Goal: Task Accomplishment & Management: Use online tool/utility

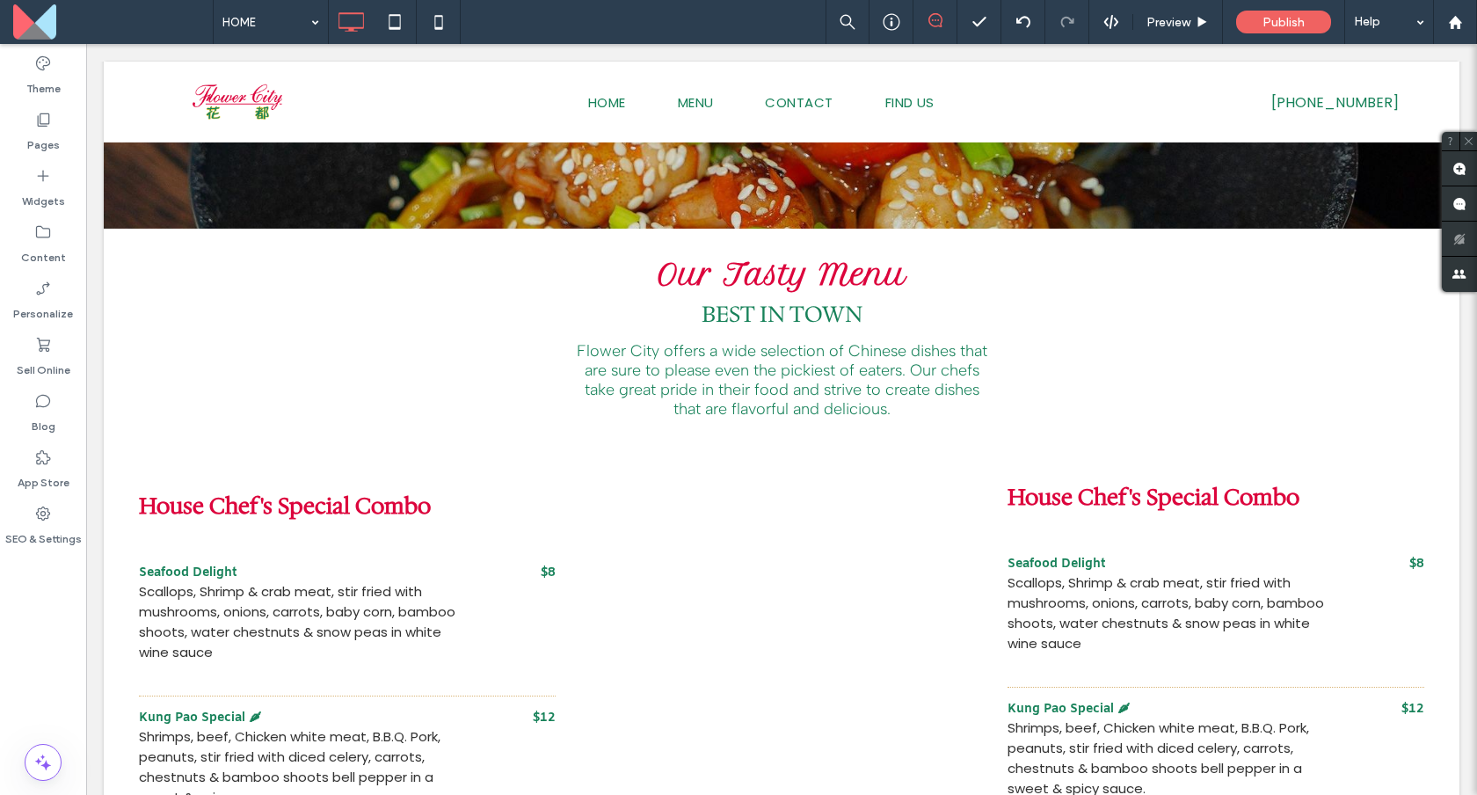
scroll to position [608, 0]
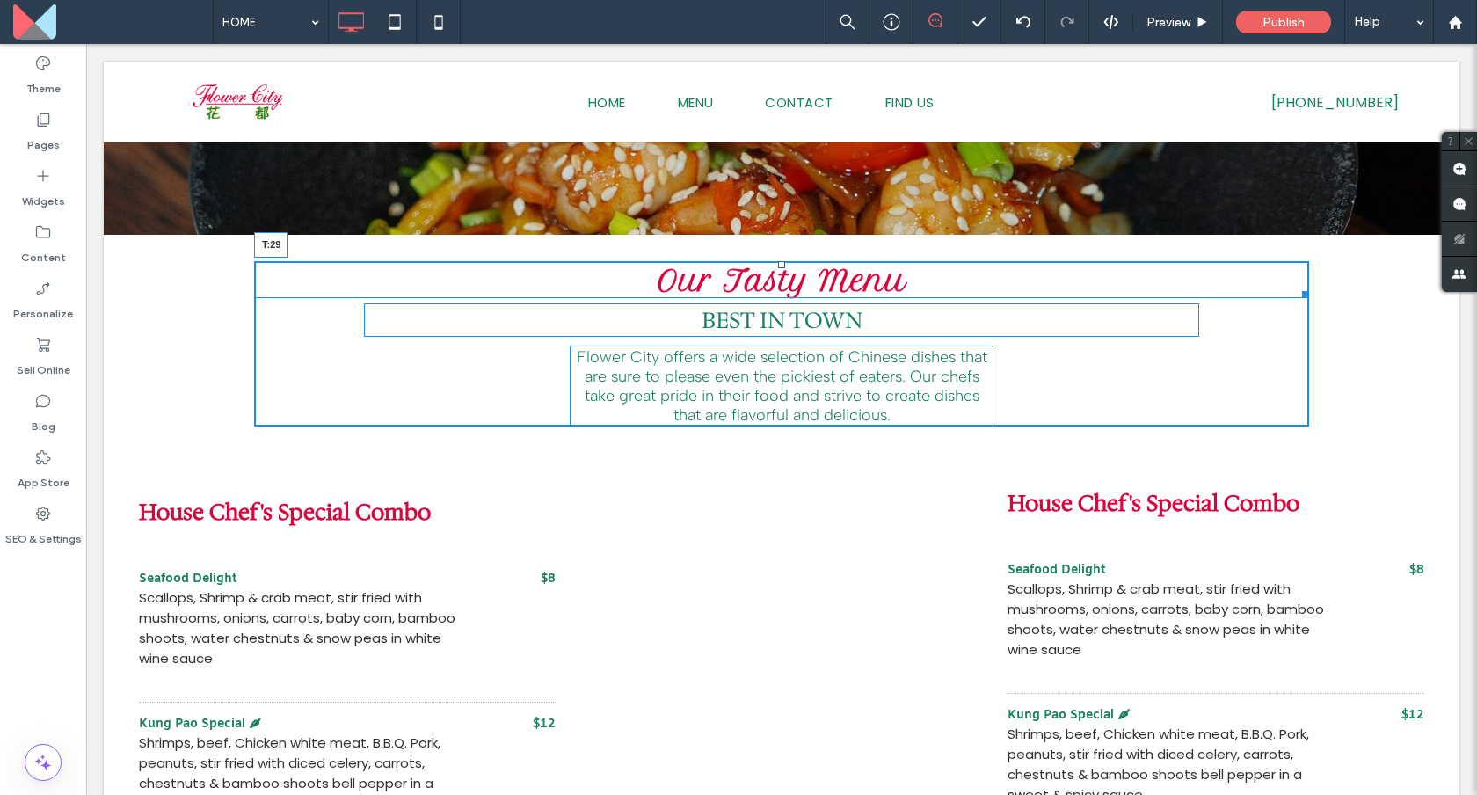
drag, startPoint x: 783, startPoint y: 262, endPoint x: 785, endPoint y: 288, distance: 26.4
click at [785, 288] on div "Our Tasty Menu T:29" at bounding box center [781, 279] width 1055 height 37
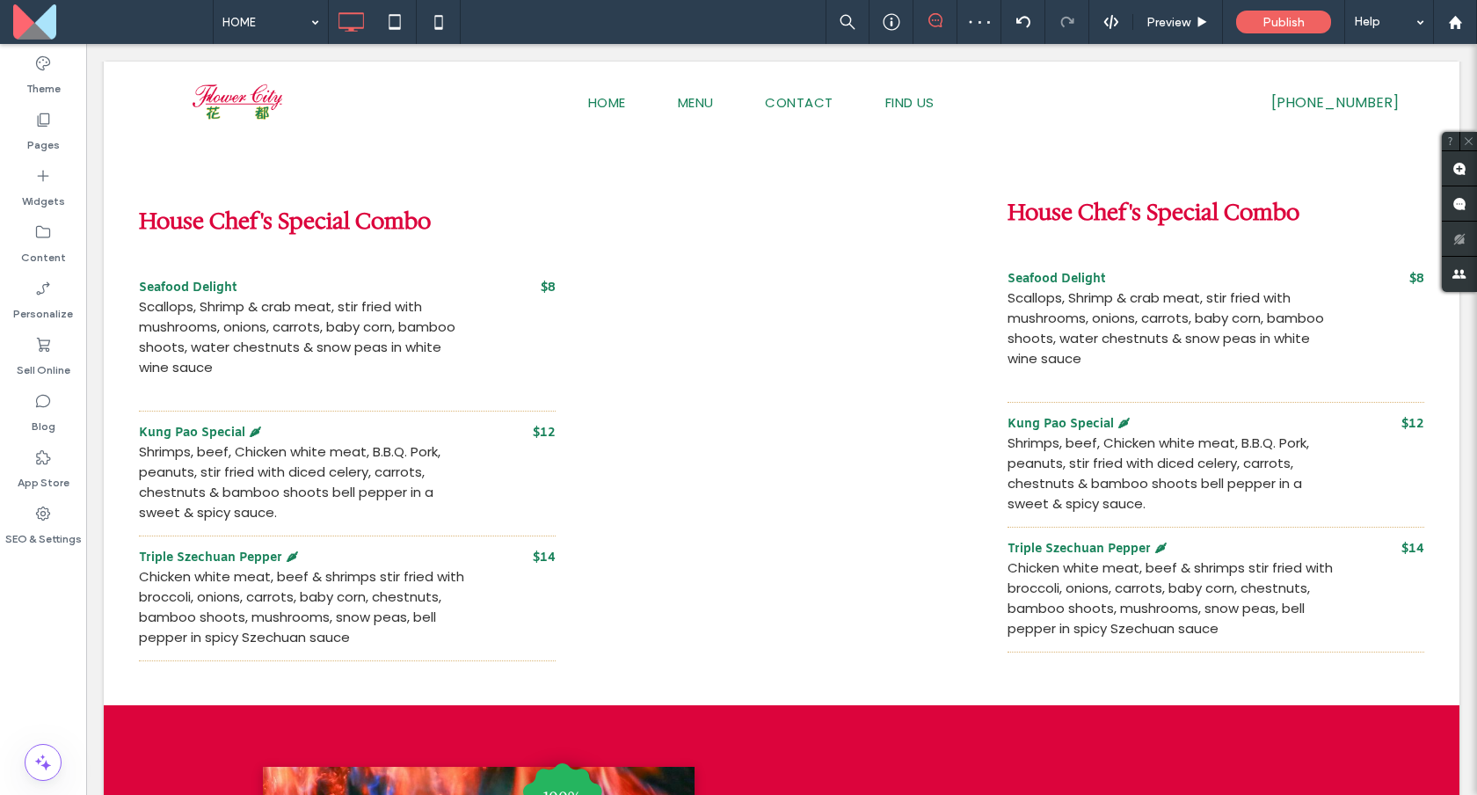
scroll to position [921, 0]
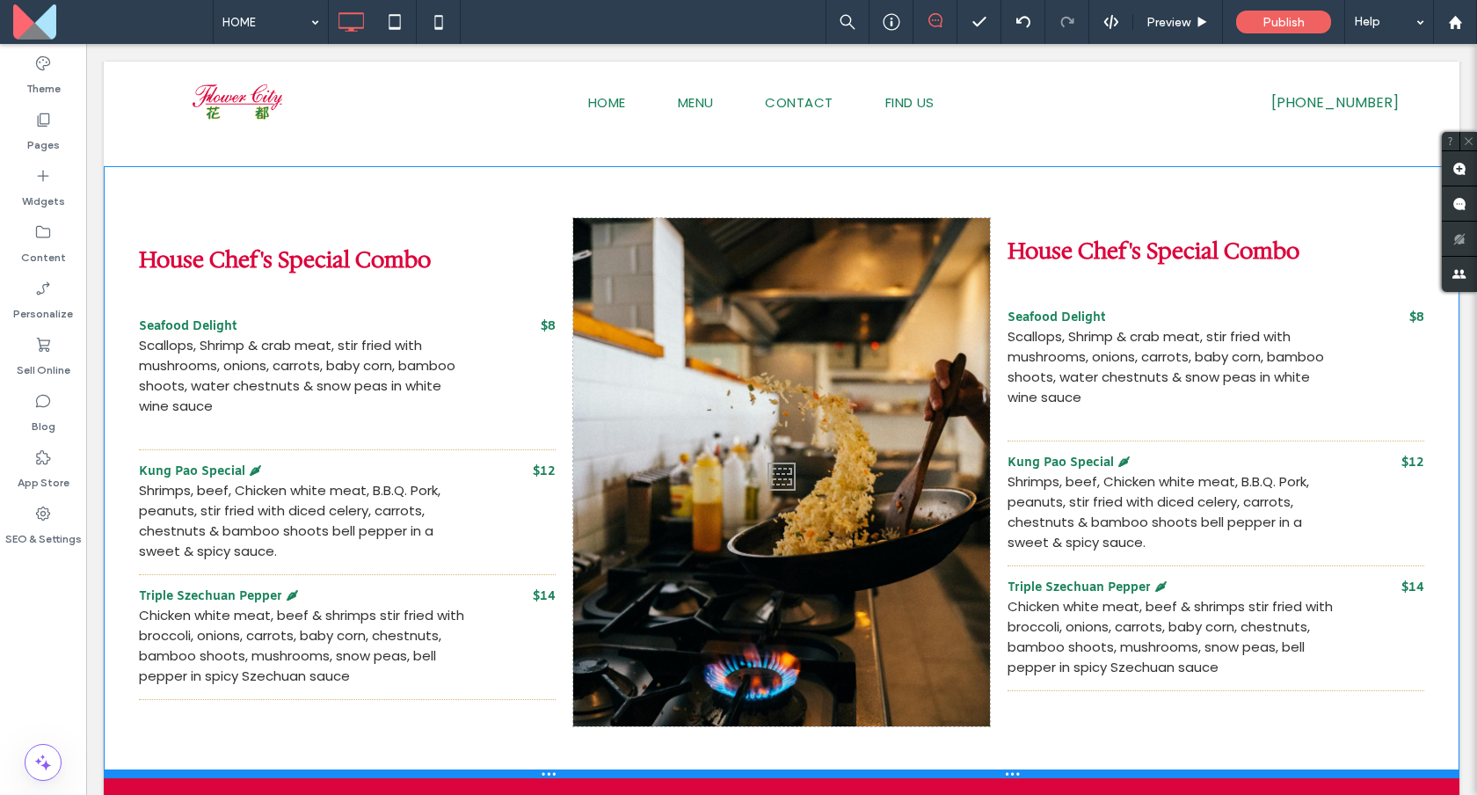
drag, startPoint x: 687, startPoint y: 702, endPoint x: 694, endPoint y: 770, distance: 69.0
click at [694, 770] on div at bounding box center [782, 773] width 1356 height 9
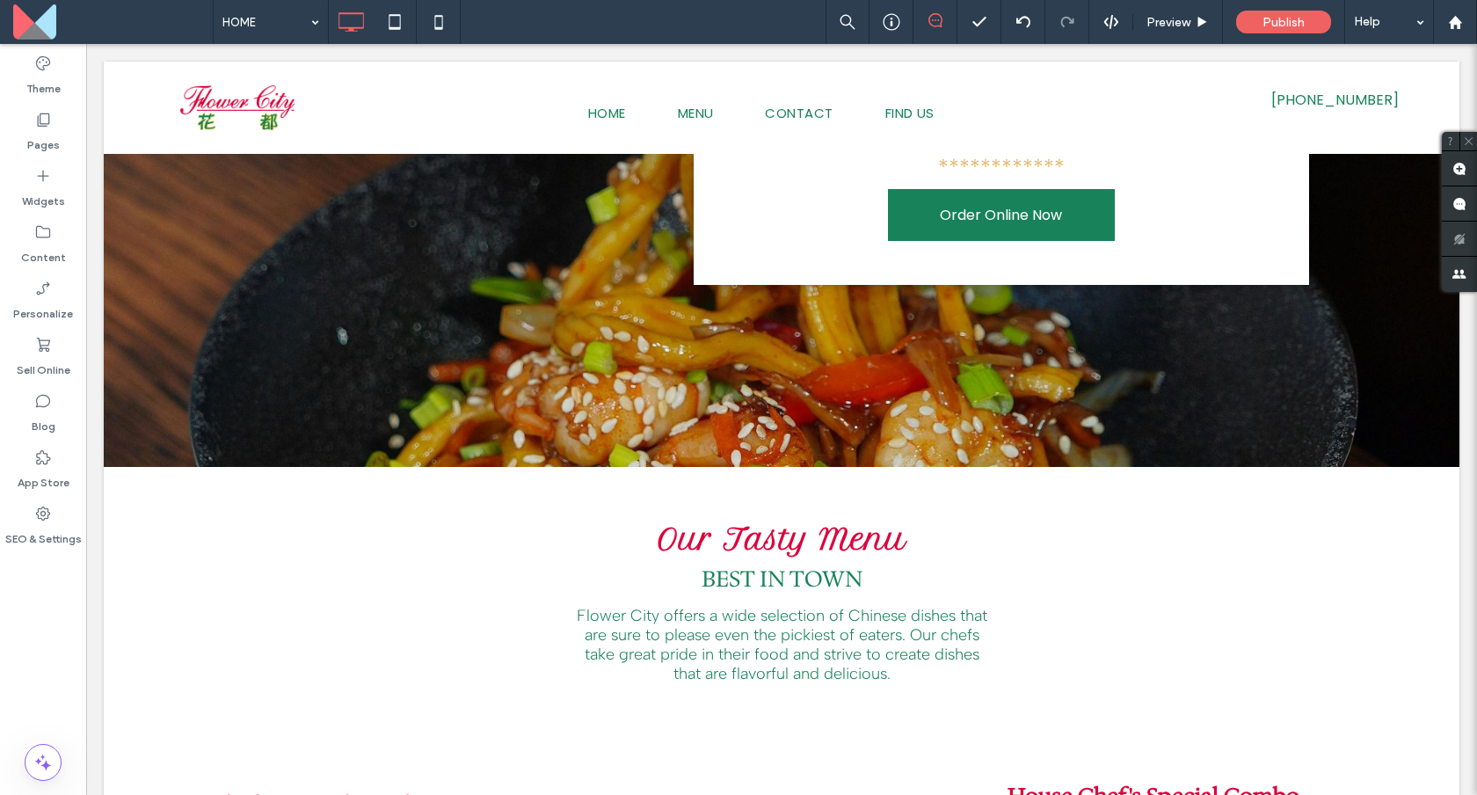
scroll to position [0, 0]
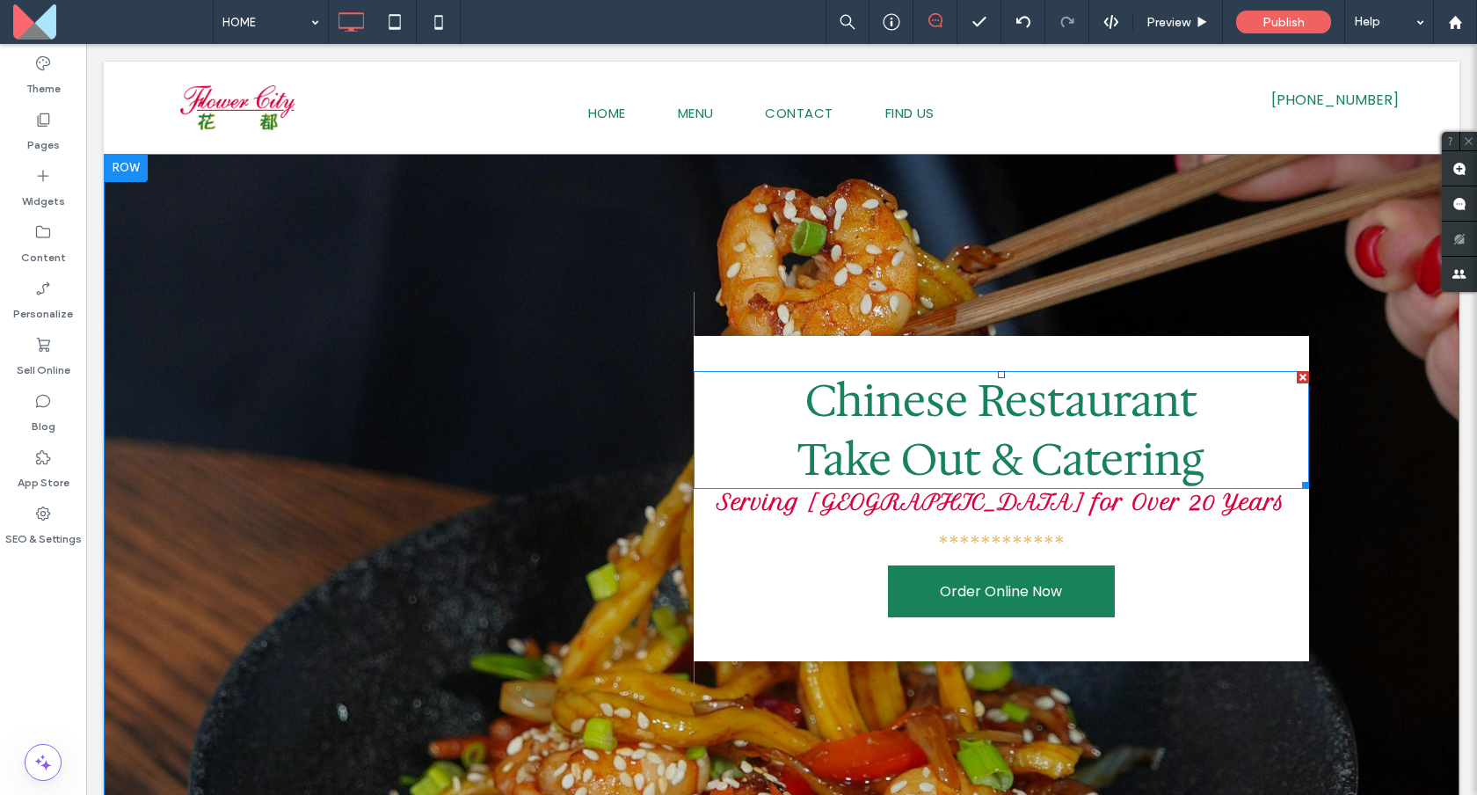
click at [983, 404] on span "Chinese Restaurant" at bounding box center [1001, 400] width 392 height 59
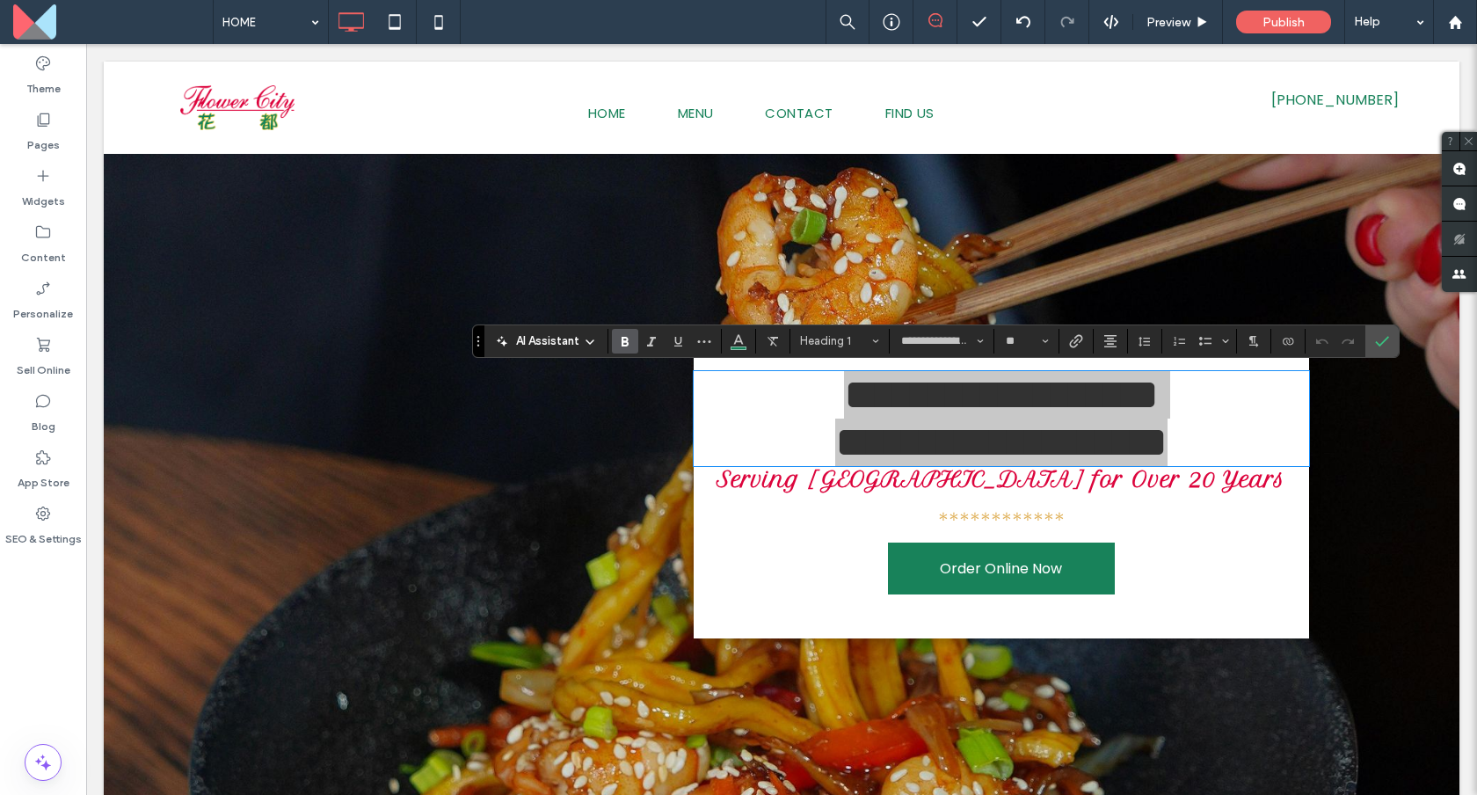
click at [627, 340] on icon "Bold" at bounding box center [625, 341] width 14 height 14
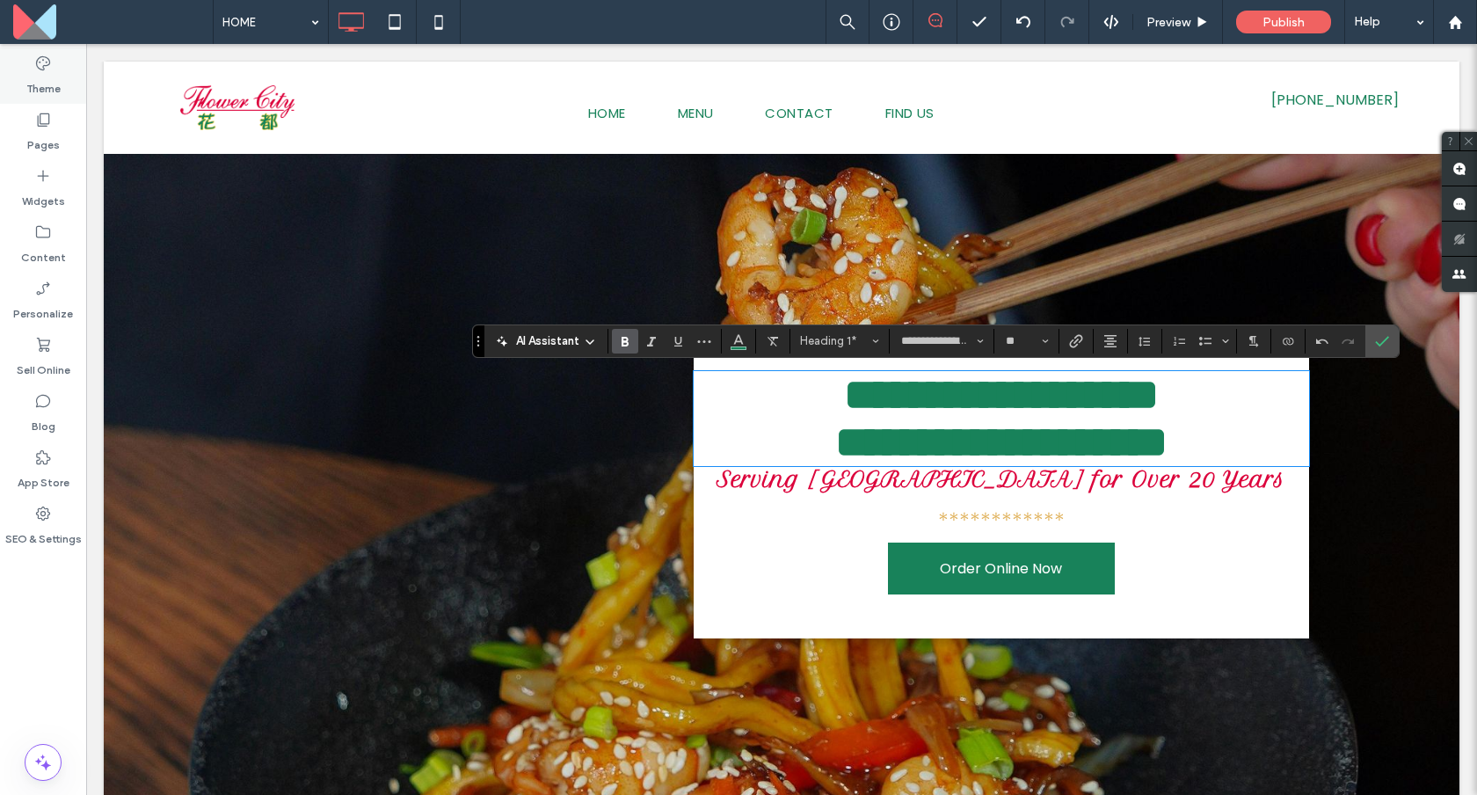
click at [44, 84] on label "Theme" at bounding box center [43, 84] width 34 height 25
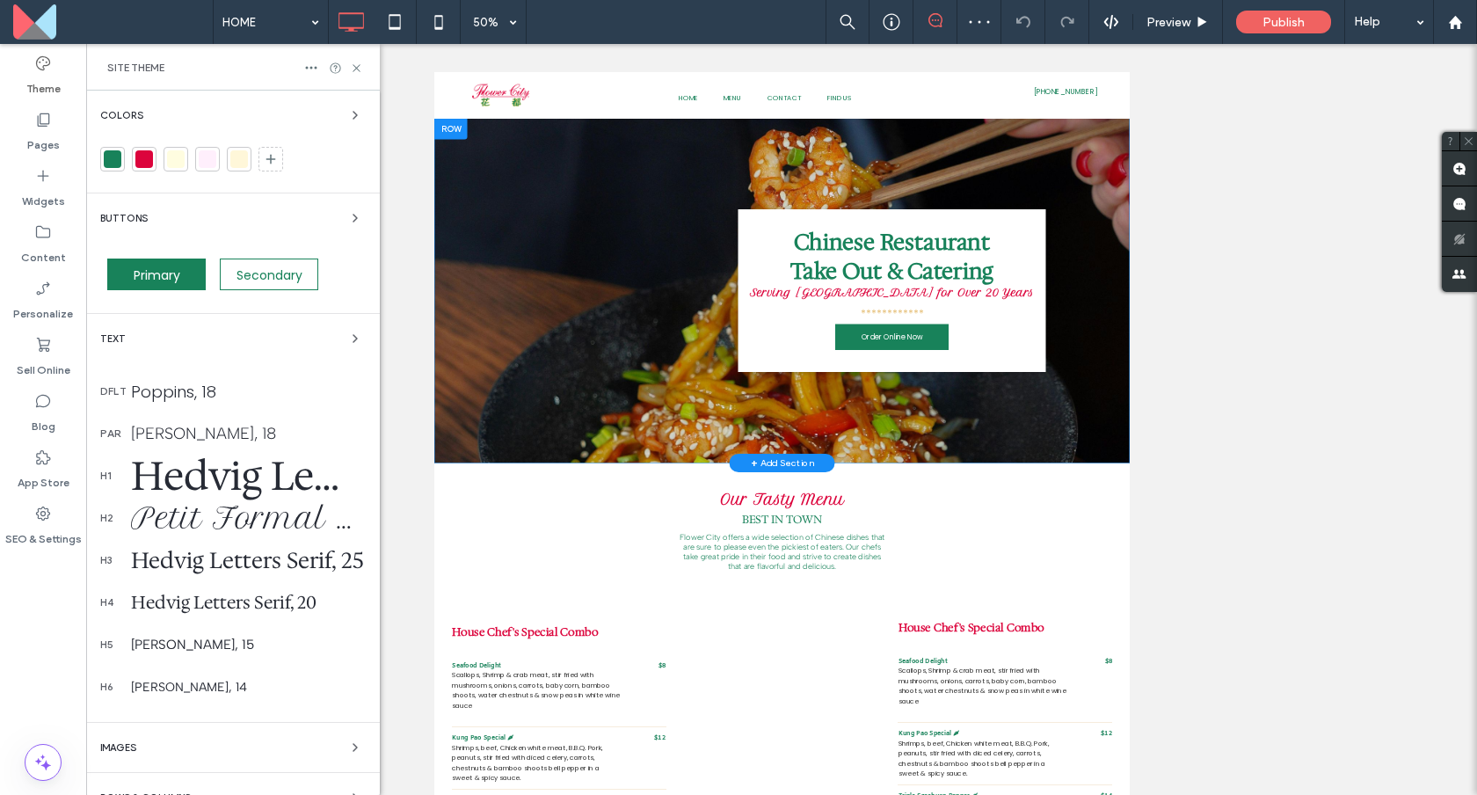
click at [200, 466] on div "Hedvig Letters Serif, 50" at bounding box center [248, 475] width 235 height 53
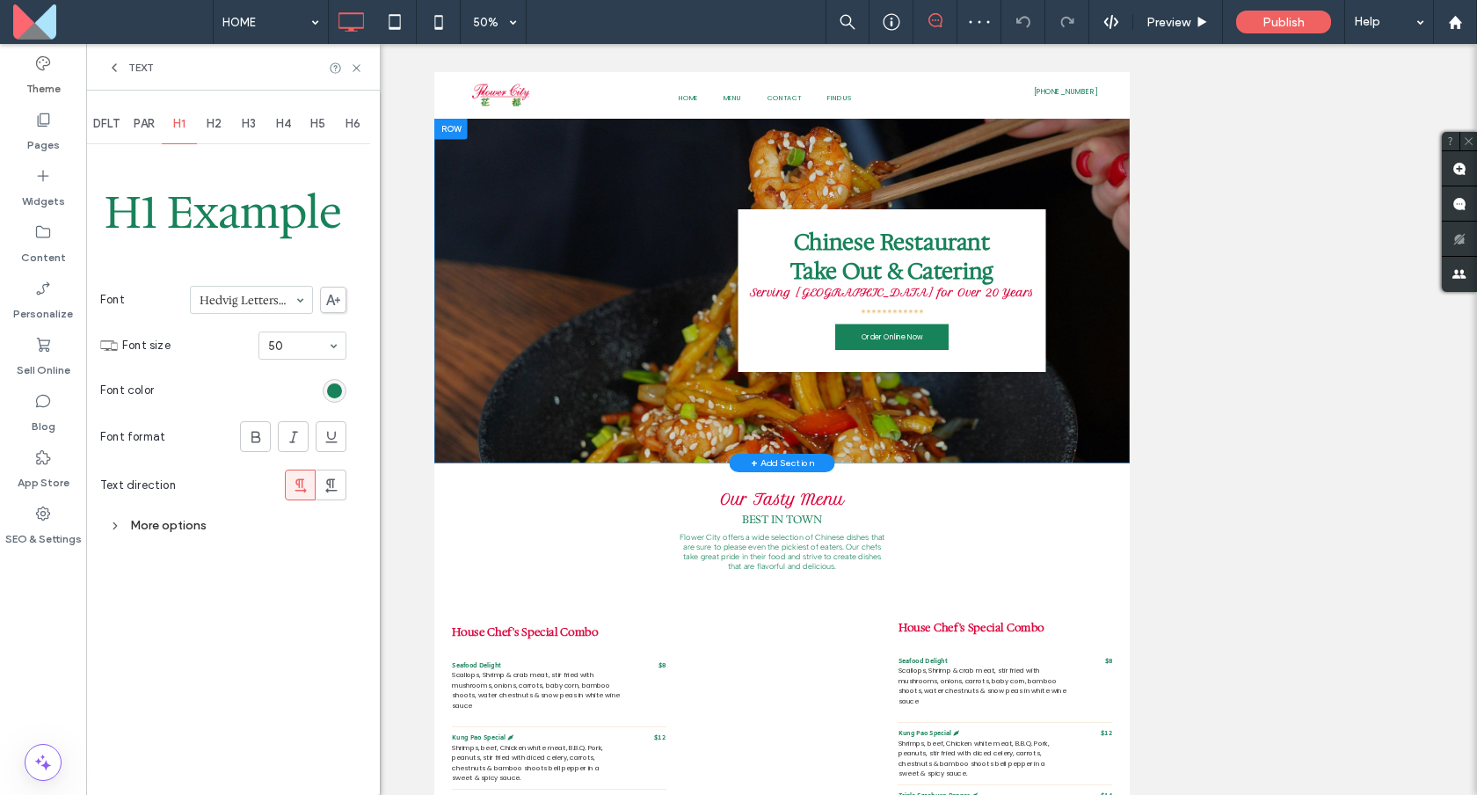
click at [259, 280] on span at bounding box center [265, 359] width 14 height 394
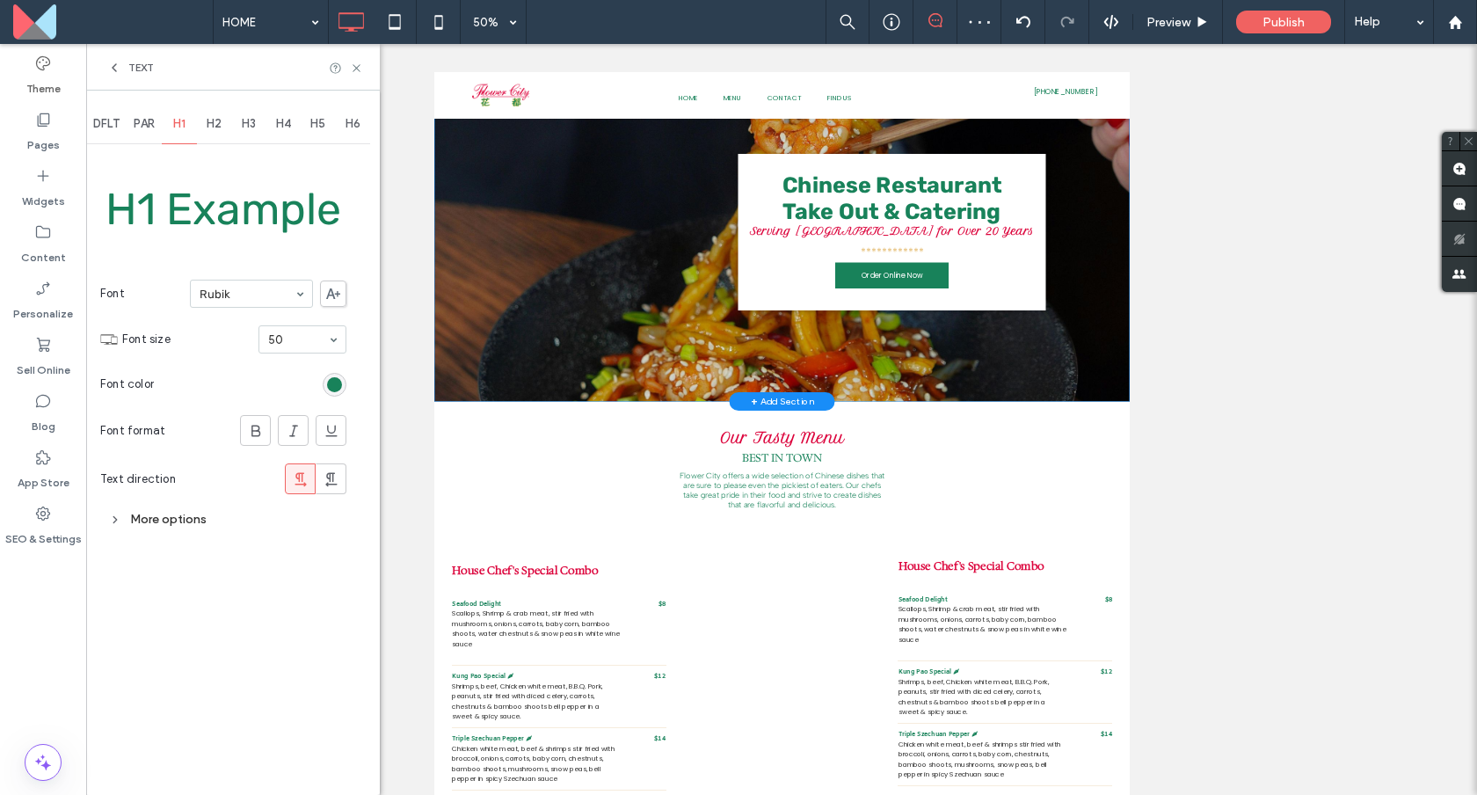
scroll to position [130, 0]
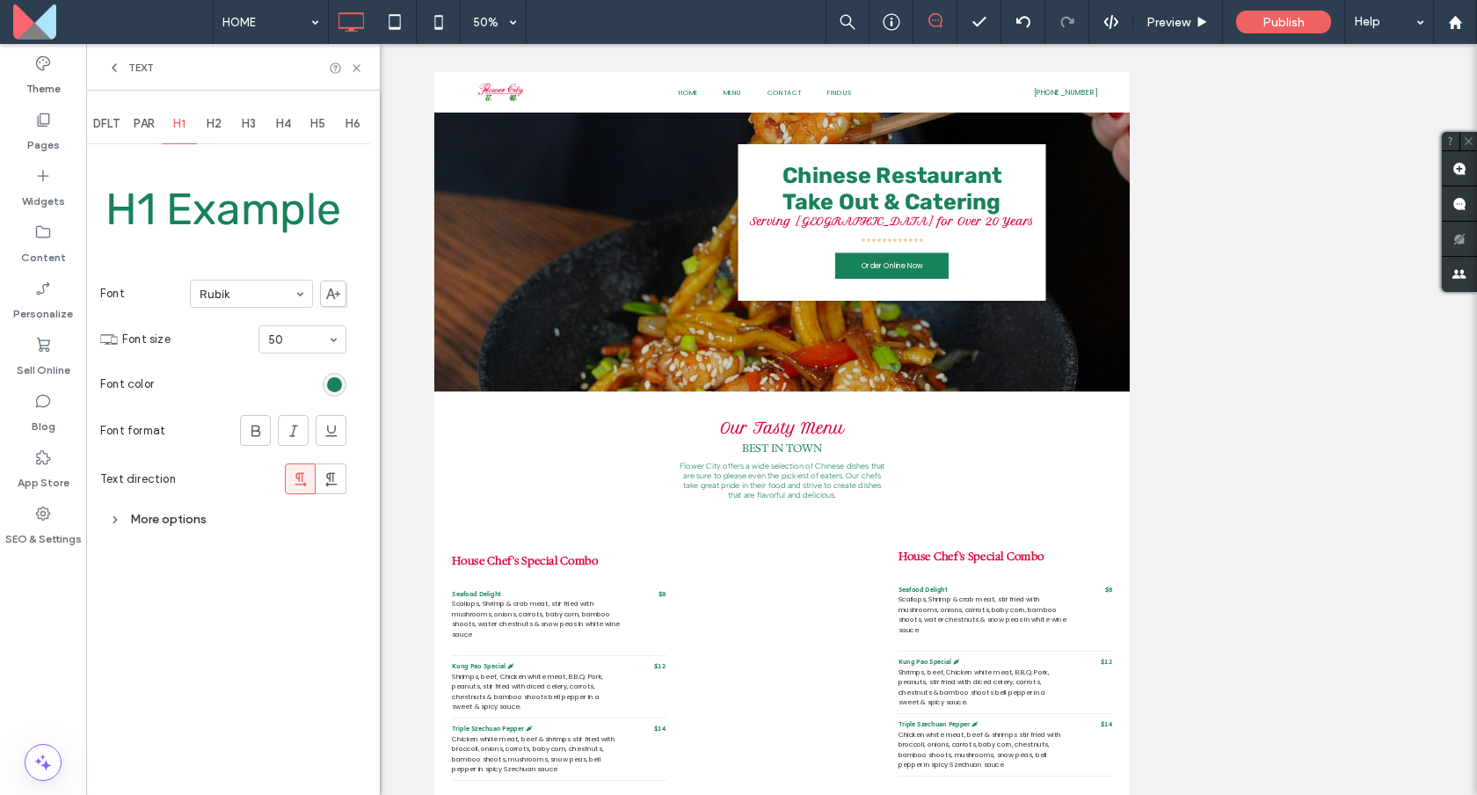
click at [207, 129] on span "H2" at bounding box center [214, 124] width 15 height 14
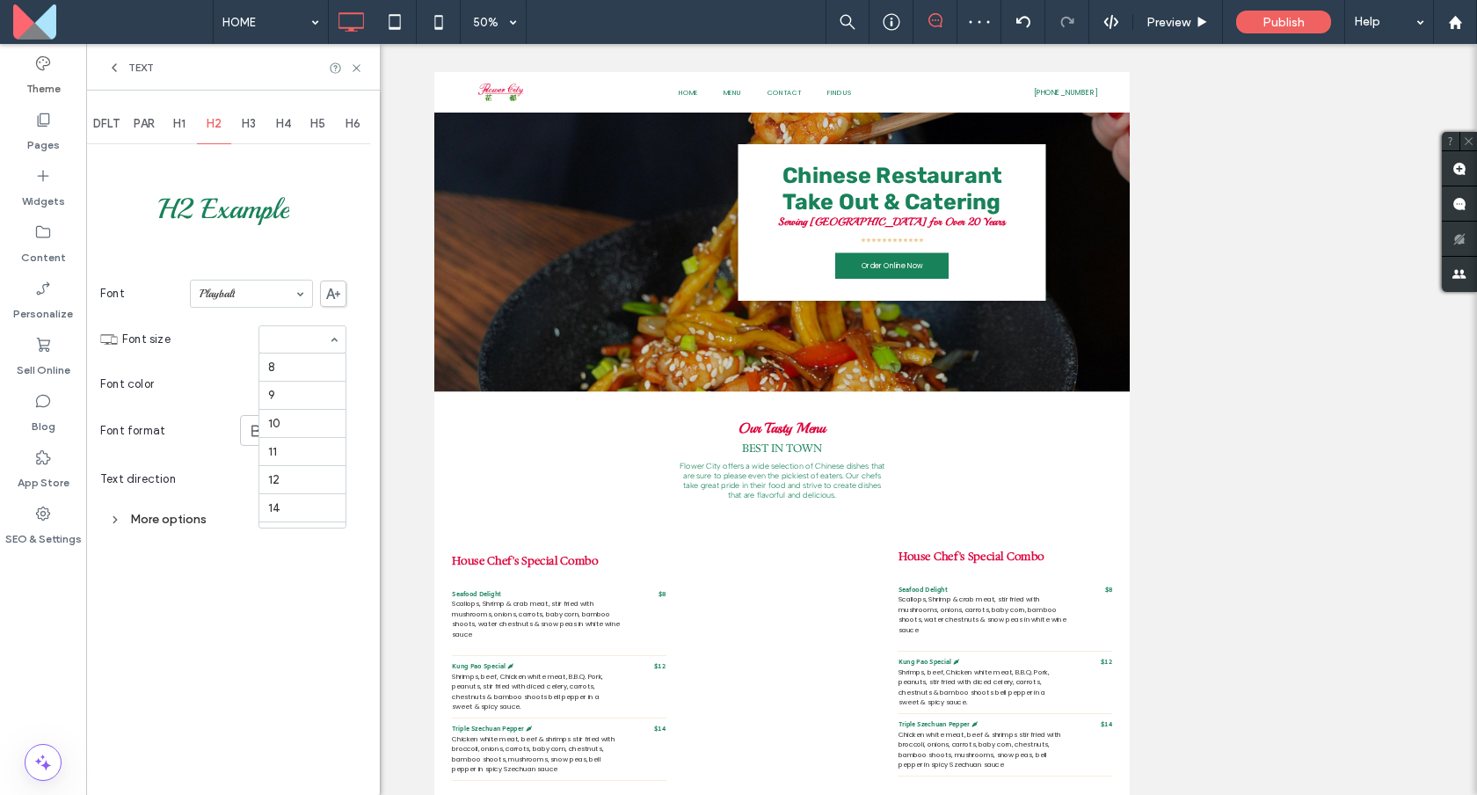
scroll to position [289, 0]
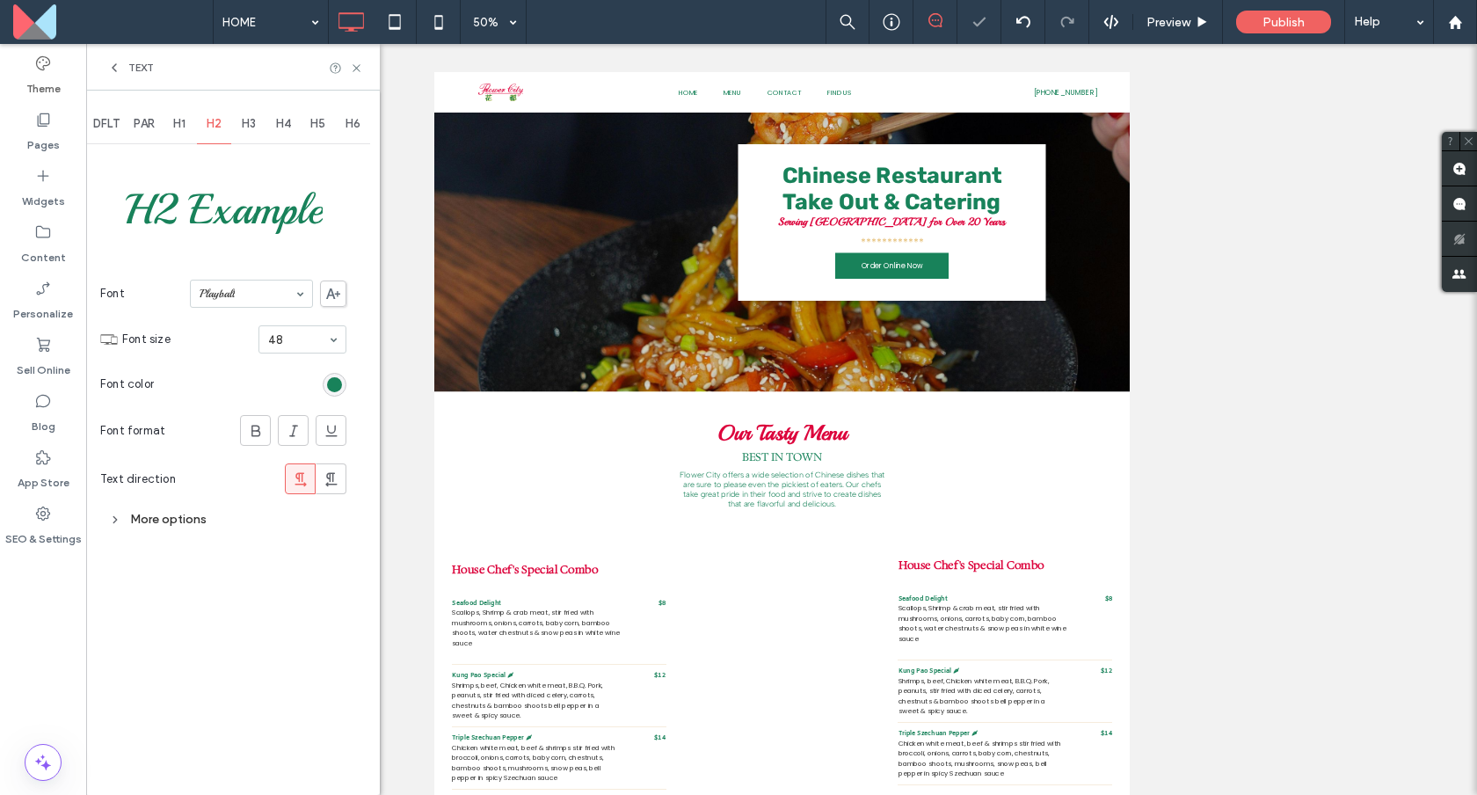
click at [179, 130] on span "H1" at bounding box center [179, 124] width 12 height 14
click at [206, 130] on div "H2" at bounding box center [214, 124] width 35 height 39
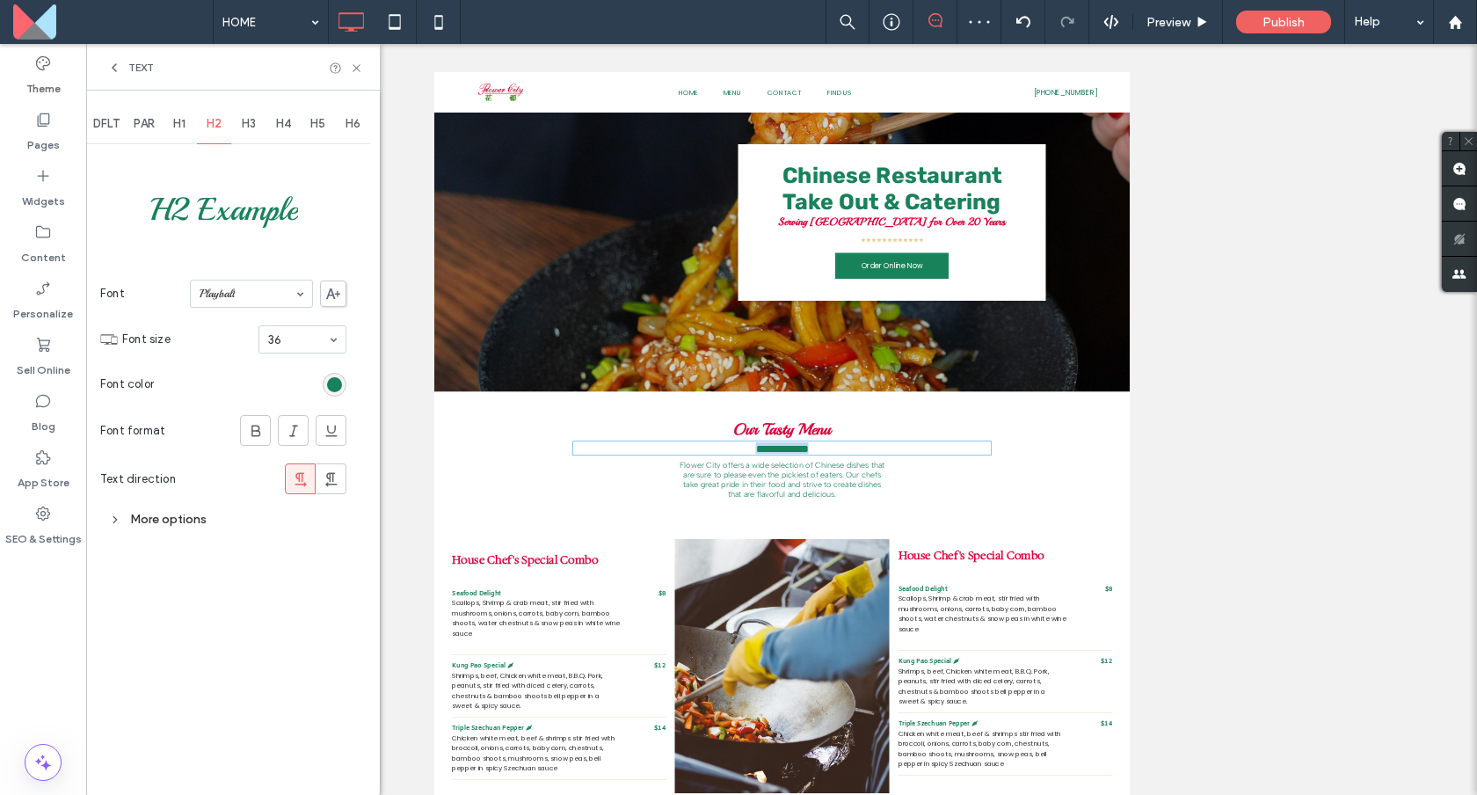
type input "**********"
type input "**"
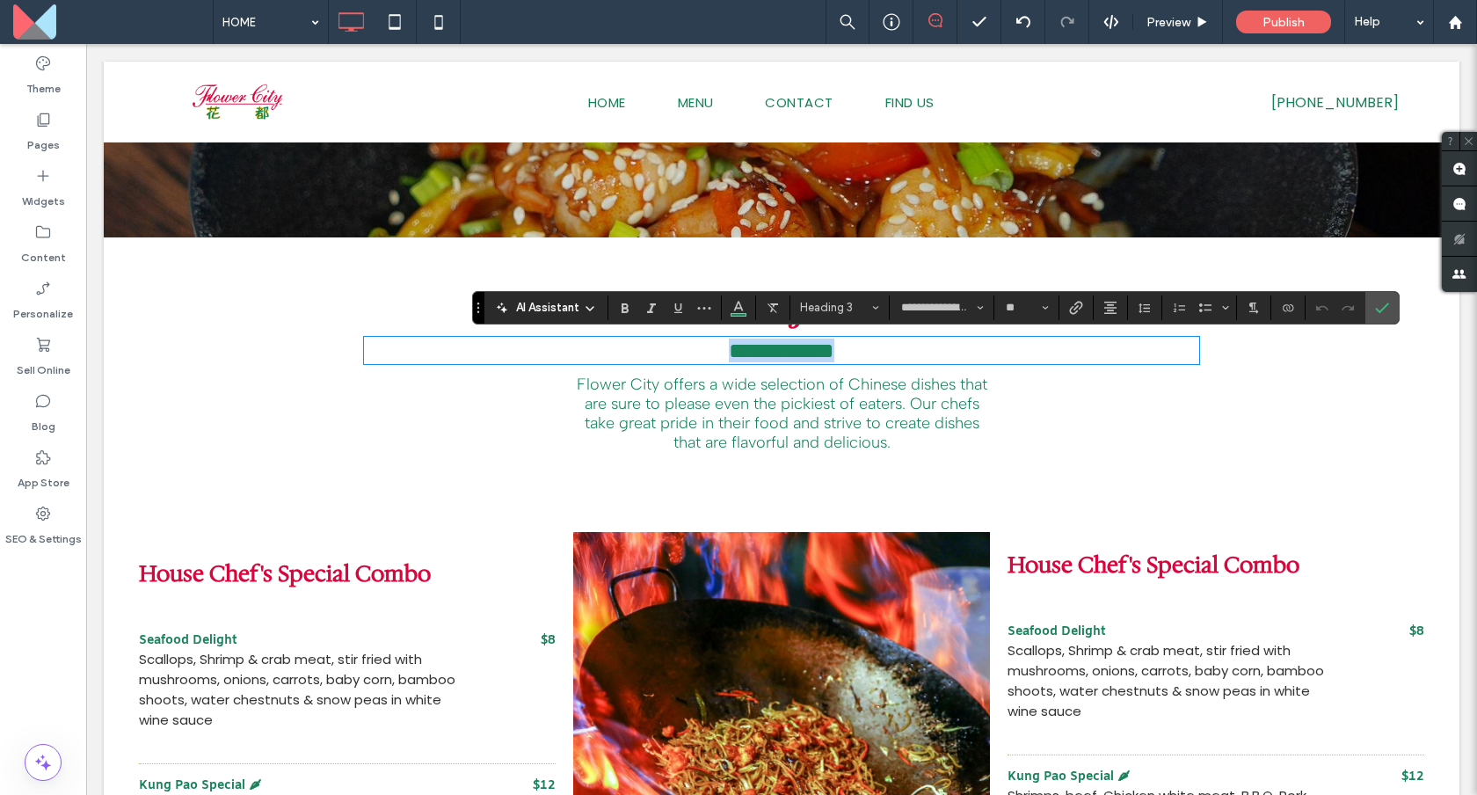
scroll to position [593, 0]
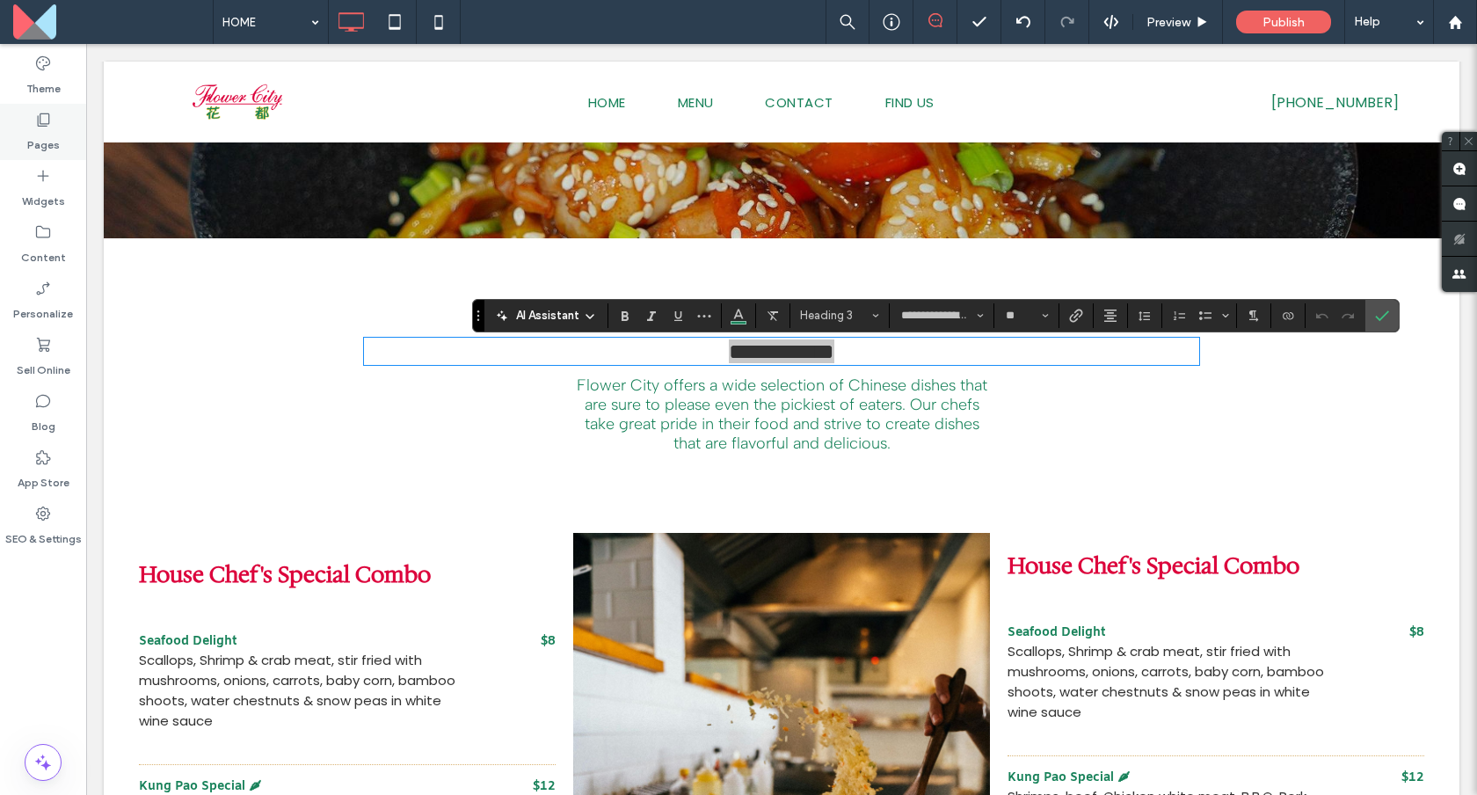
click at [40, 118] on icon at bounding box center [43, 120] width 18 height 18
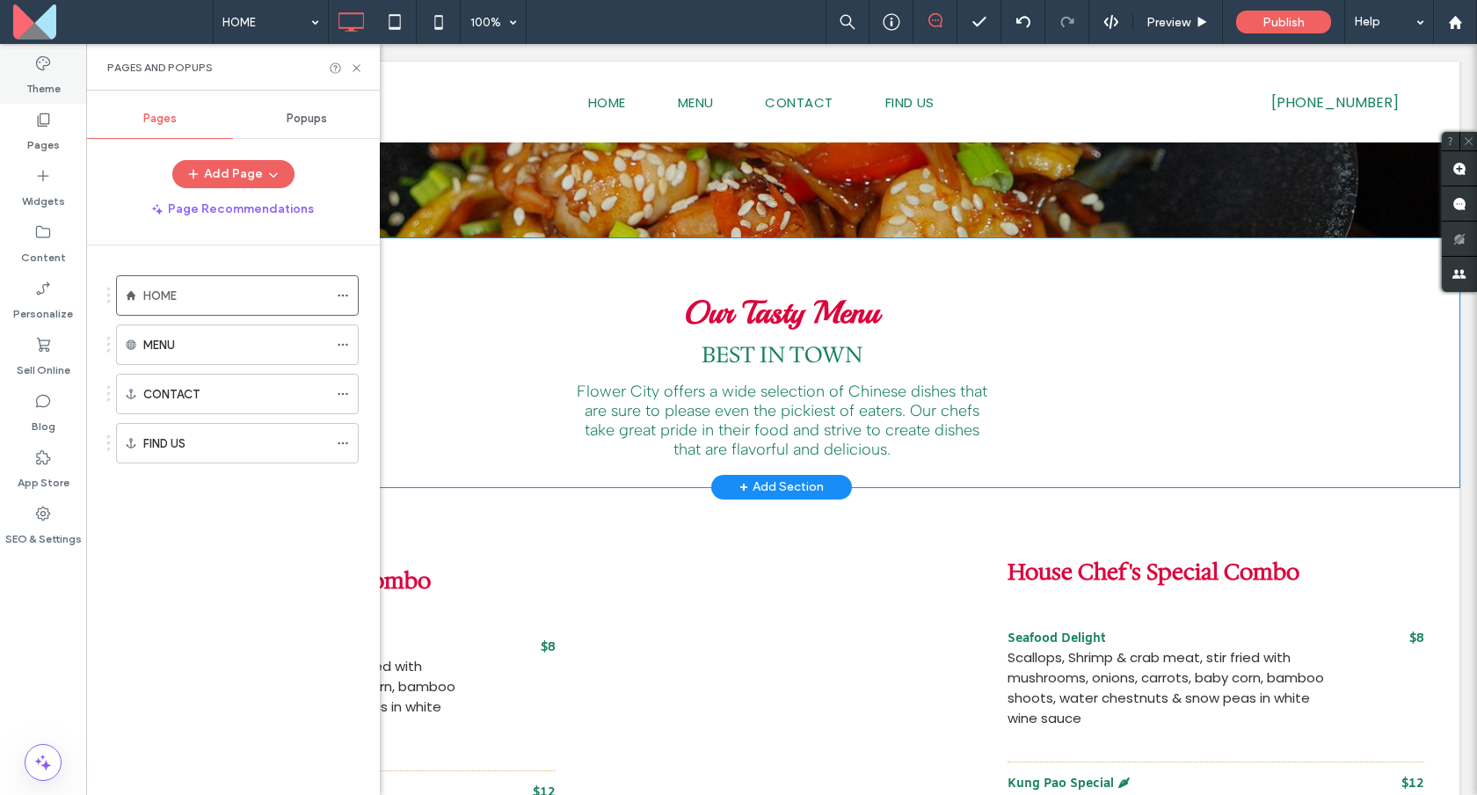
click at [44, 95] on label "Theme" at bounding box center [43, 84] width 34 height 25
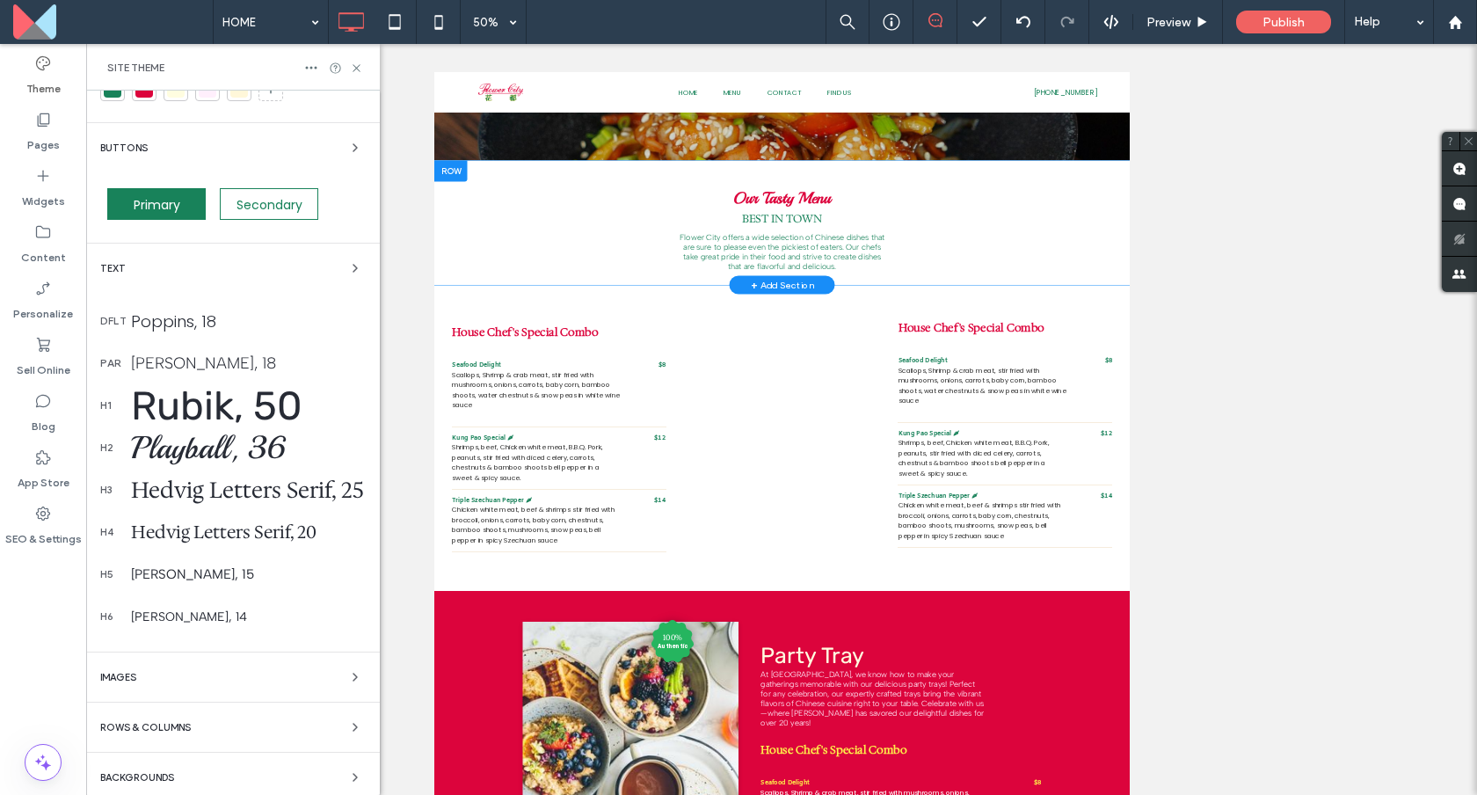
scroll to position [76, 0]
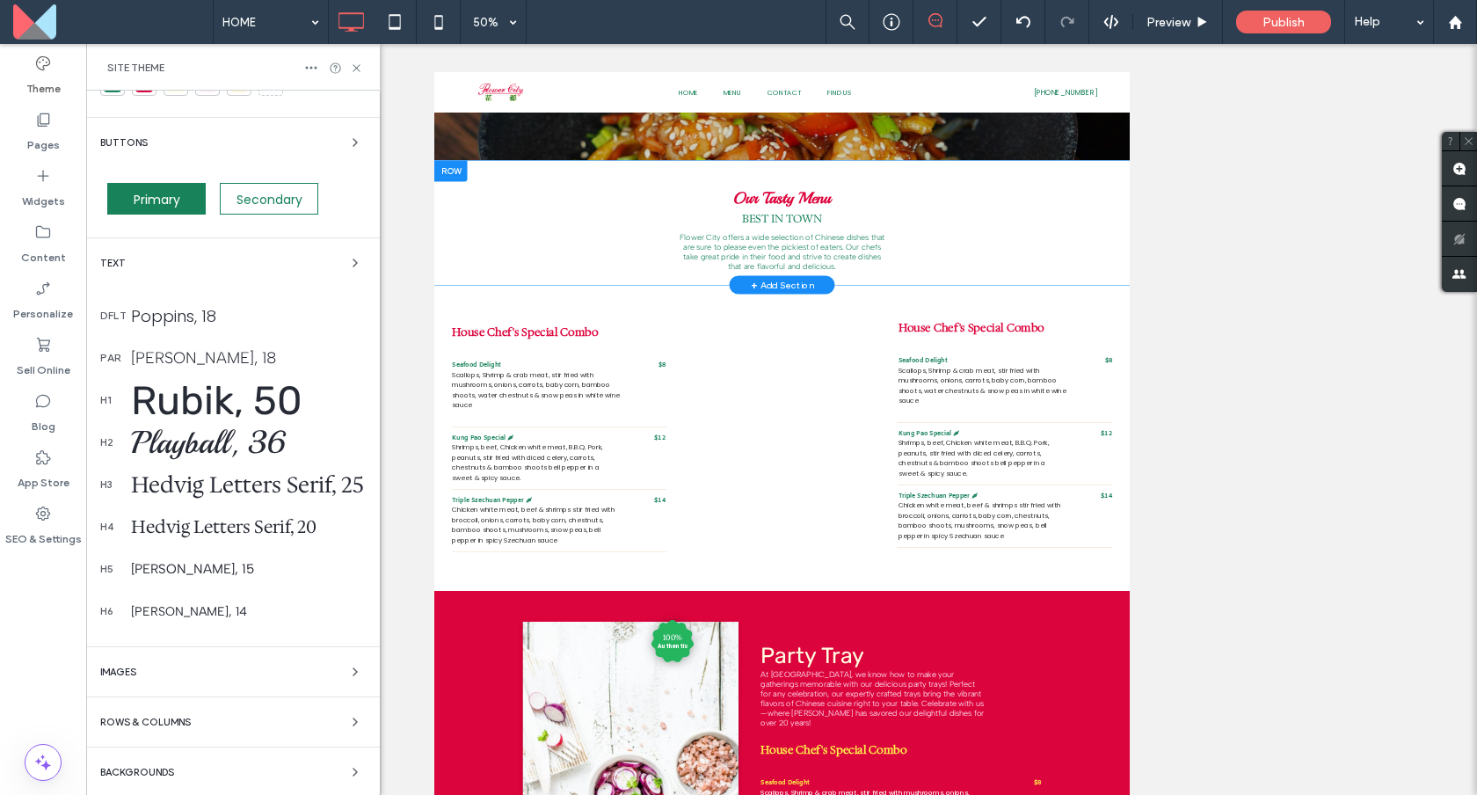
click at [151, 488] on div "Hedvig Letters Serif, 25" at bounding box center [248, 484] width 235 height 30
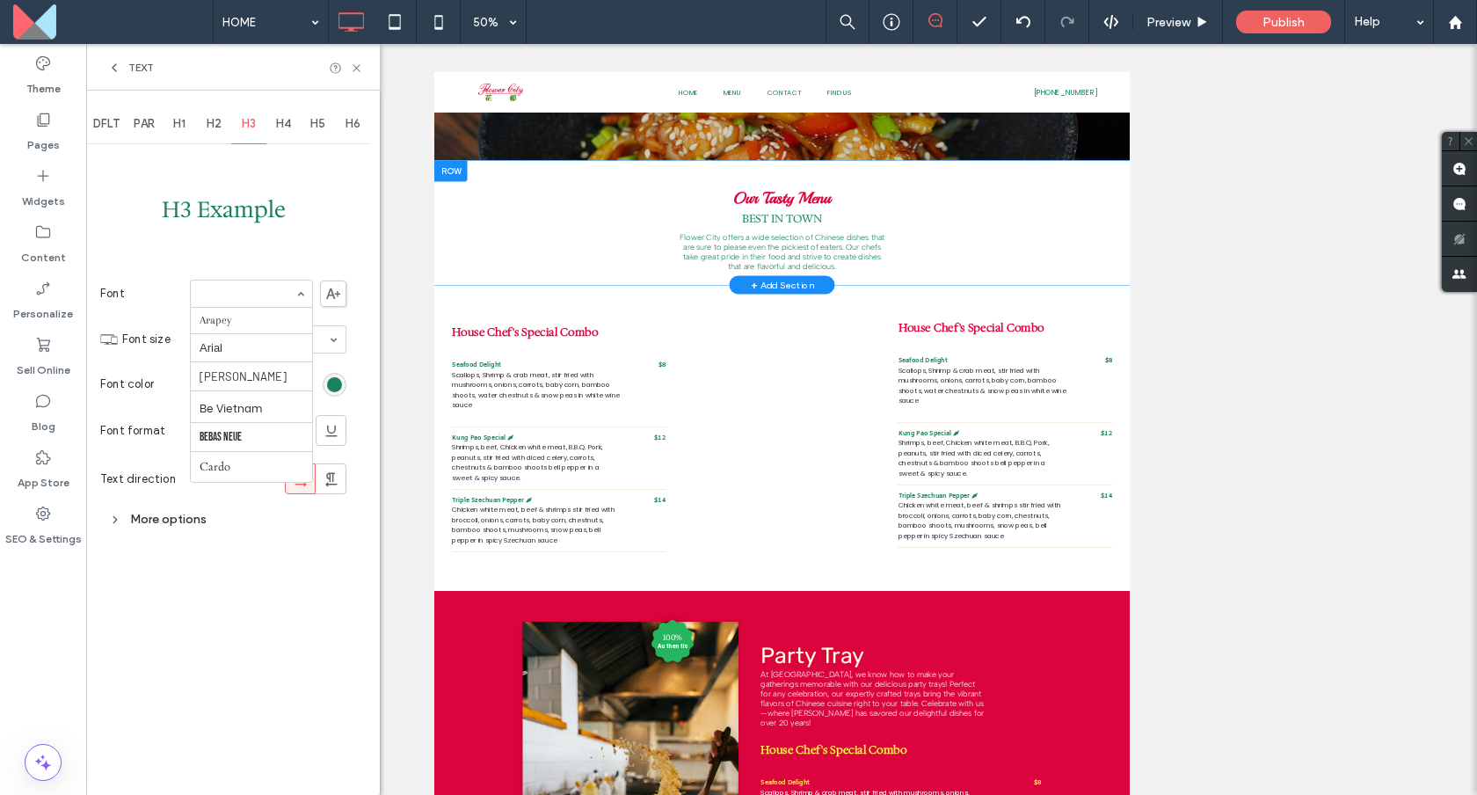
scroll to position [0, 0]
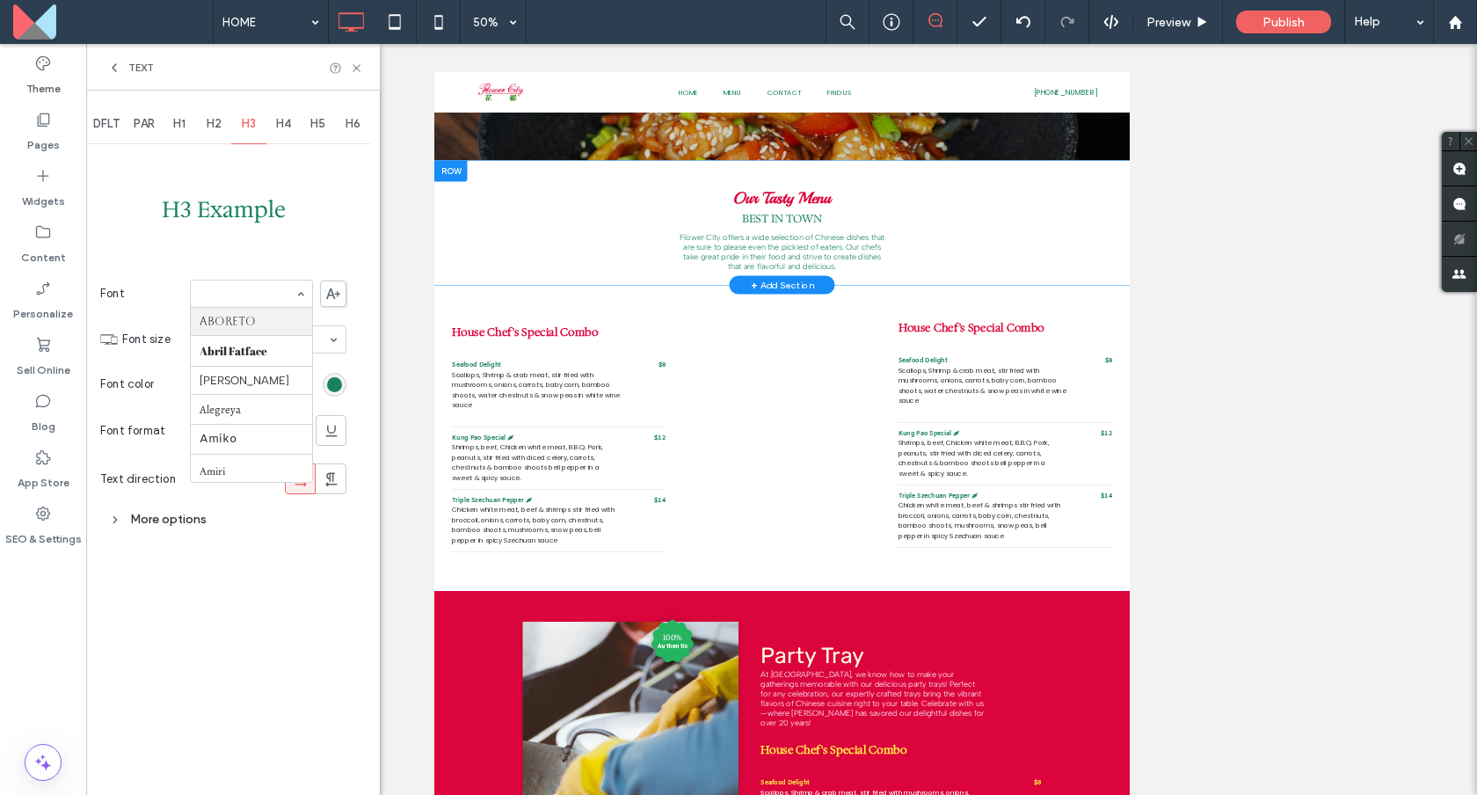
click at [187, 123] on div "H1" at bounding box center [179, 124] width 35 height 39
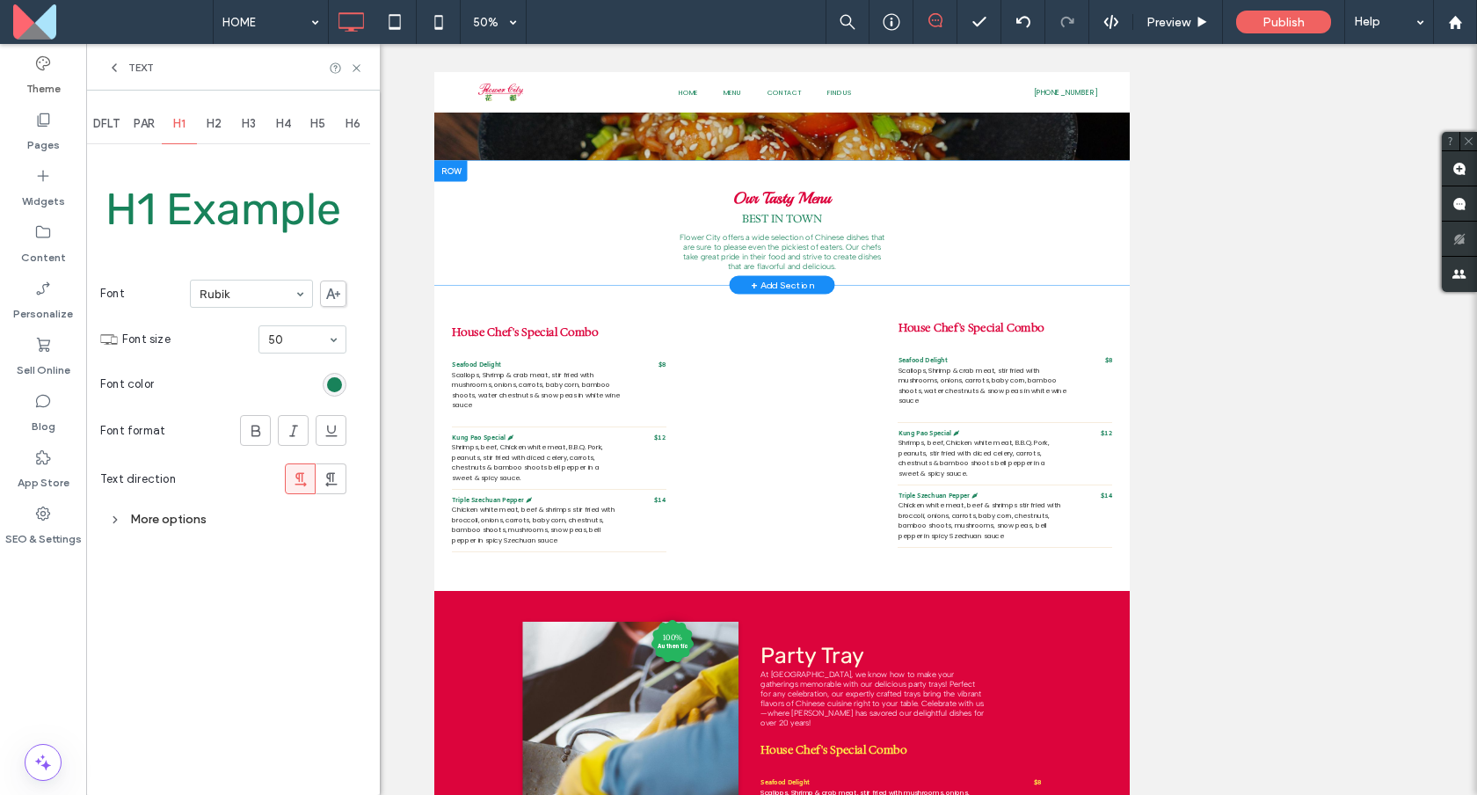
click at [213, 125] on span "H2" at bounding box center [214, 124] width 15 height 14
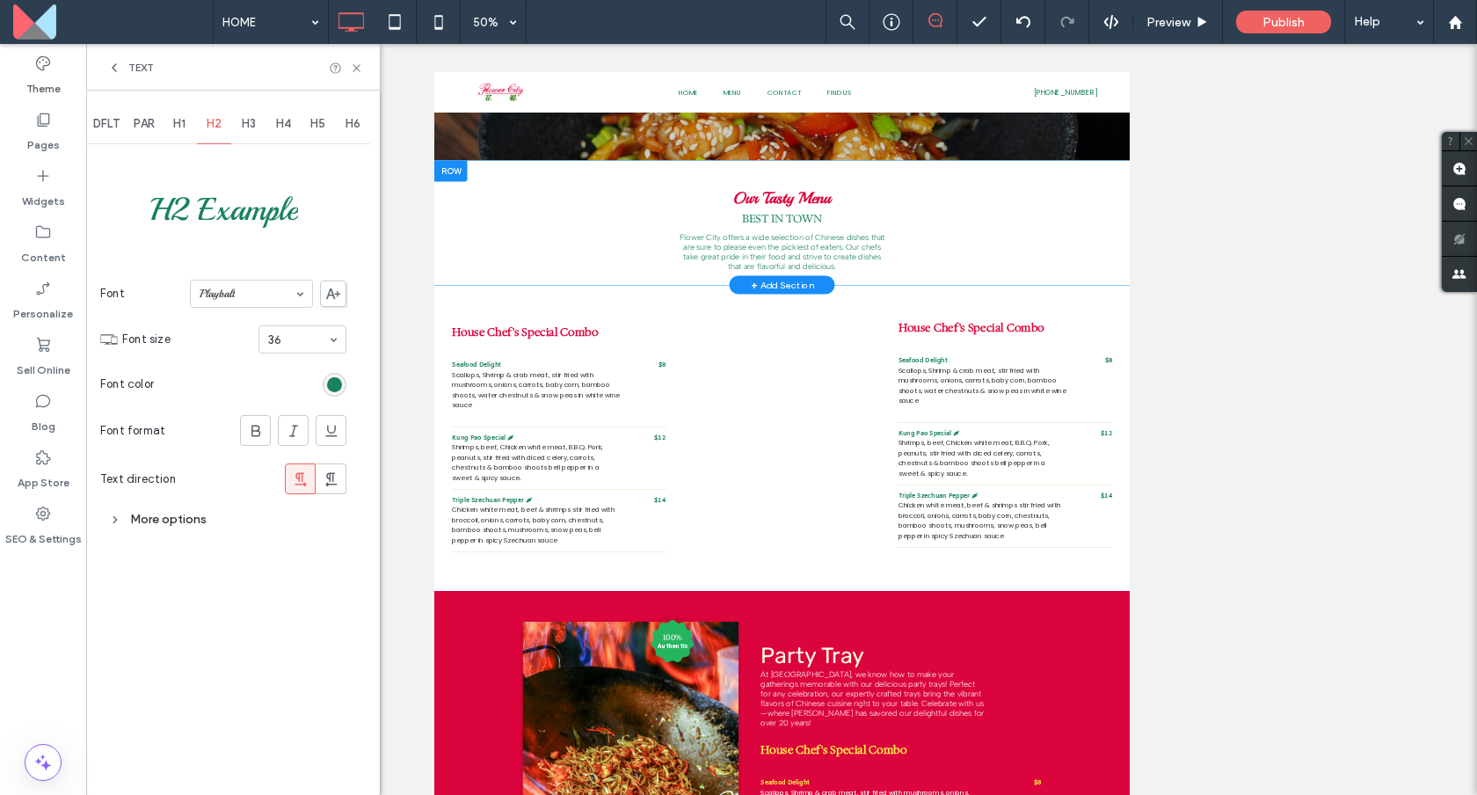
click at [256, 120] on span "H3" at bounding box center [249, 124] width 14 height 14
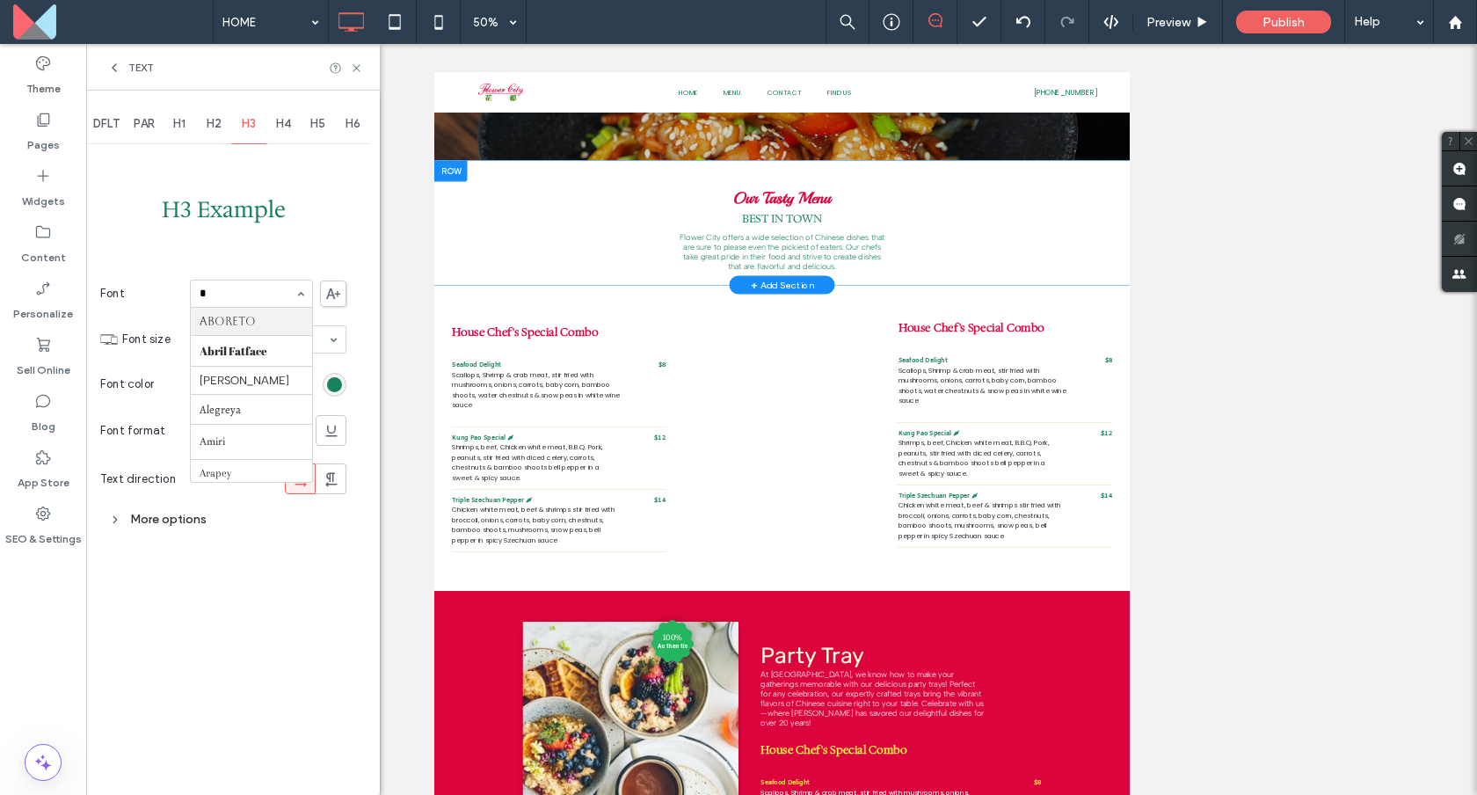
type input "**"
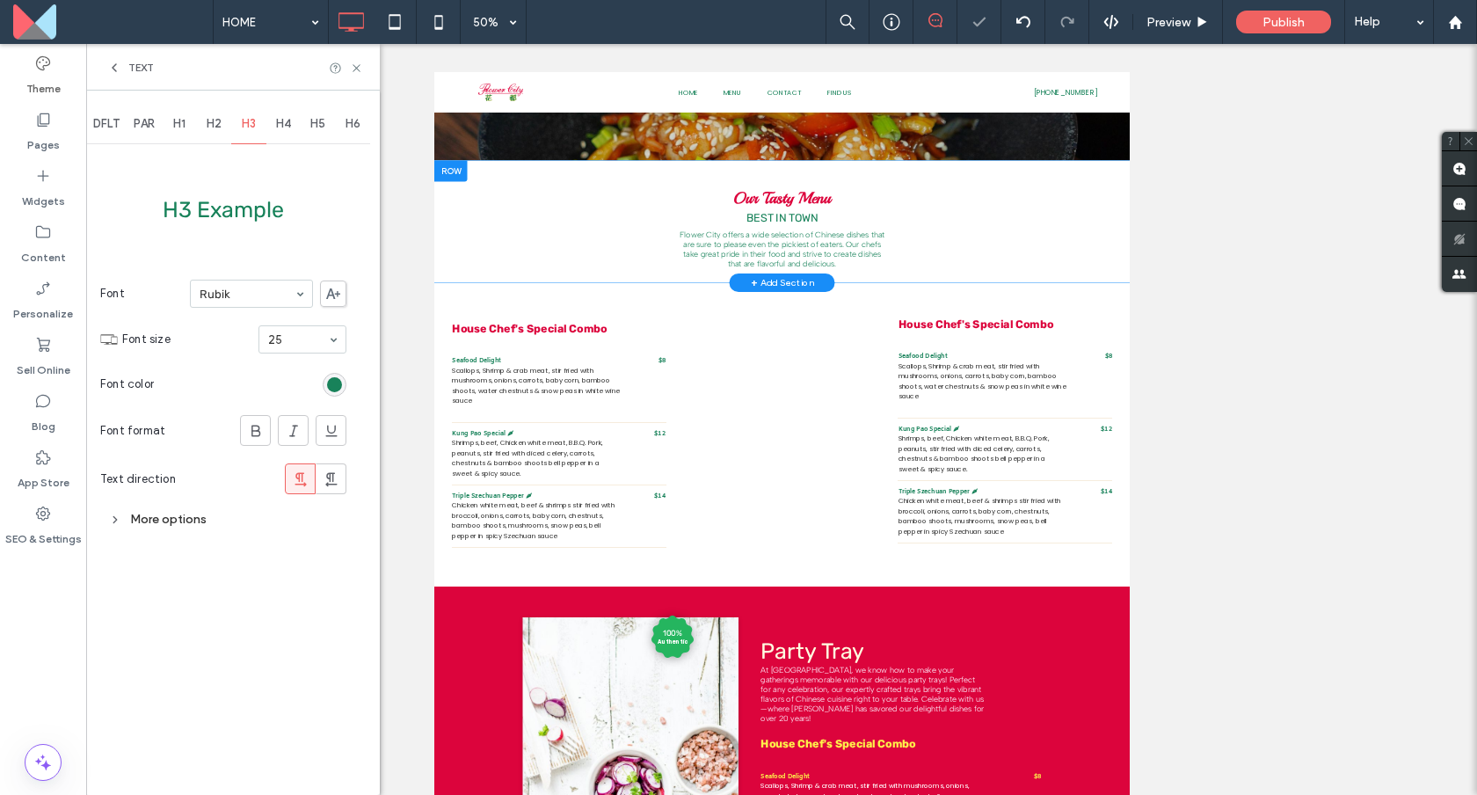
click at [278, 127] on span "H4" at bounding box center [283, 124] width 15 height 14
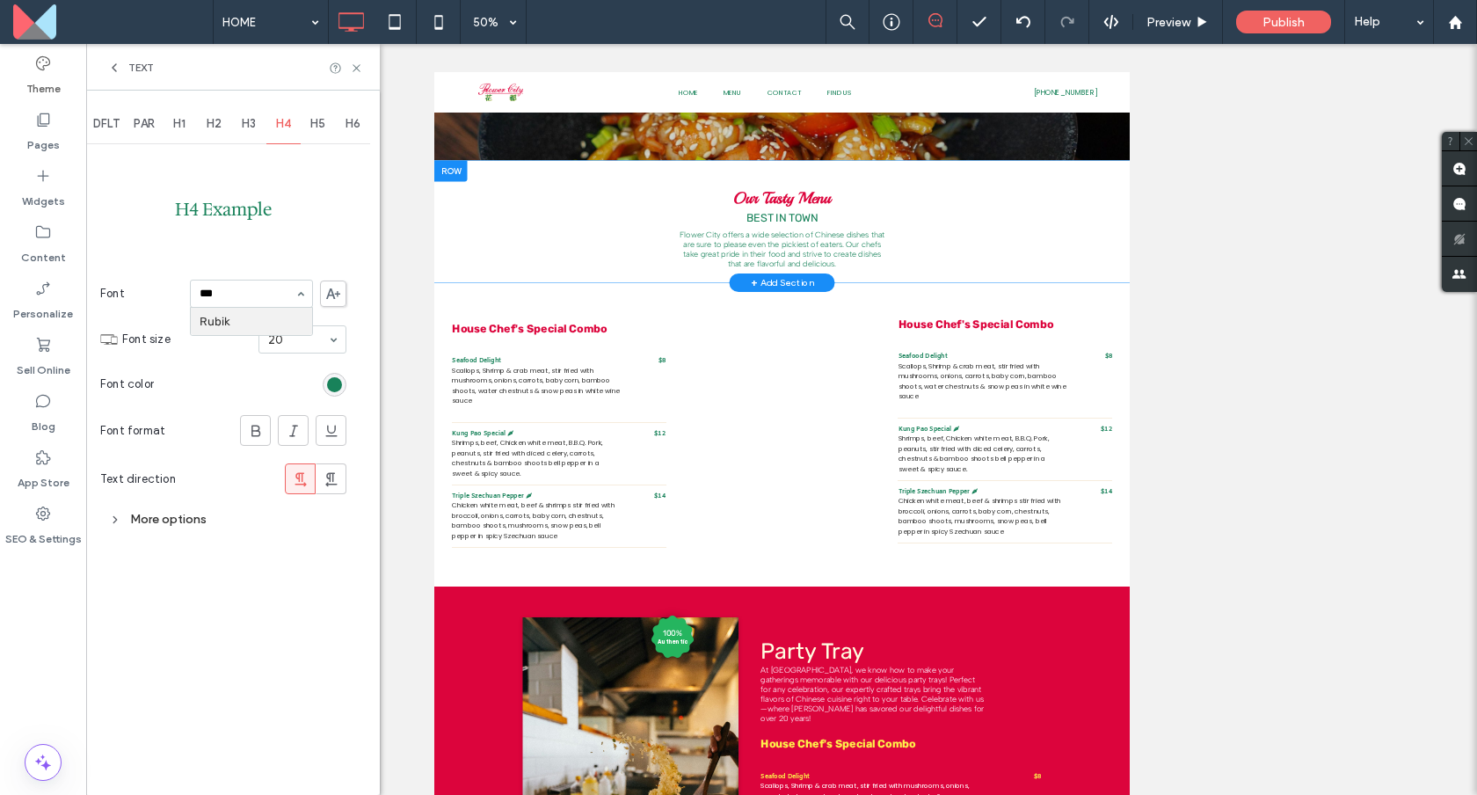
type input "****"
click at [317, 130] on span "H5" at bounding box center [317, 124] width 15 height 14
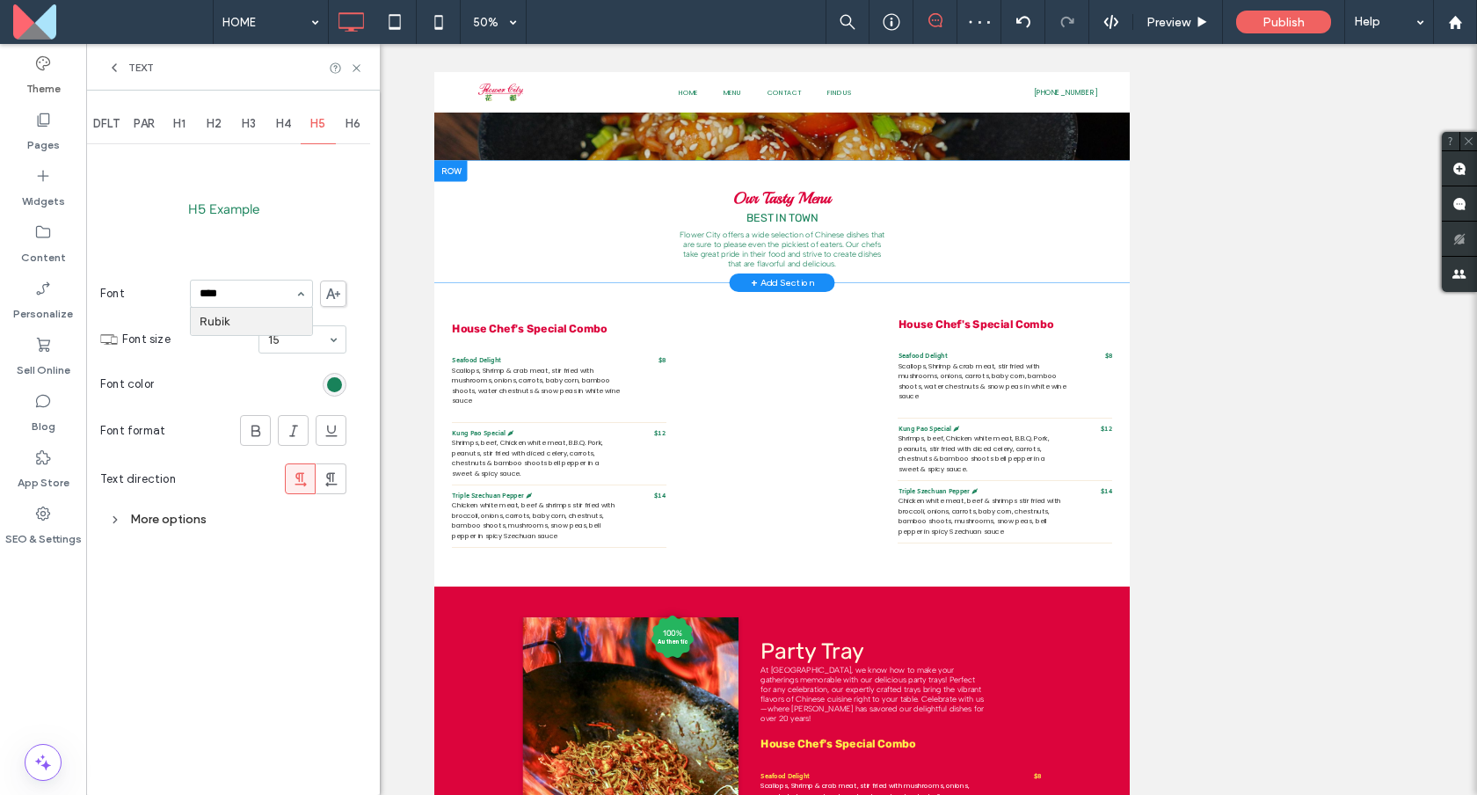
type input "*****"
click at [341, 130] on div "H6" at bounding box center [353, 124] width 35 height 39
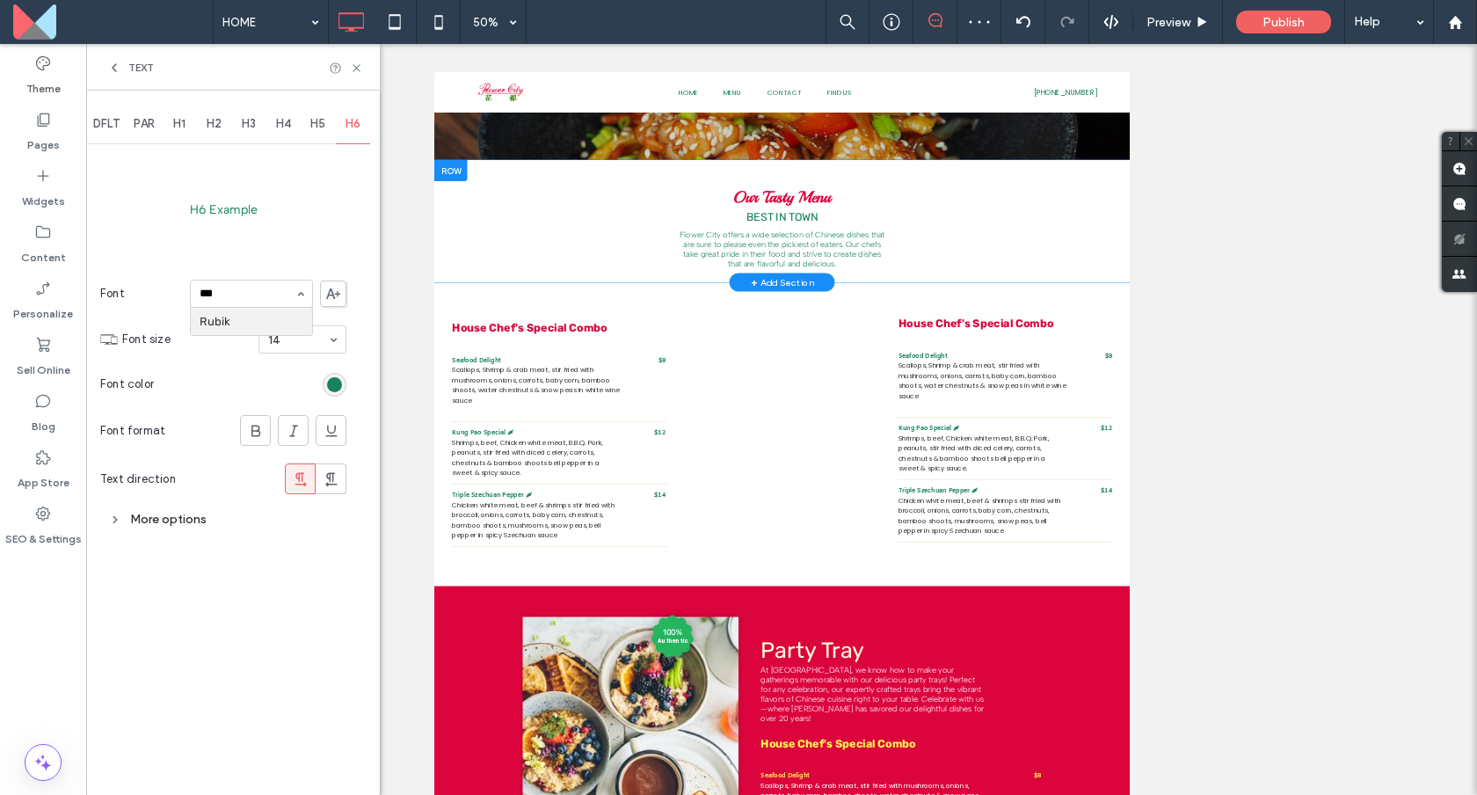
type input "****"
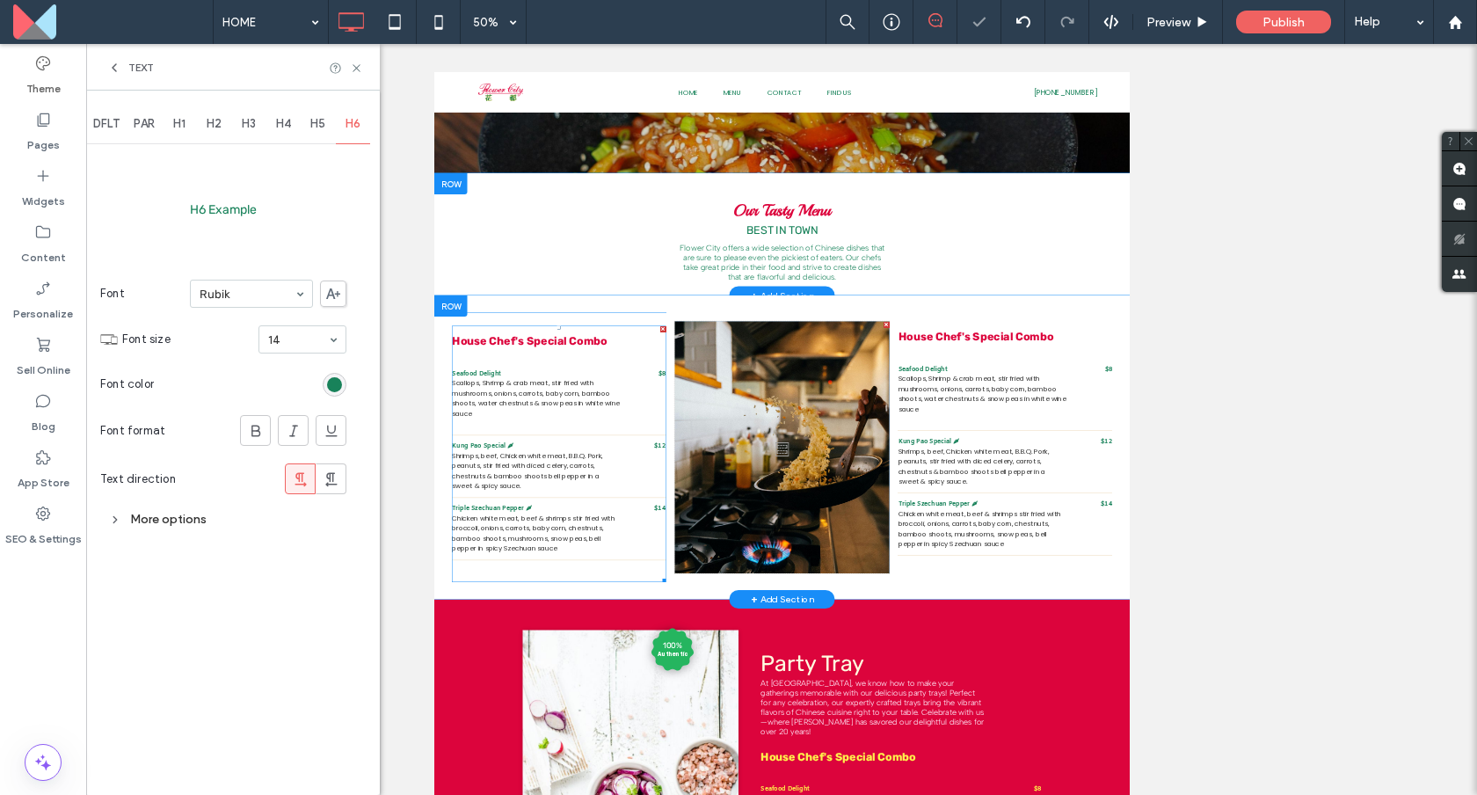
scroll to position [564, 0]
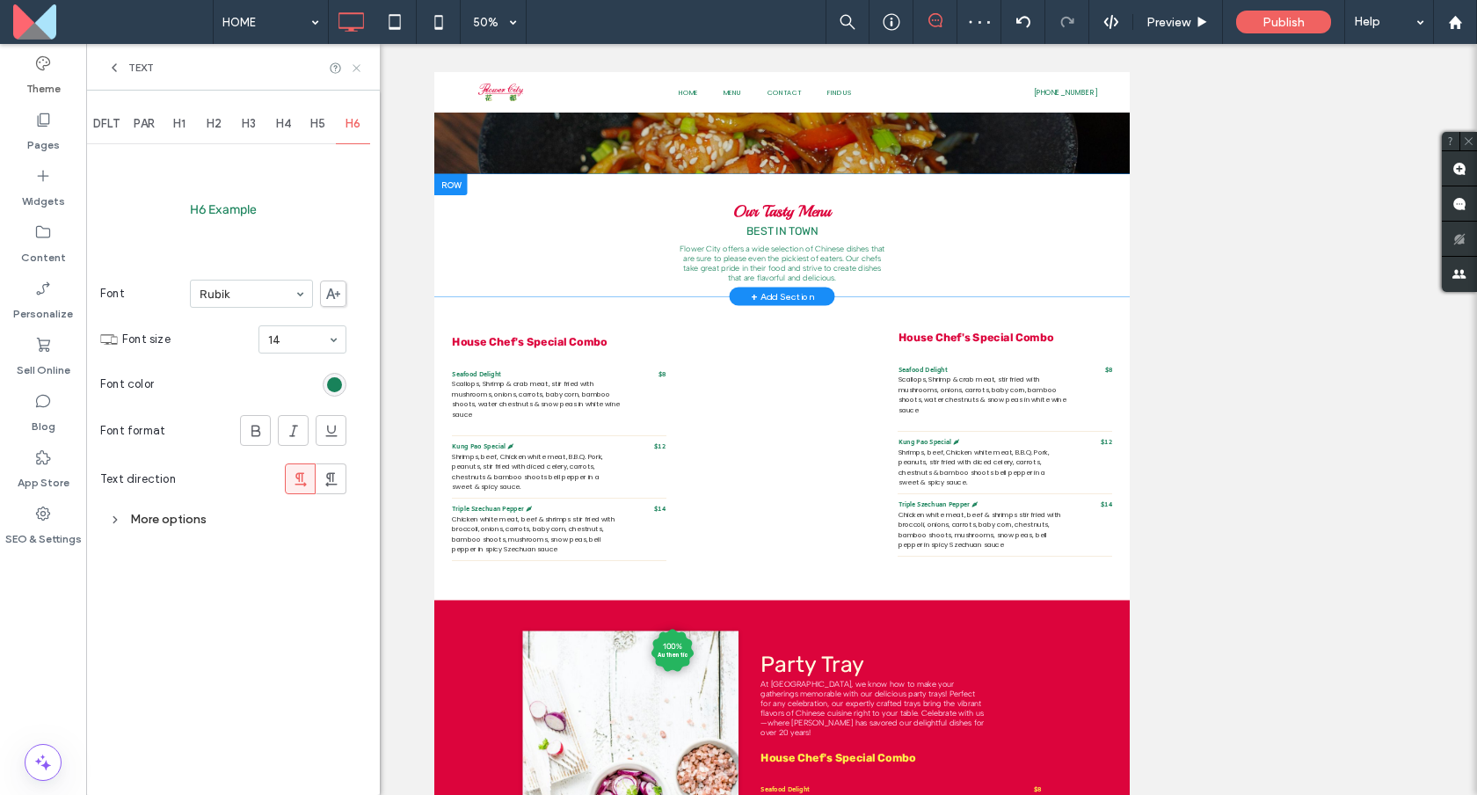
drag, startPoint x: 359, startPoint y: 64, endPoint x: 273, endPoint y: 21, distance: 96.3
click at [359, 64] on use at bounding box center [356, 67] width 7 height 7
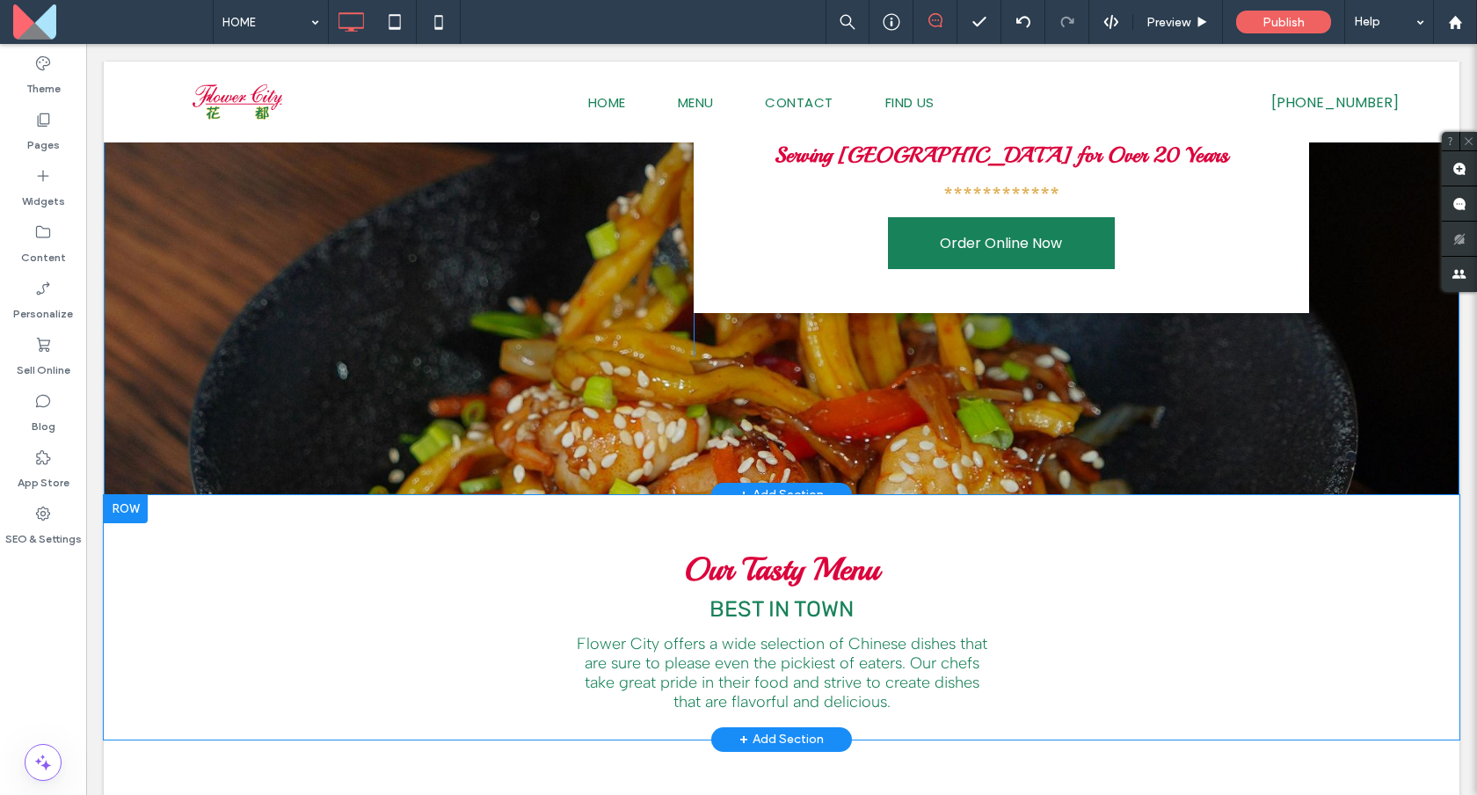
scroll to position [369, 0]
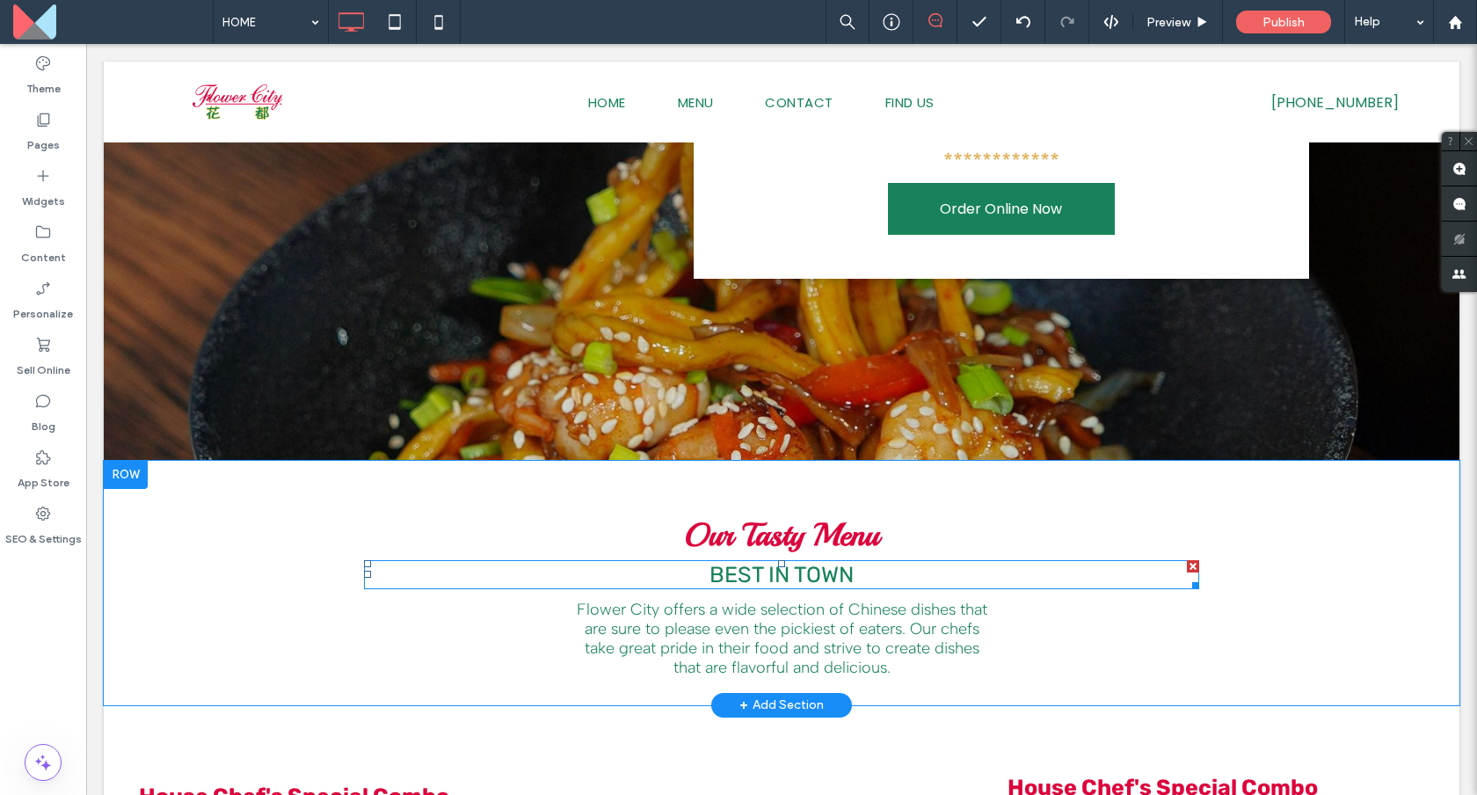
click at [798, 582] on span "BEST IN TOWN" at bounding box center [781, 574] width 144 height 25
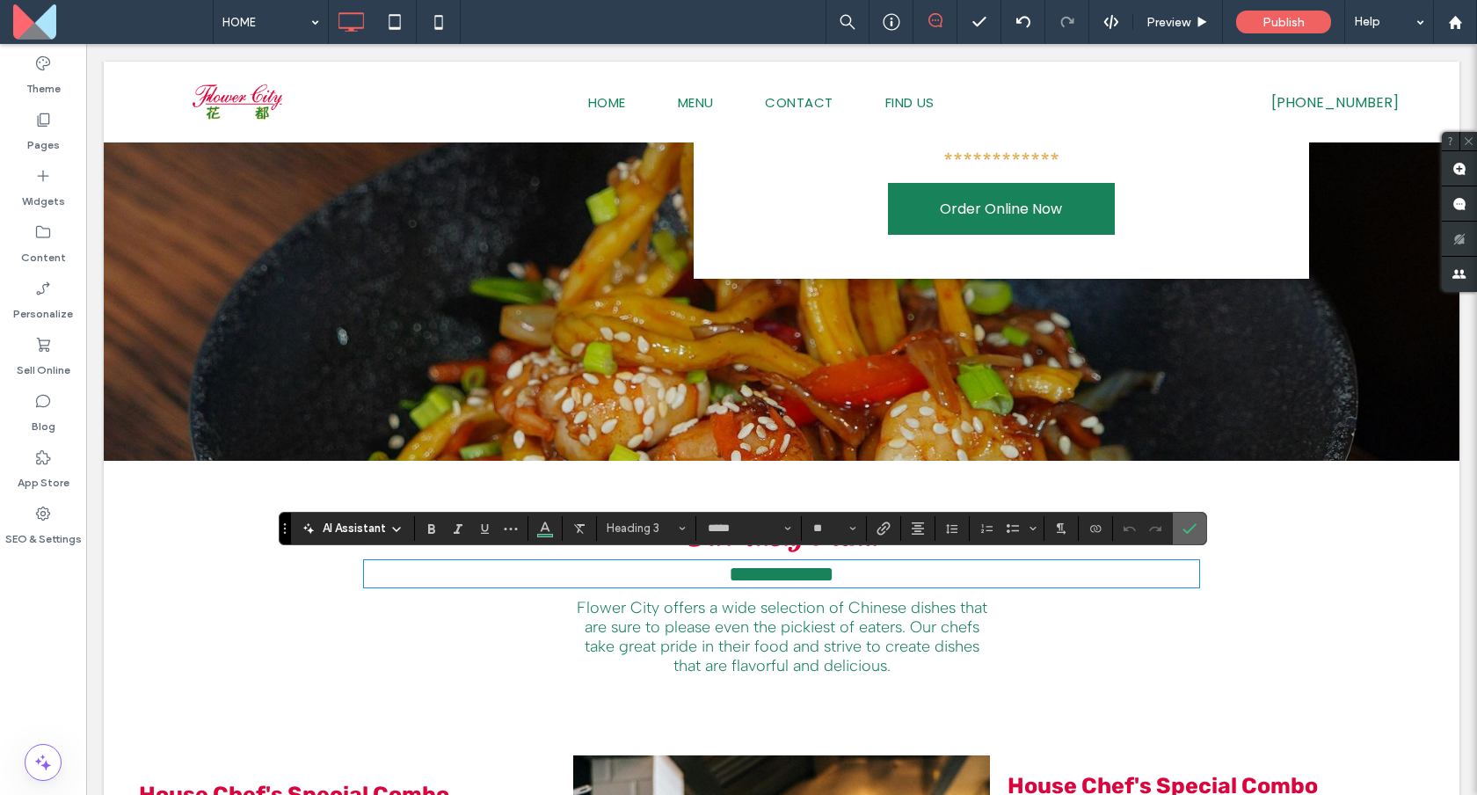
drag, startPoint x: 1197, startPoint y: 531, endPoint x: 1102, endPoint y: 488, distance: 105.1
click at [1197, 531] on label "Confirm" at bounding box center [1189, 529] width 26 height 32
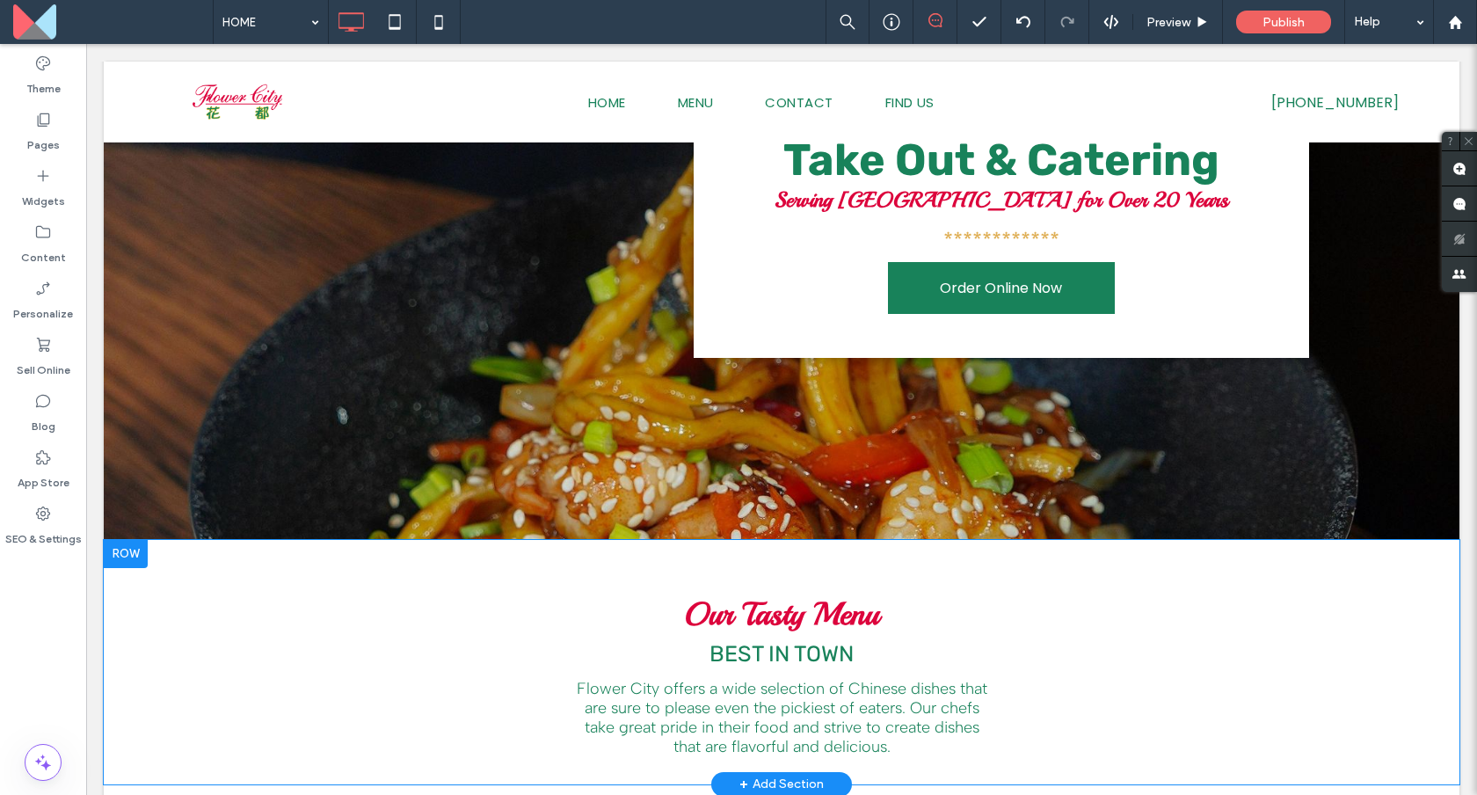
scroll to position [310, 0]
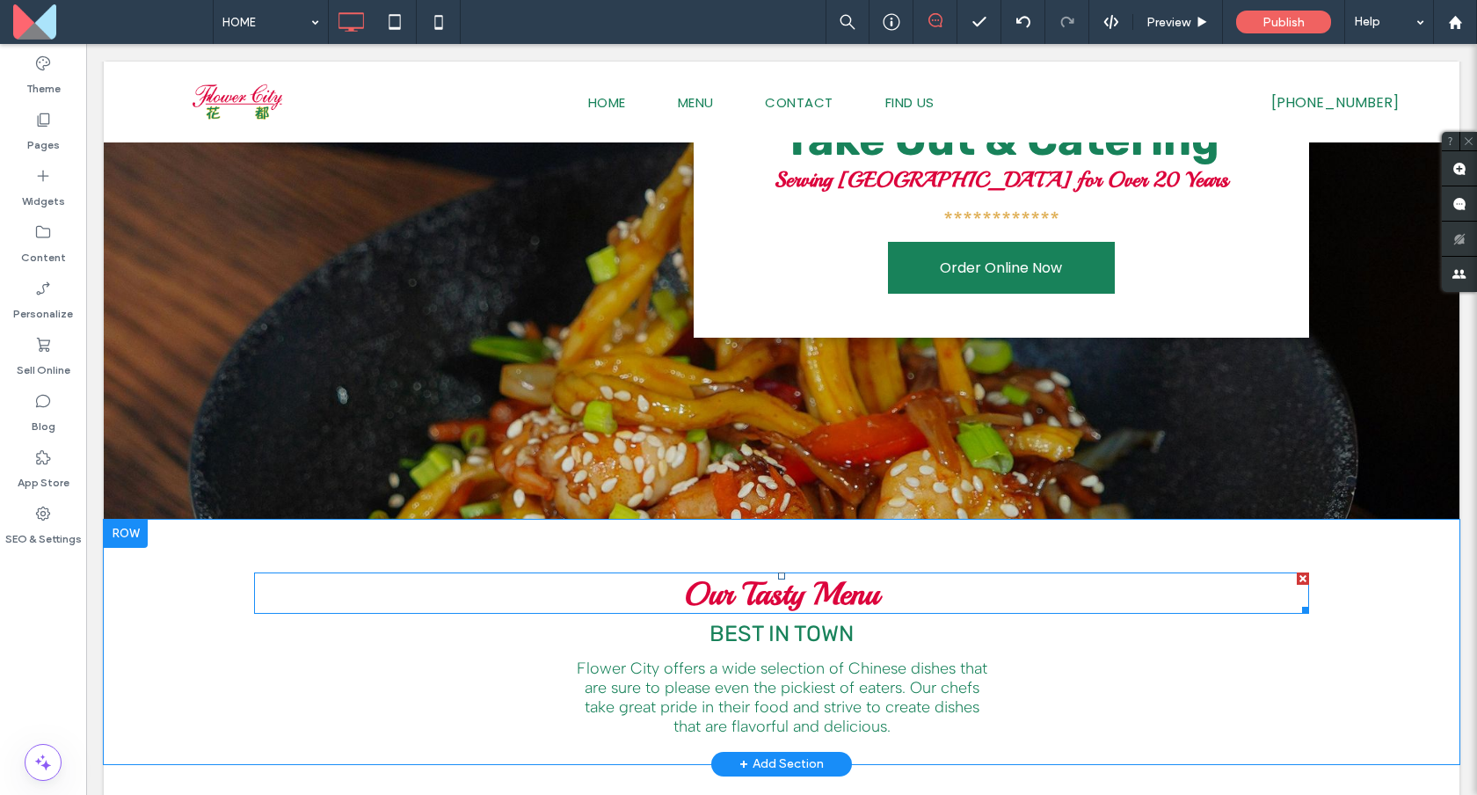
click at [849, 604] on strong "Our Tasty Menu" at bounding box center [781, 594] width 195 height 40
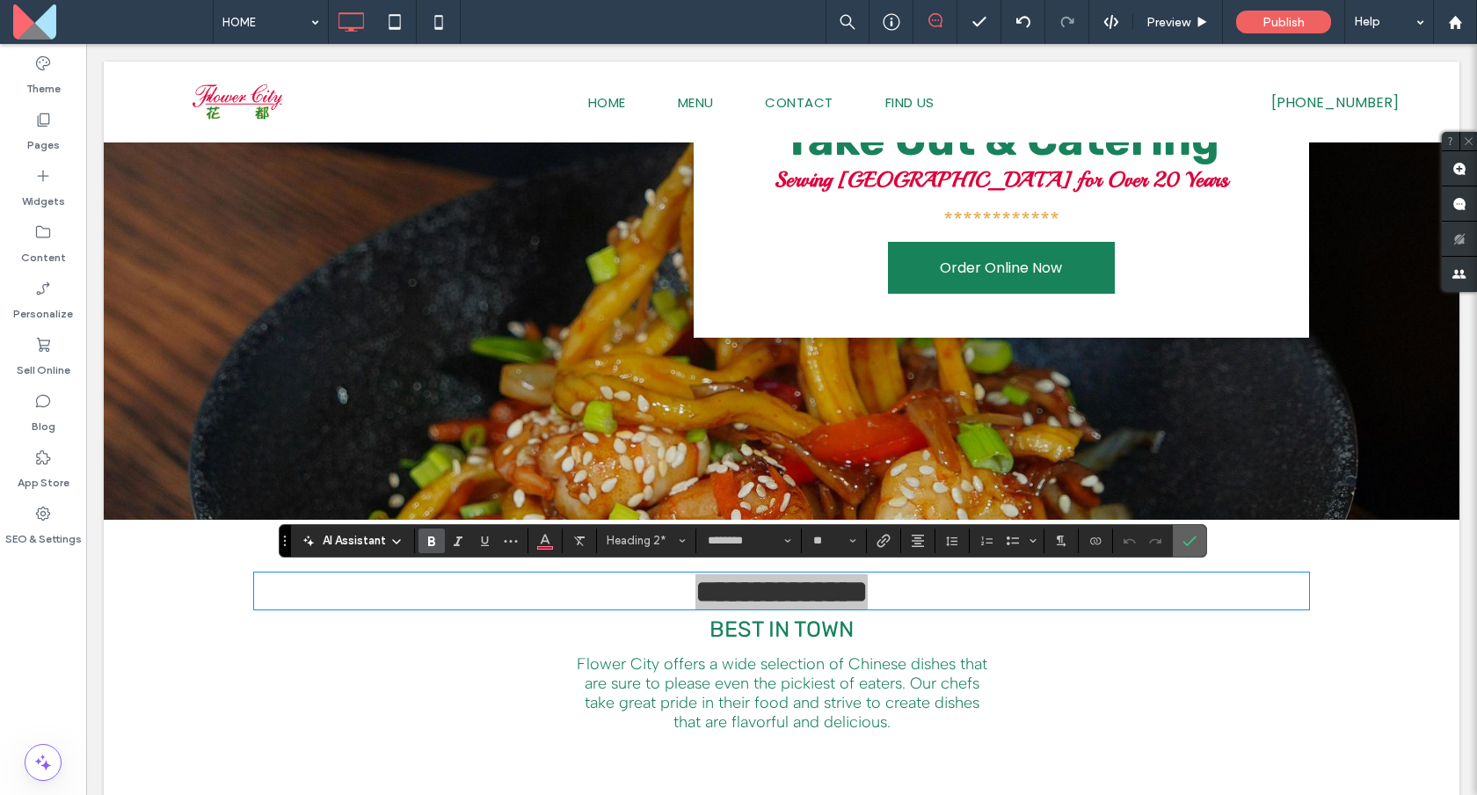
click at [1184, 542] on icon "Confirm" at bounding box center [1189, 541] width 14 height 14
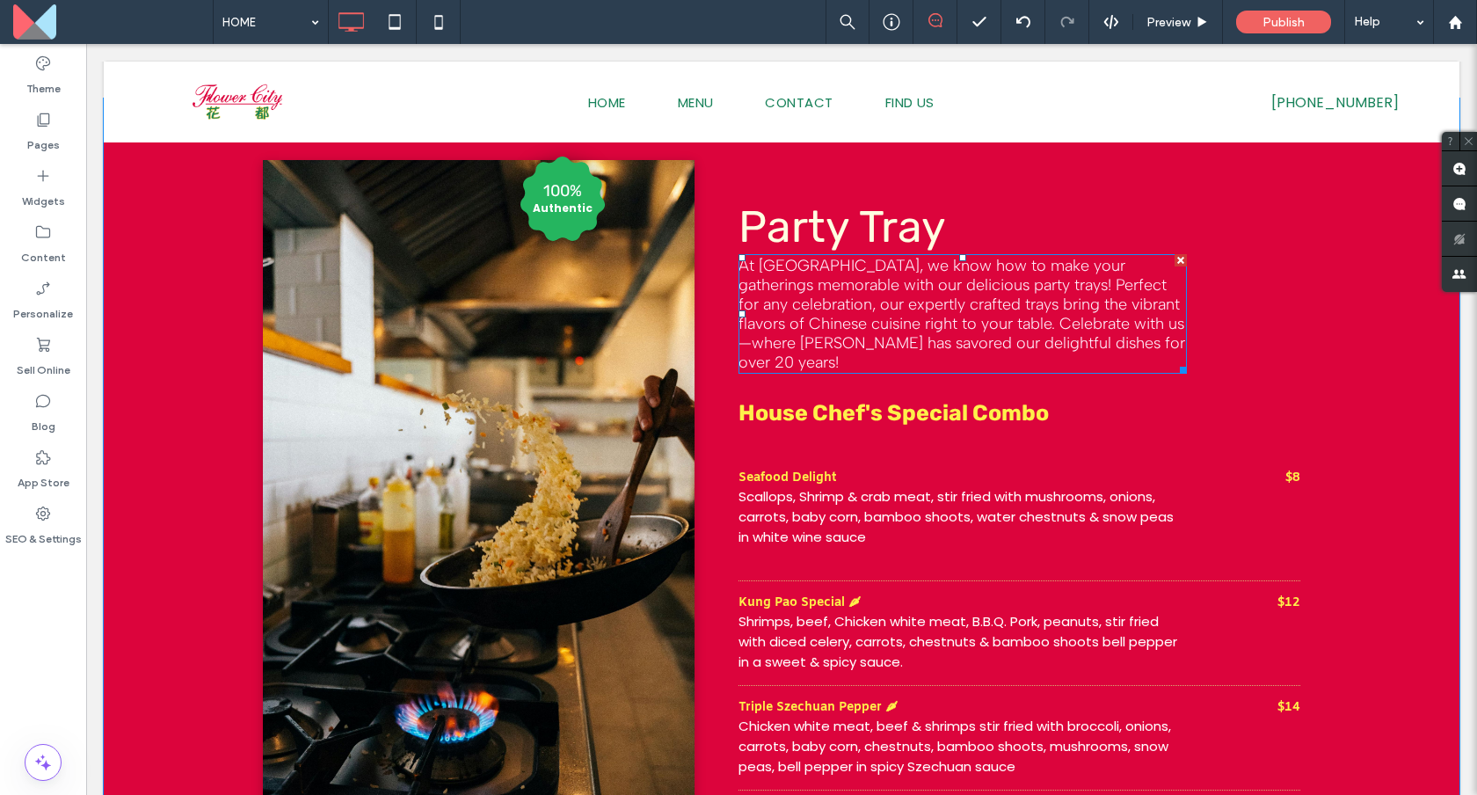
scroll to position [1561, 0]
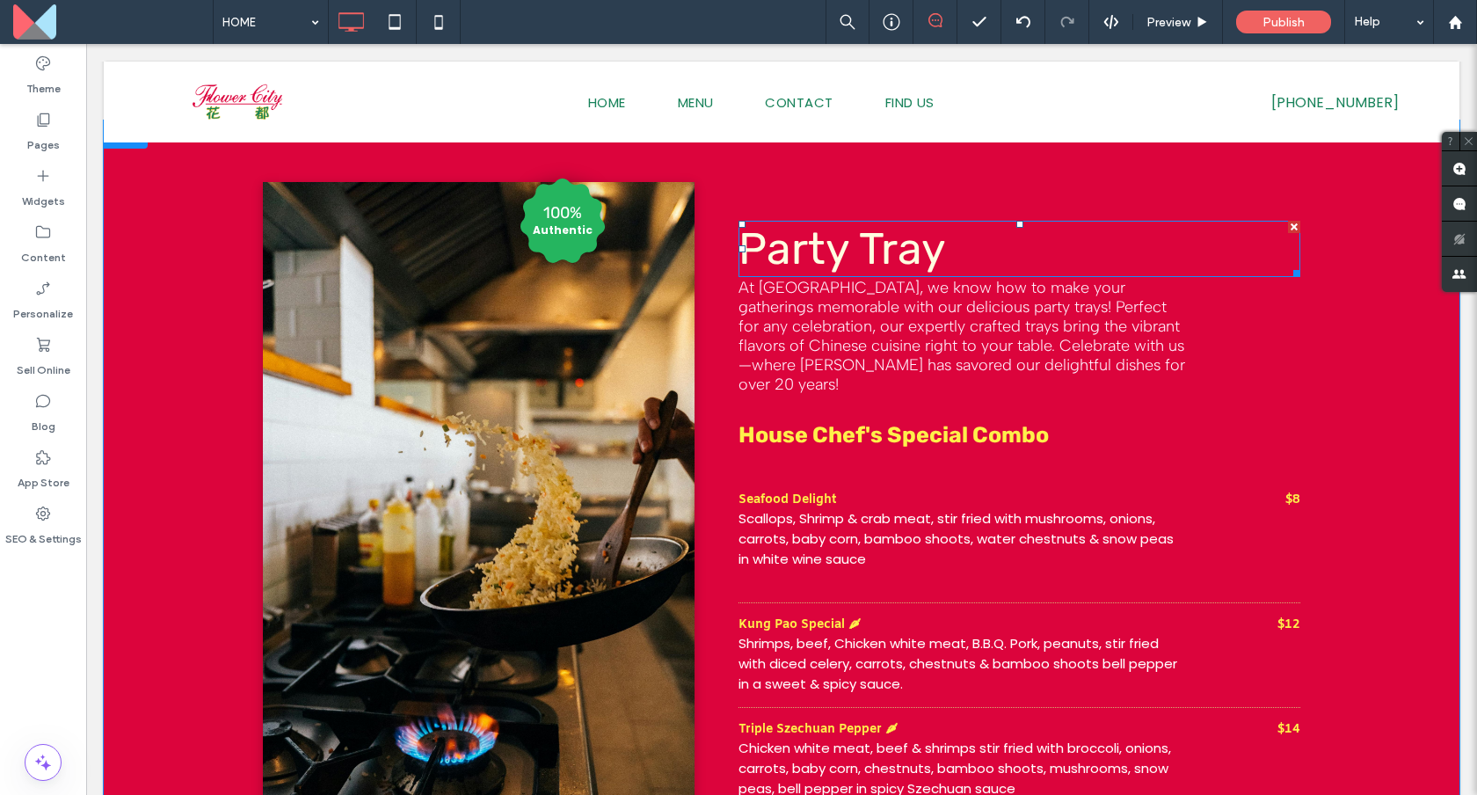
click at [912, 252] on span "Party Tray" at bounding box center [841, 248] width 207 height 53
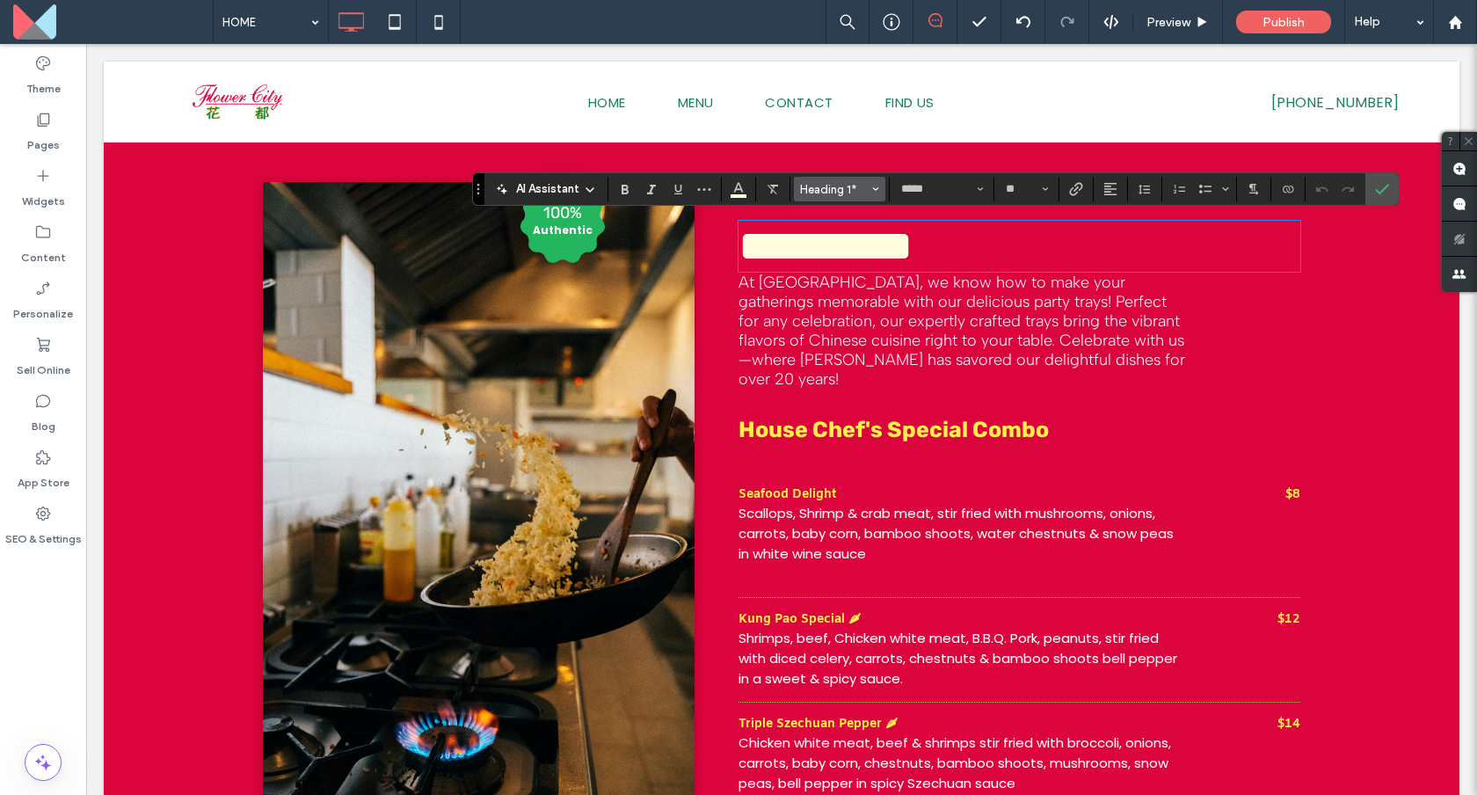
click at [846, 199] on button "Heading 1*" at bounding box center [839, 189] width 91 height 25
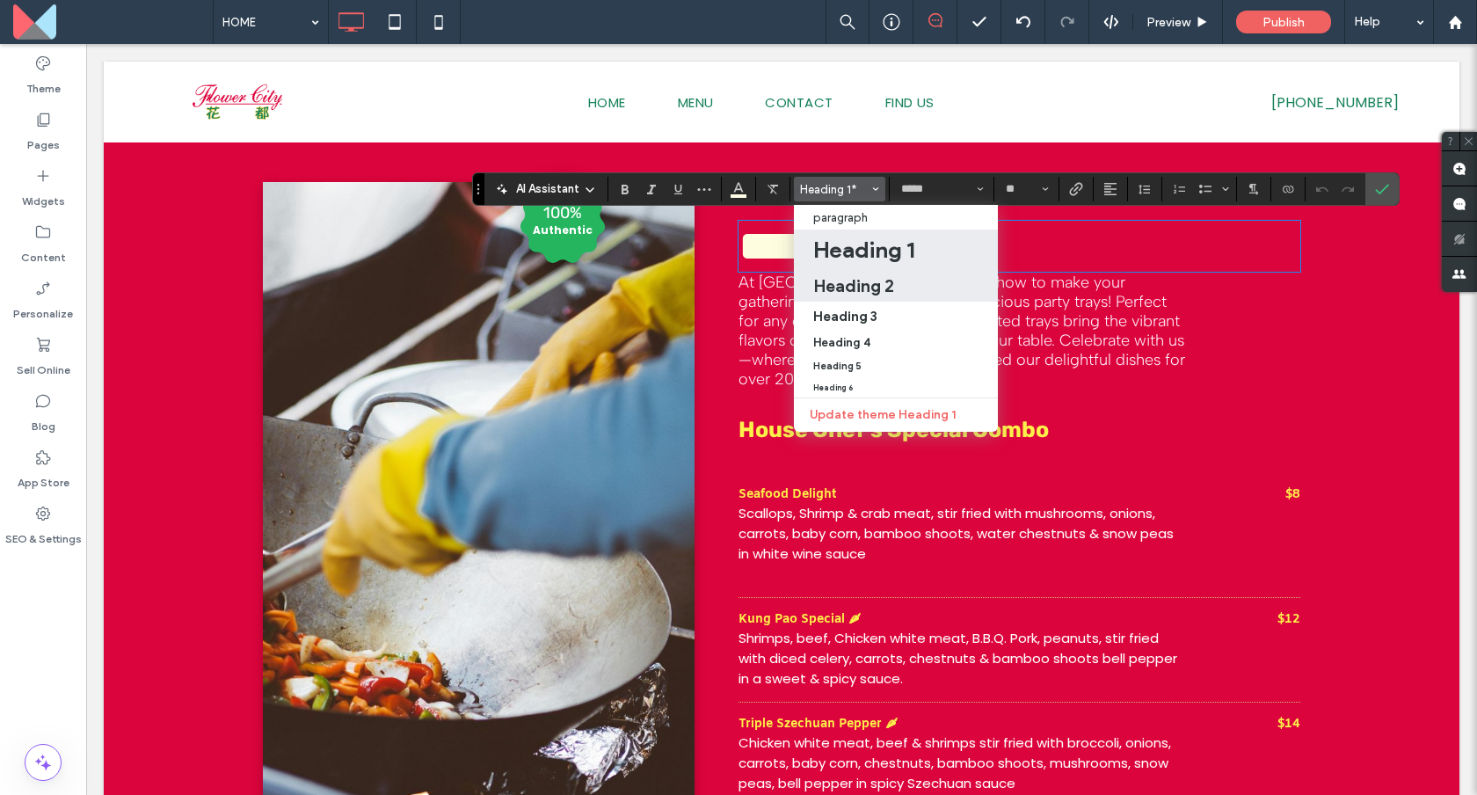
drag, startPoint x: 877, startPoint y: 277, endPoint x: 790, endPoint y: 233, distance: 97.5
click at [877, 277] on h2 "Heading 2" at bounding box center [853, 285] width 81 height 21
type input "********"
type input "**"
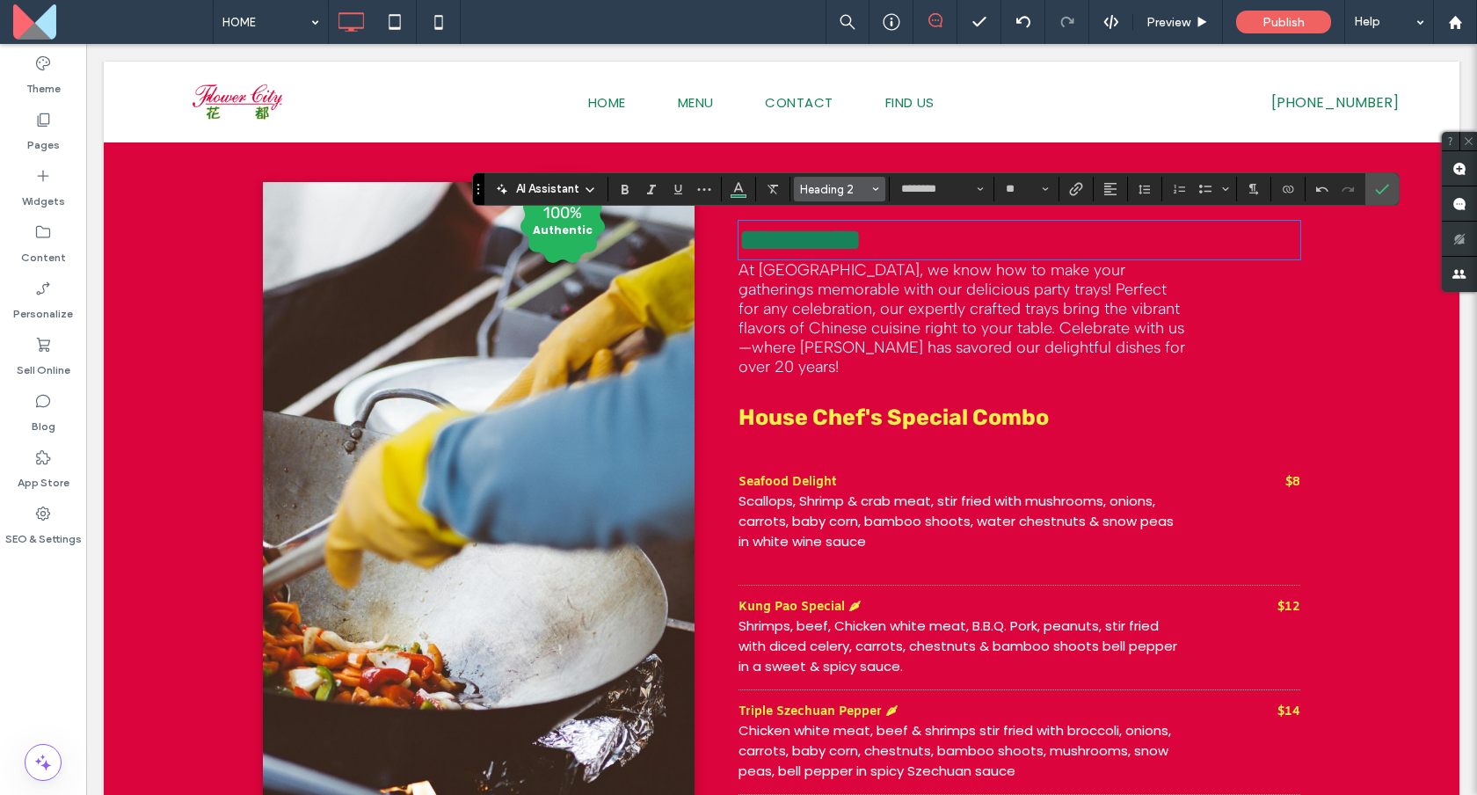
click at [869, 191] on button "Heading 2" at bounding box center [839, 189] width 91 height 25
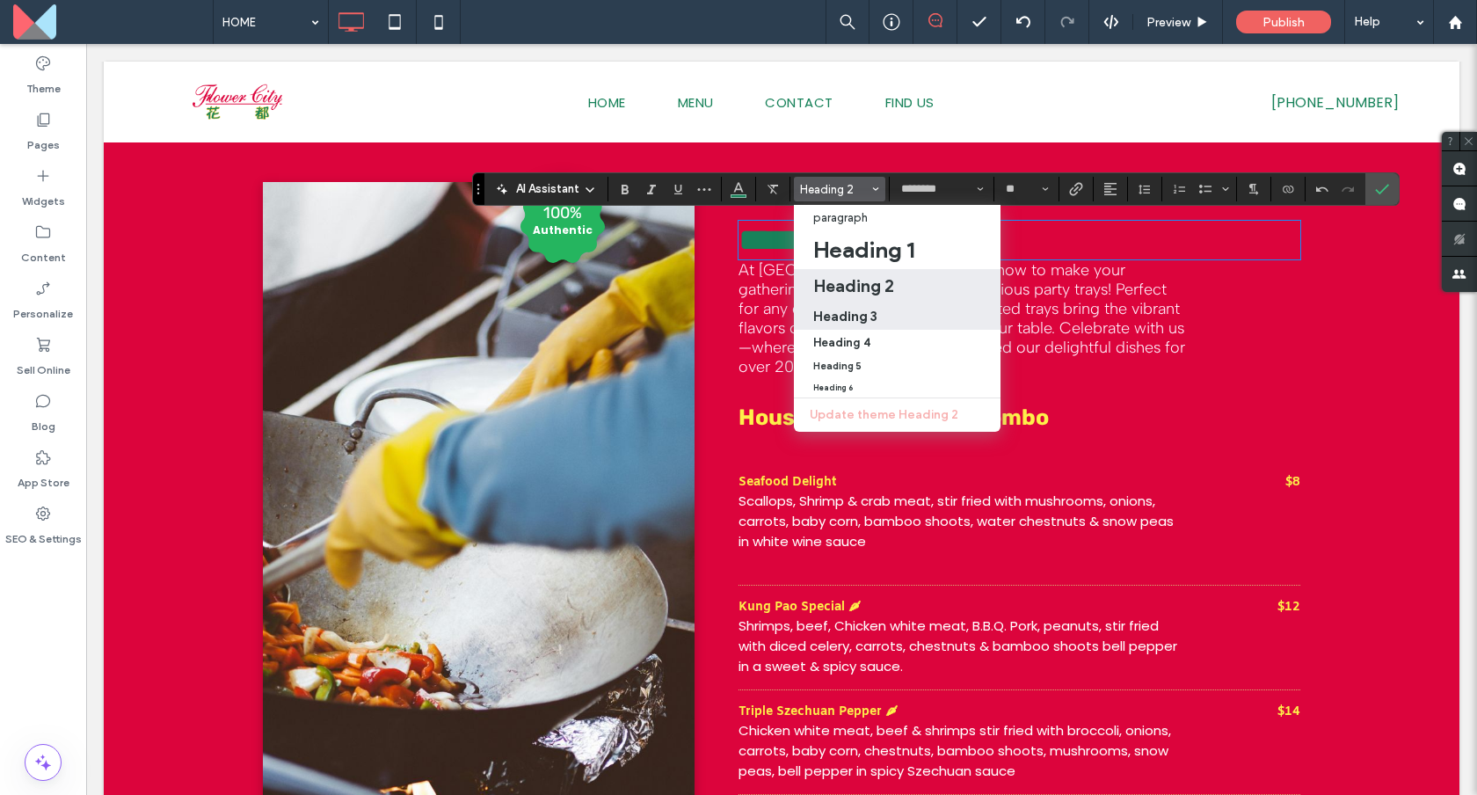
click at [874, 306] on label "Heading 3" at bounding box center [897, 316] width 207 height 28
type input "*****"
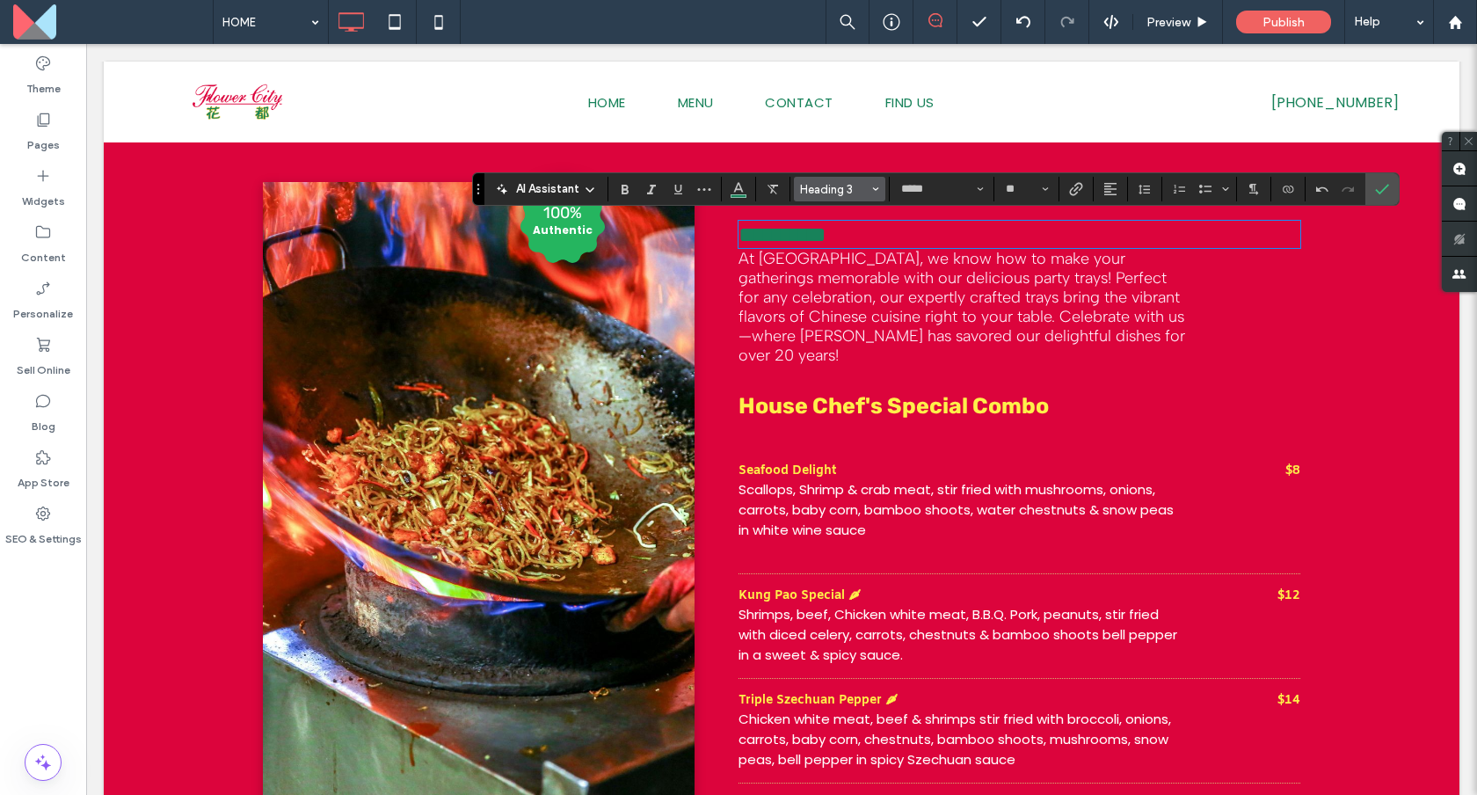
click at [854, 185] on span "Heading 3" at bounding box center [834, 189] width 69 height 13
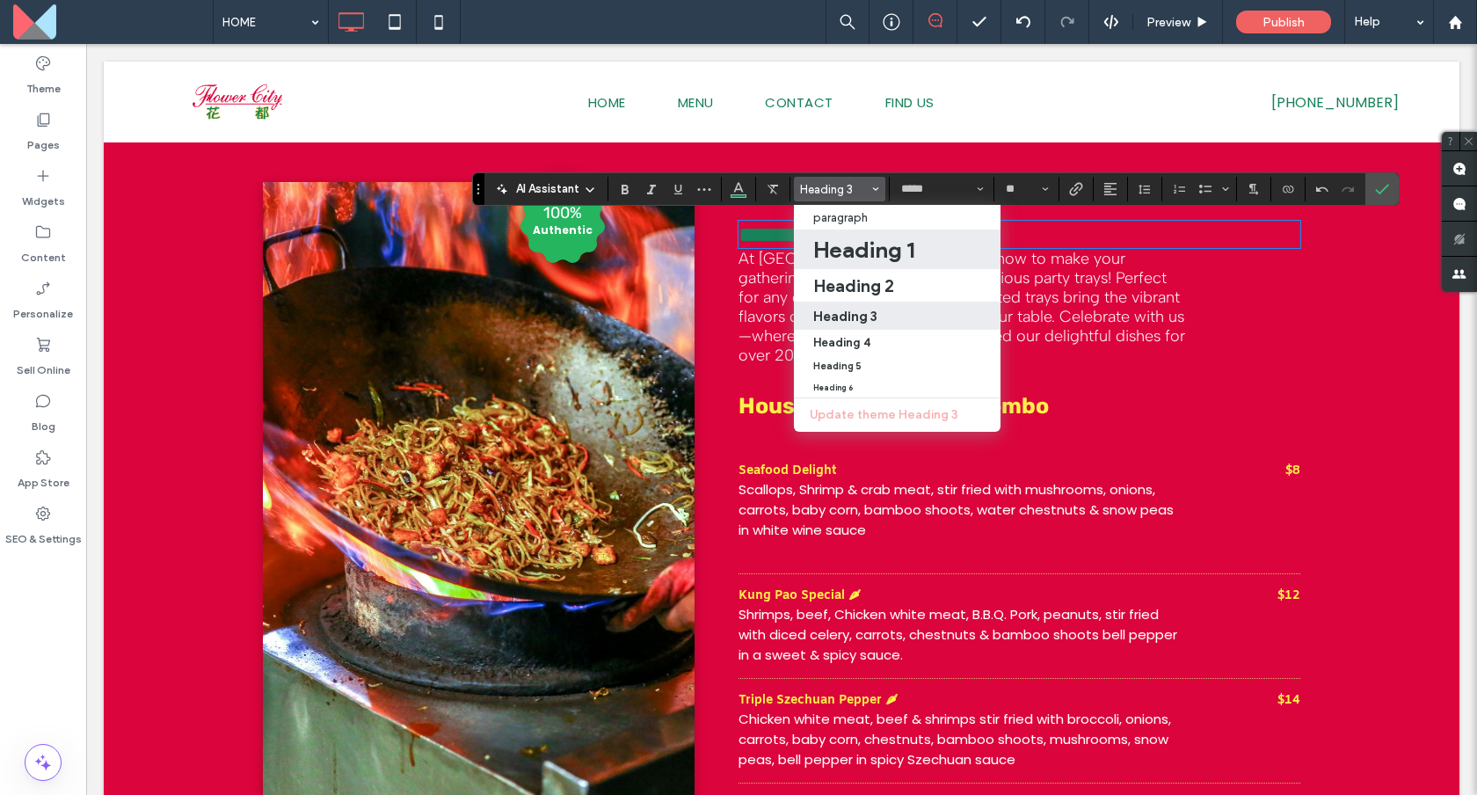
click at [869, 253] on h1 "Heading 1" at bounding box center [863, 250] width 101 height 28
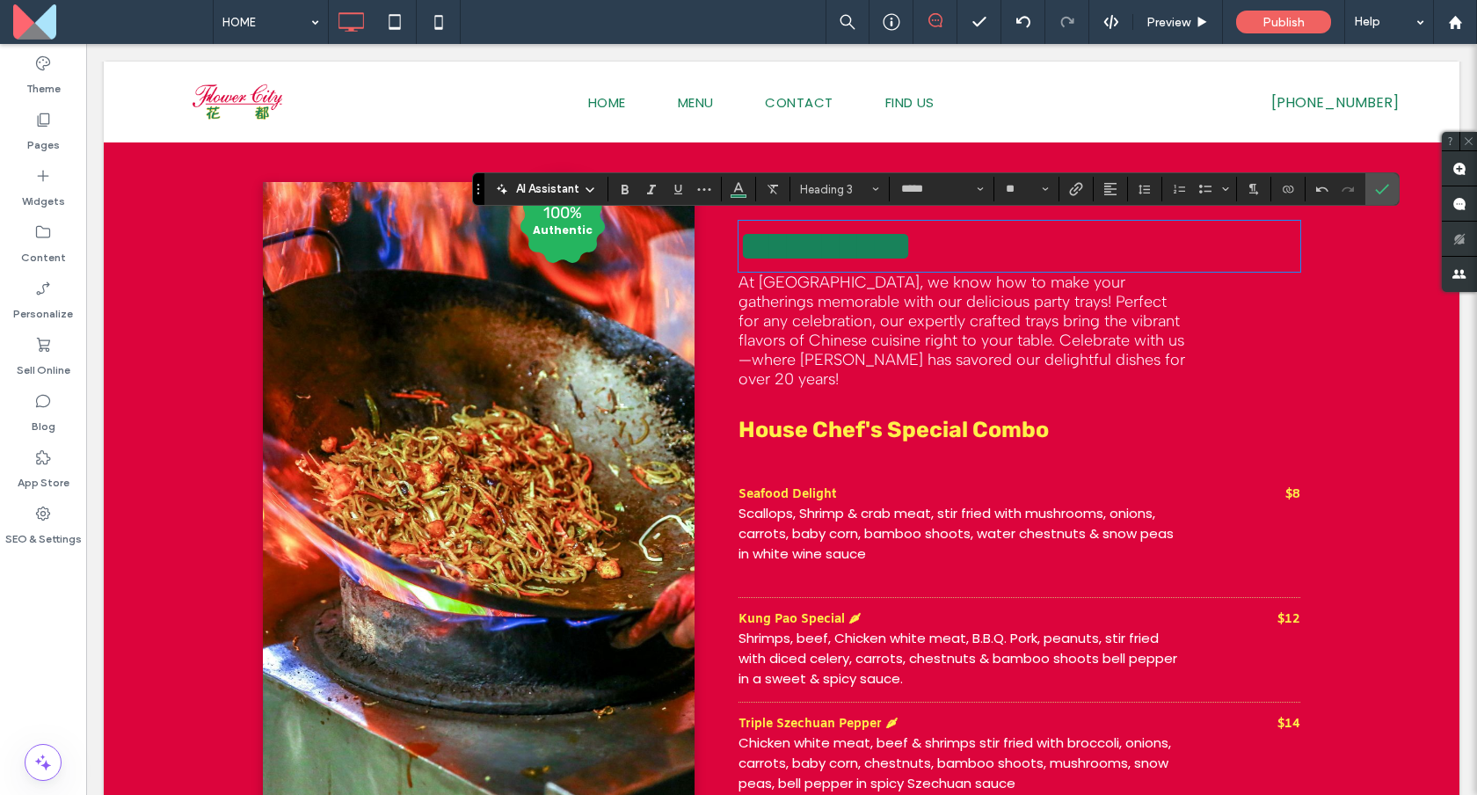
type input "**"
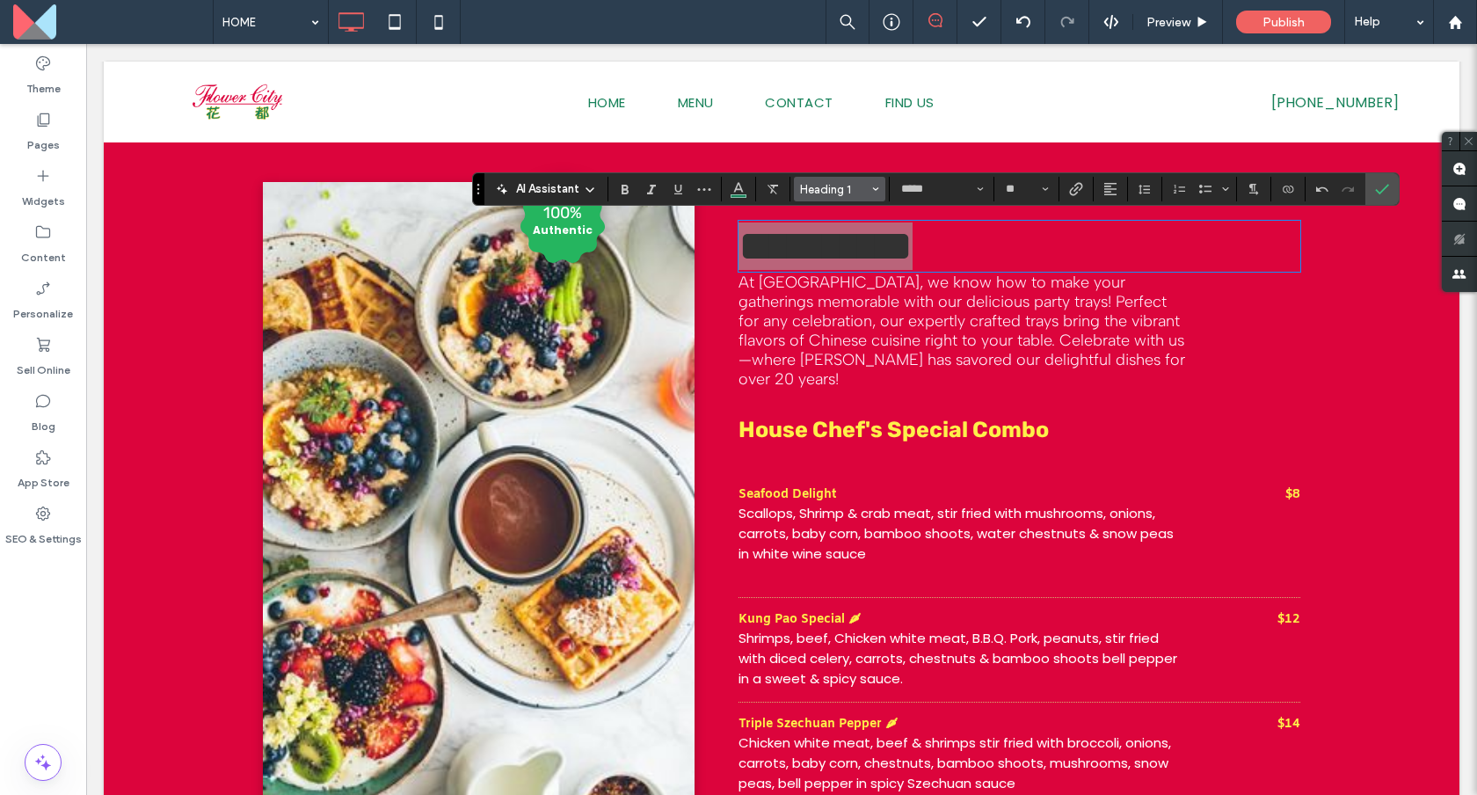
click at [849, 183] on span "Heading 1" at bounding box center [834, 189] width 69 height 13
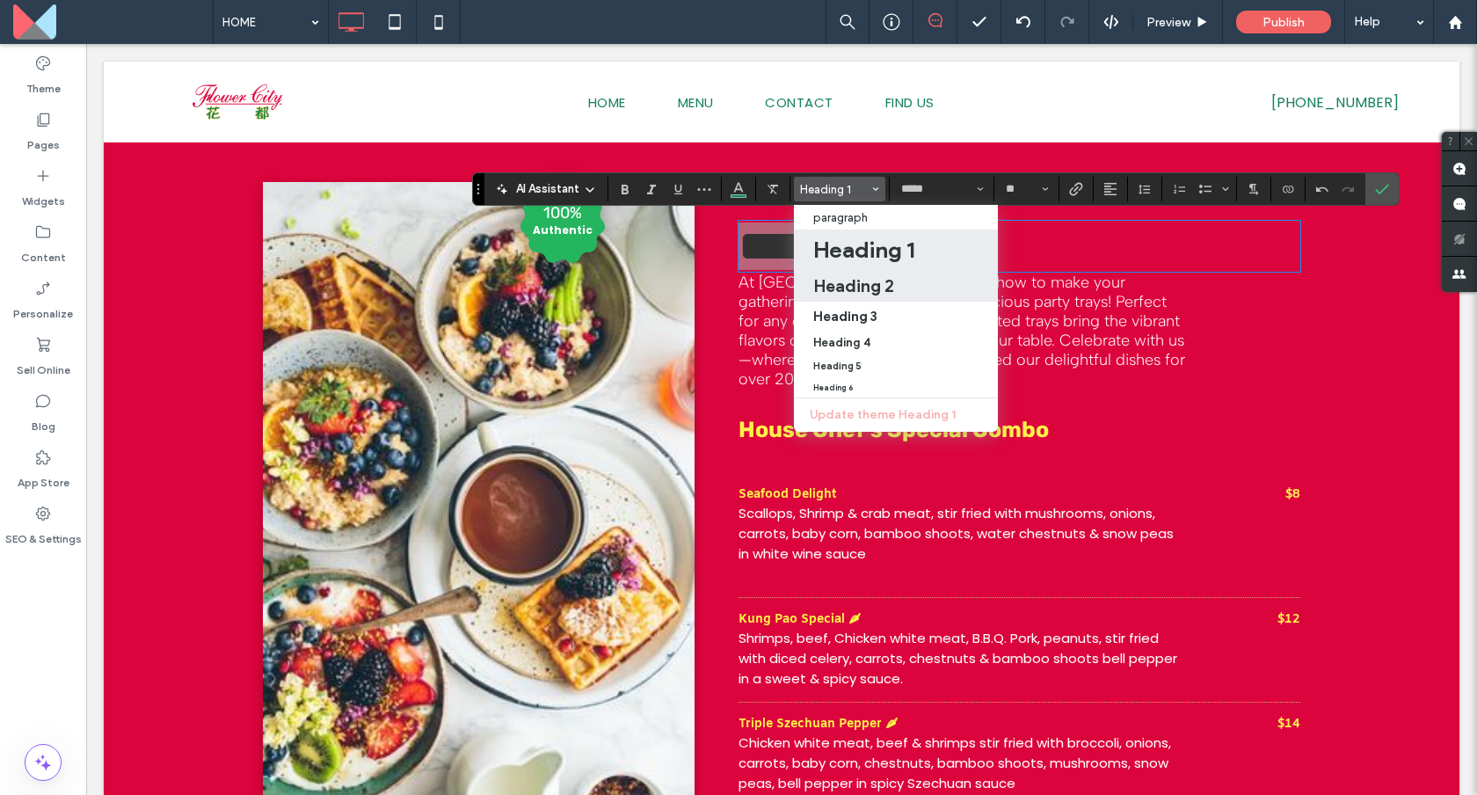
click at [859, 275] on h2 "Heading 2" at bounding box center [853, 285] width 81 height 21
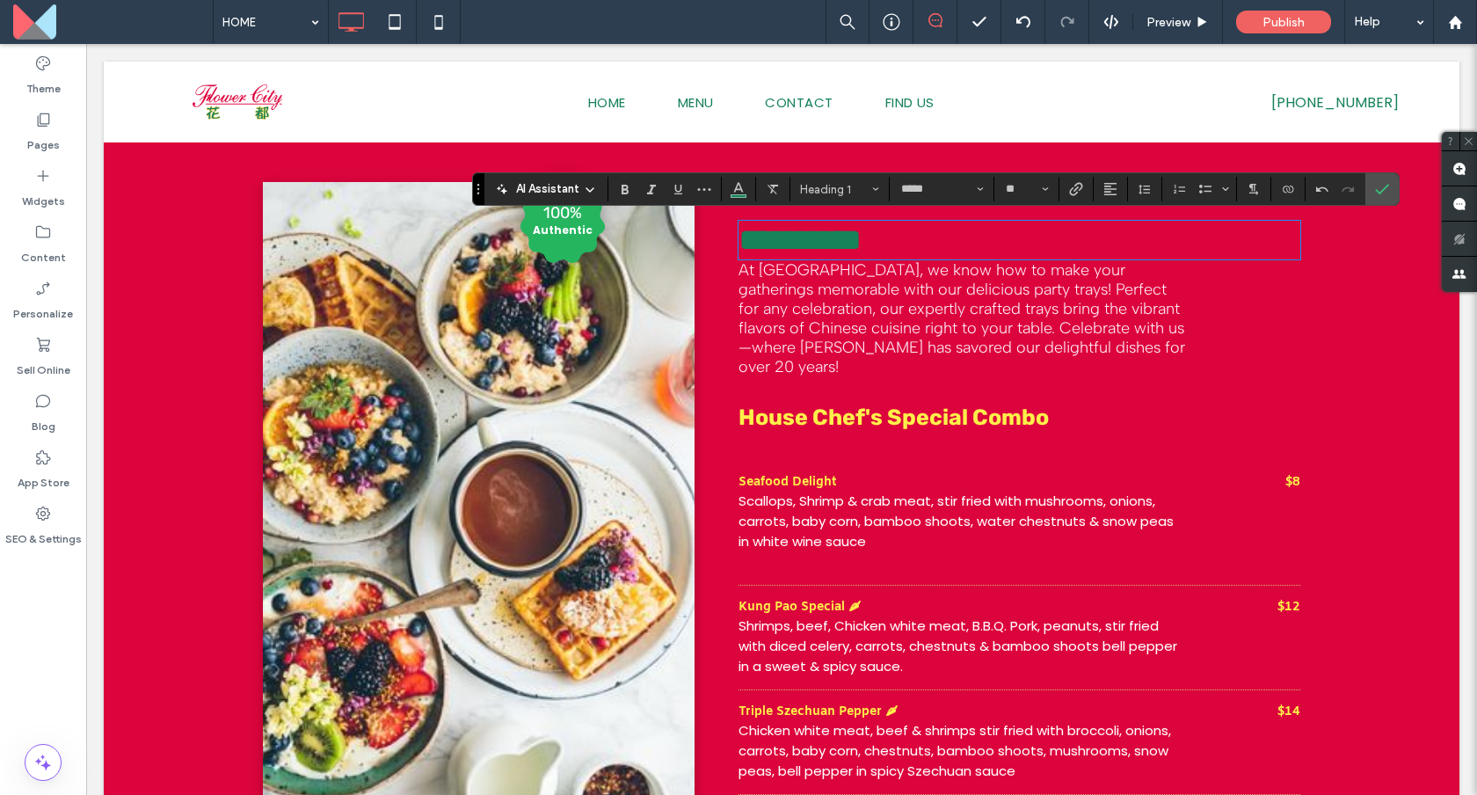
type input "********"
type input "**"
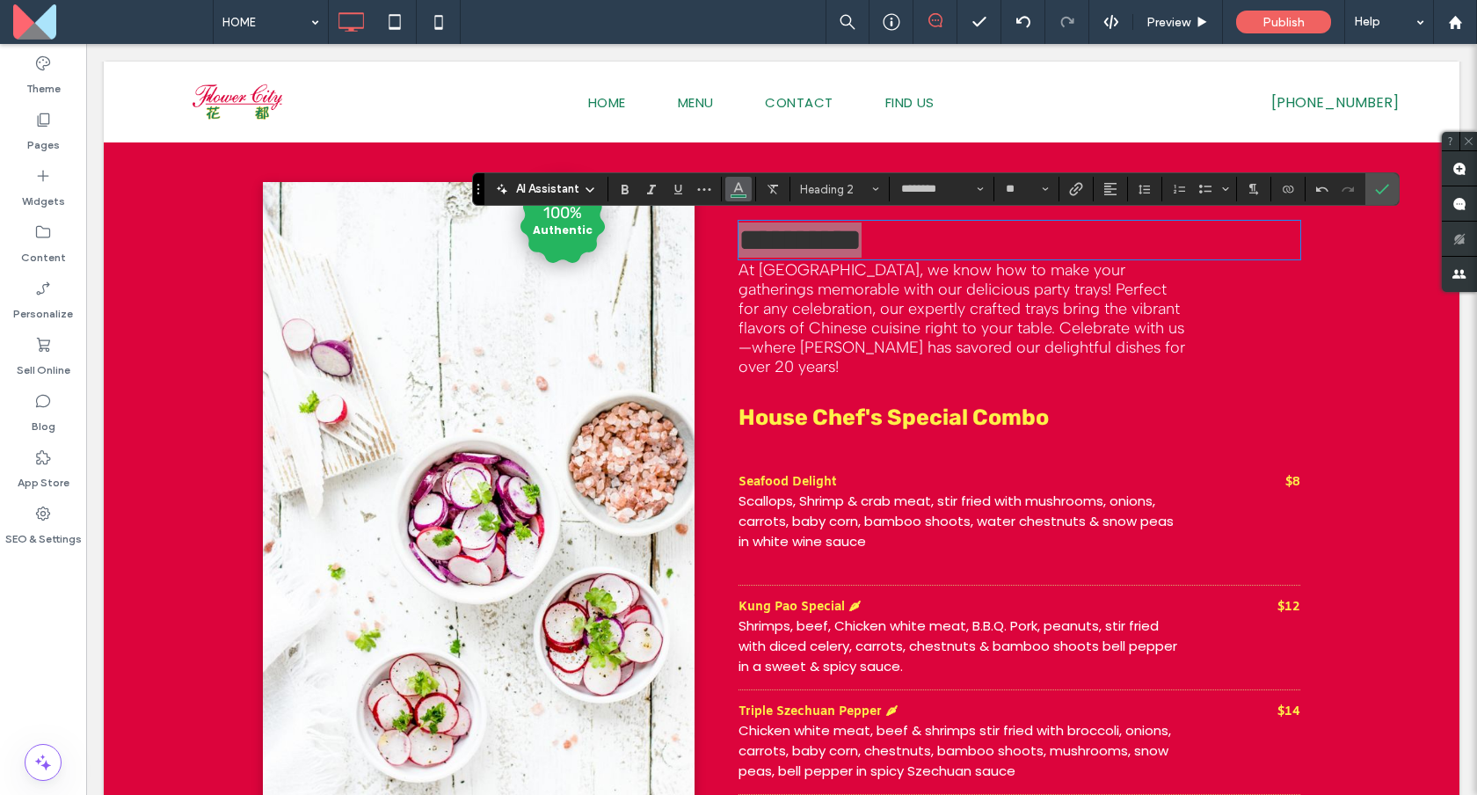
click at [745, 183] on button "Color" at bounding box center [738, 189] width 26 height 25
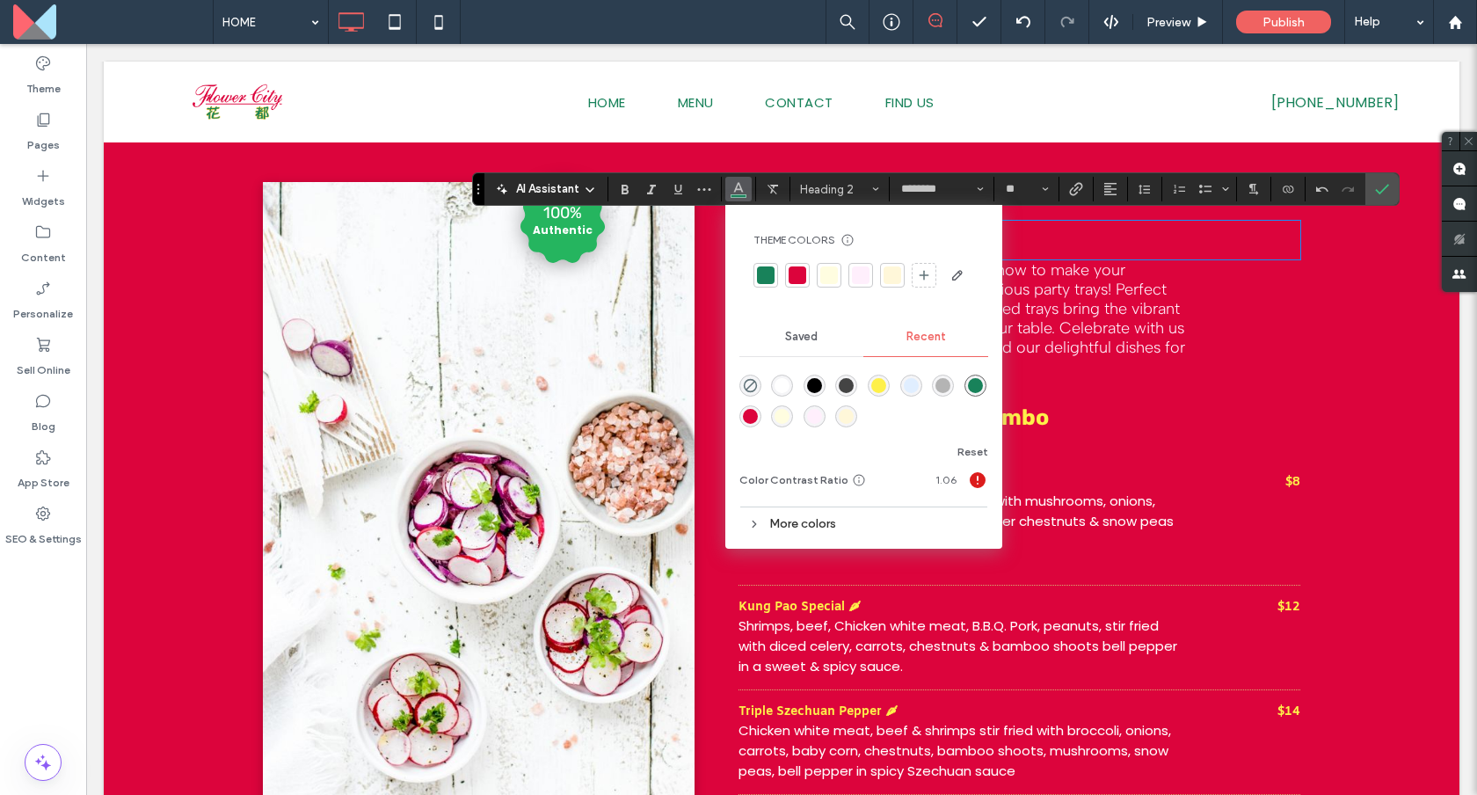
click at [820, 281] on div at bounding box center [829, 275] width 18 height 18
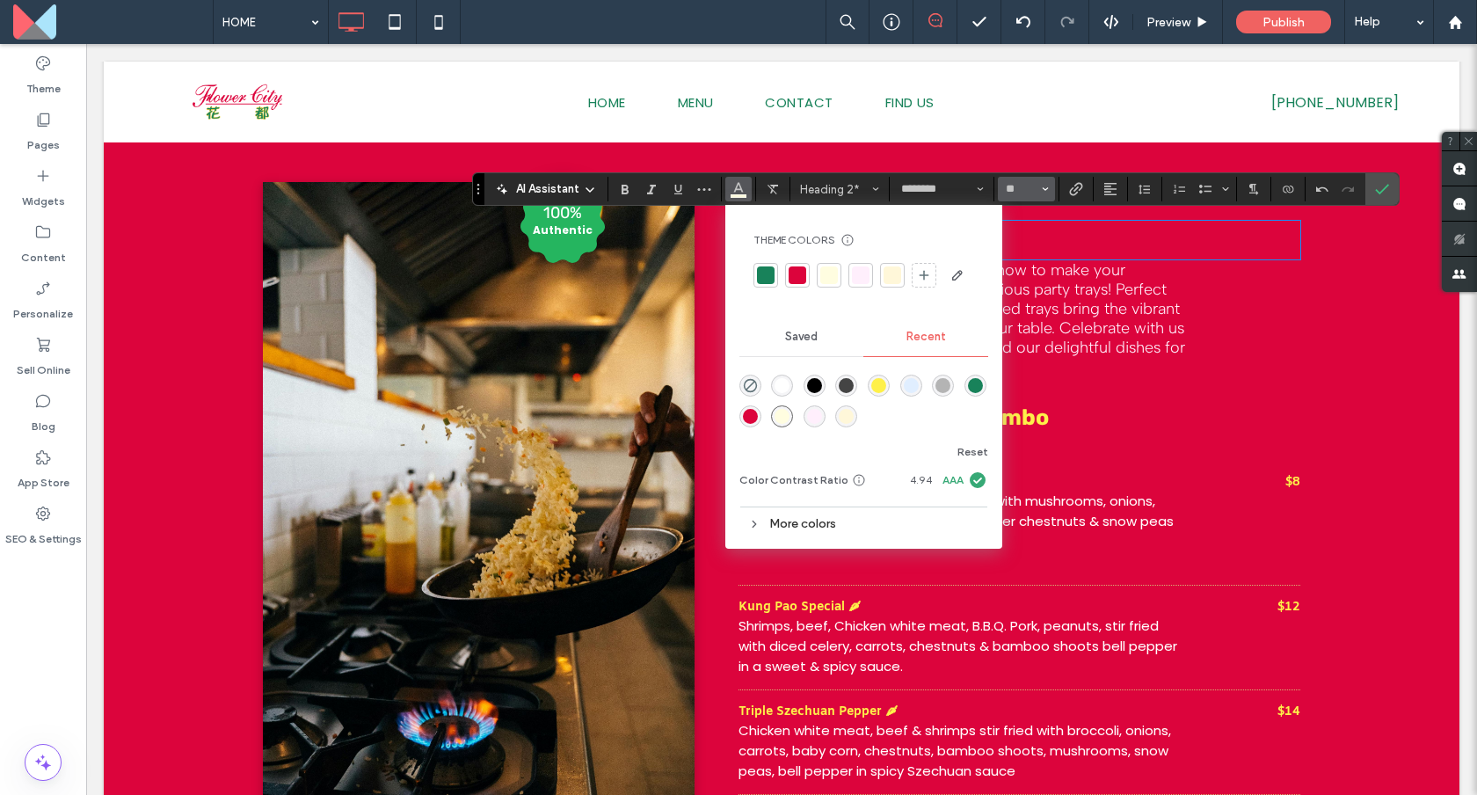
click at [1042, 193] on span "Size" at bounding box center [1045, 189] width 7 height 23
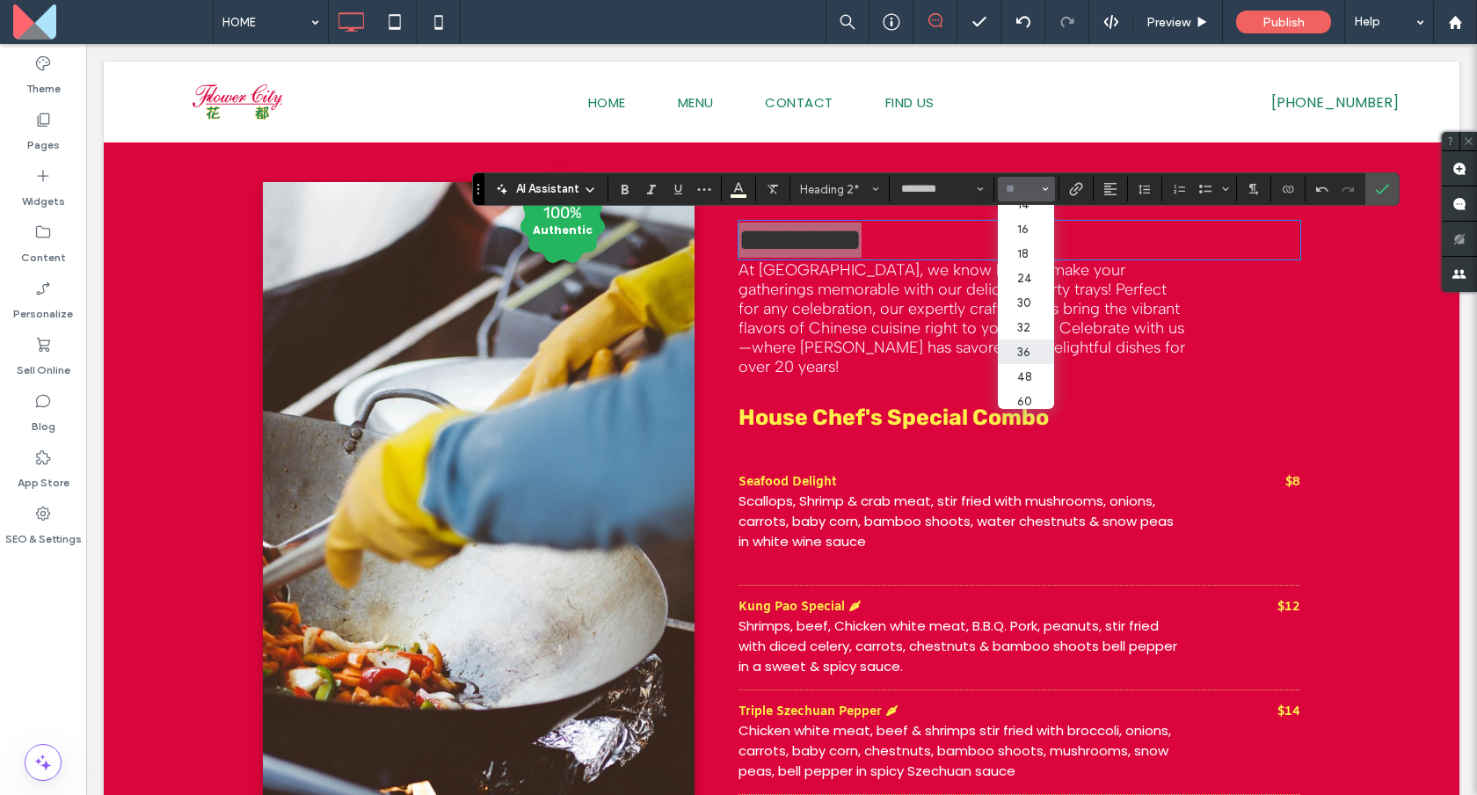
scroll to position [138, 0]
click at [1025, 377] on label "48" at bounding box center [1026, 374] width 56 height 25
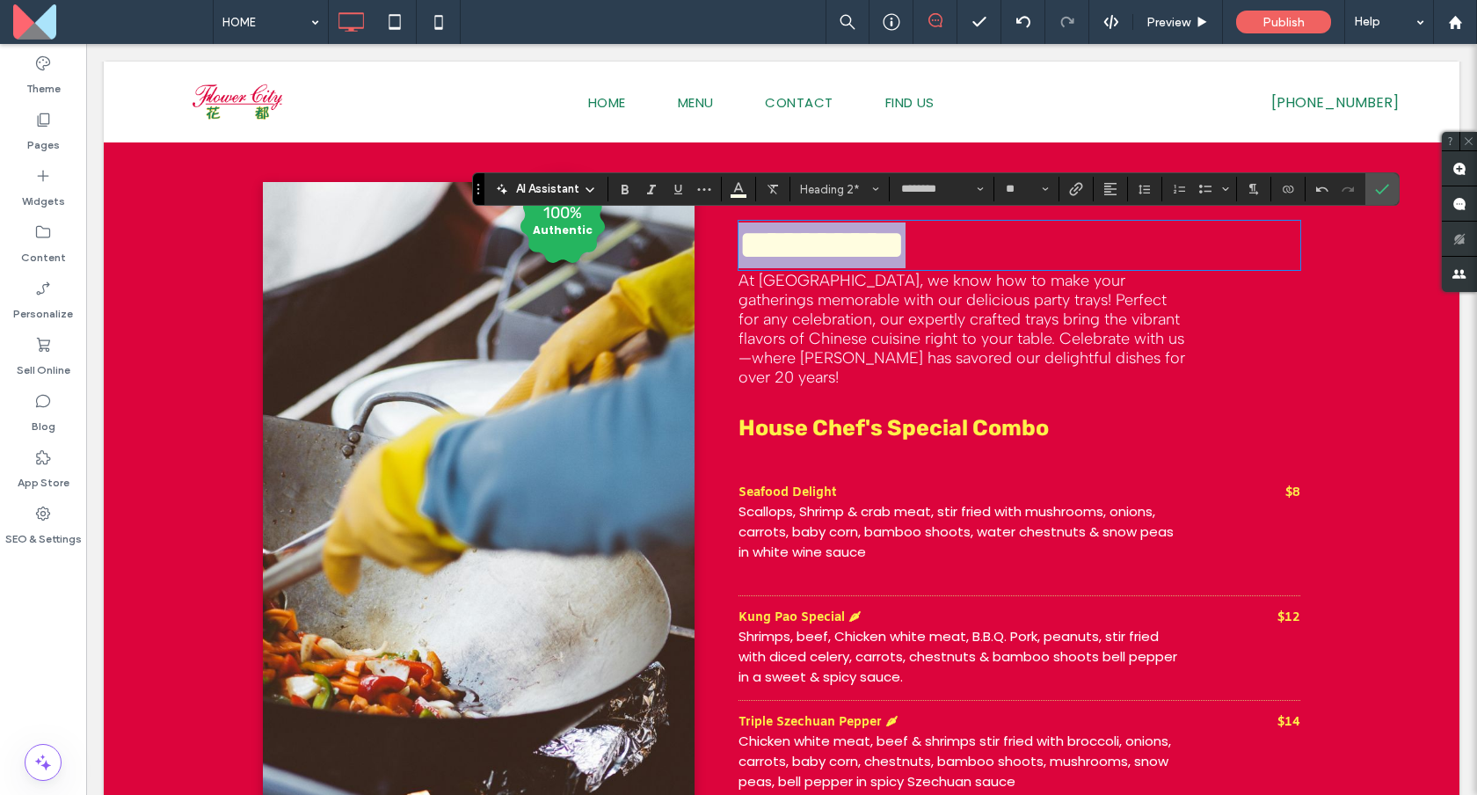
type input "**"
click at [914, 408] on div "House Chef's Special Combo Seafood Delight Scallops, Shrimp & crab meat, stir f…" at bounding box center [1019, 618] width 562 height 443
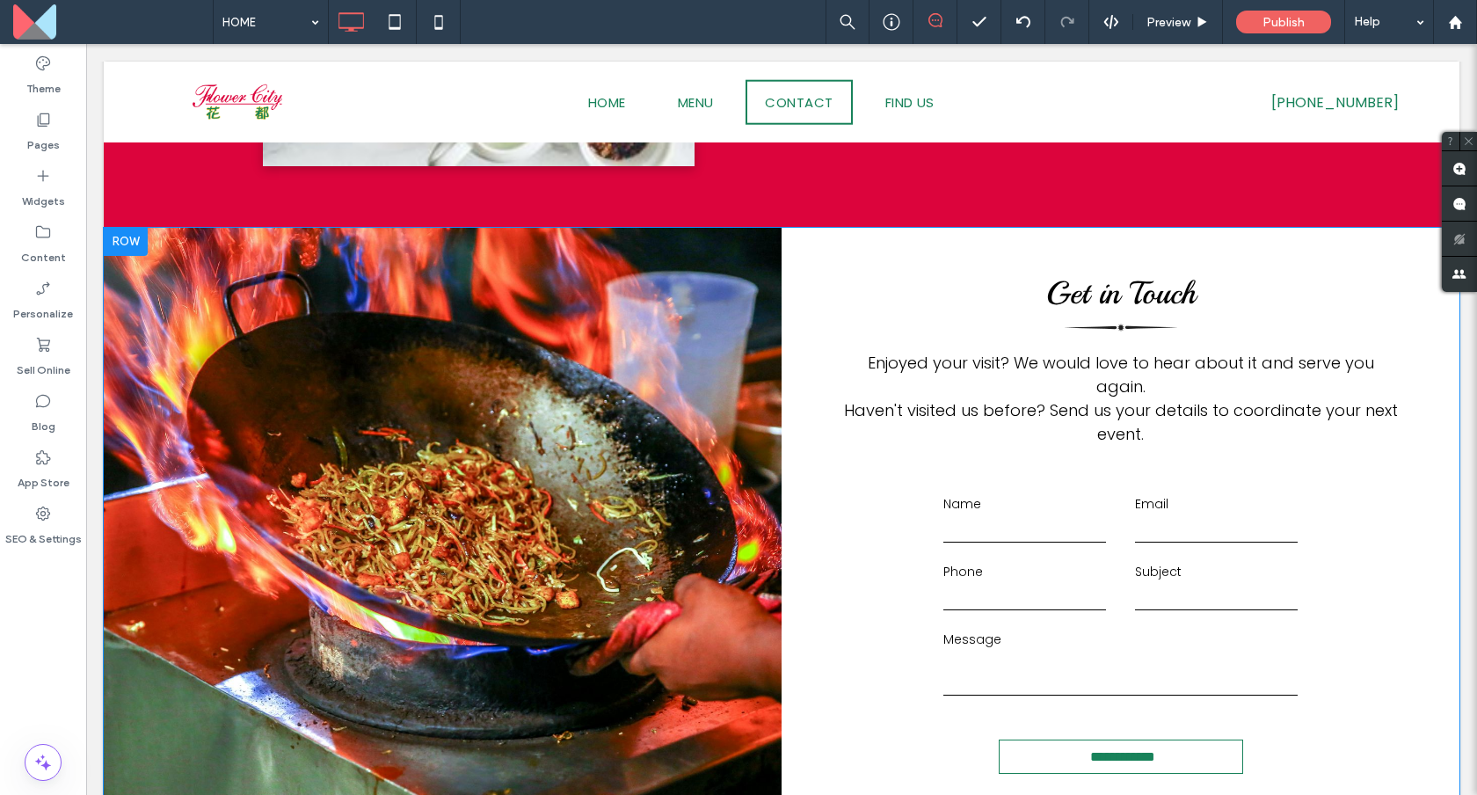
scroll to position [2240, 0]
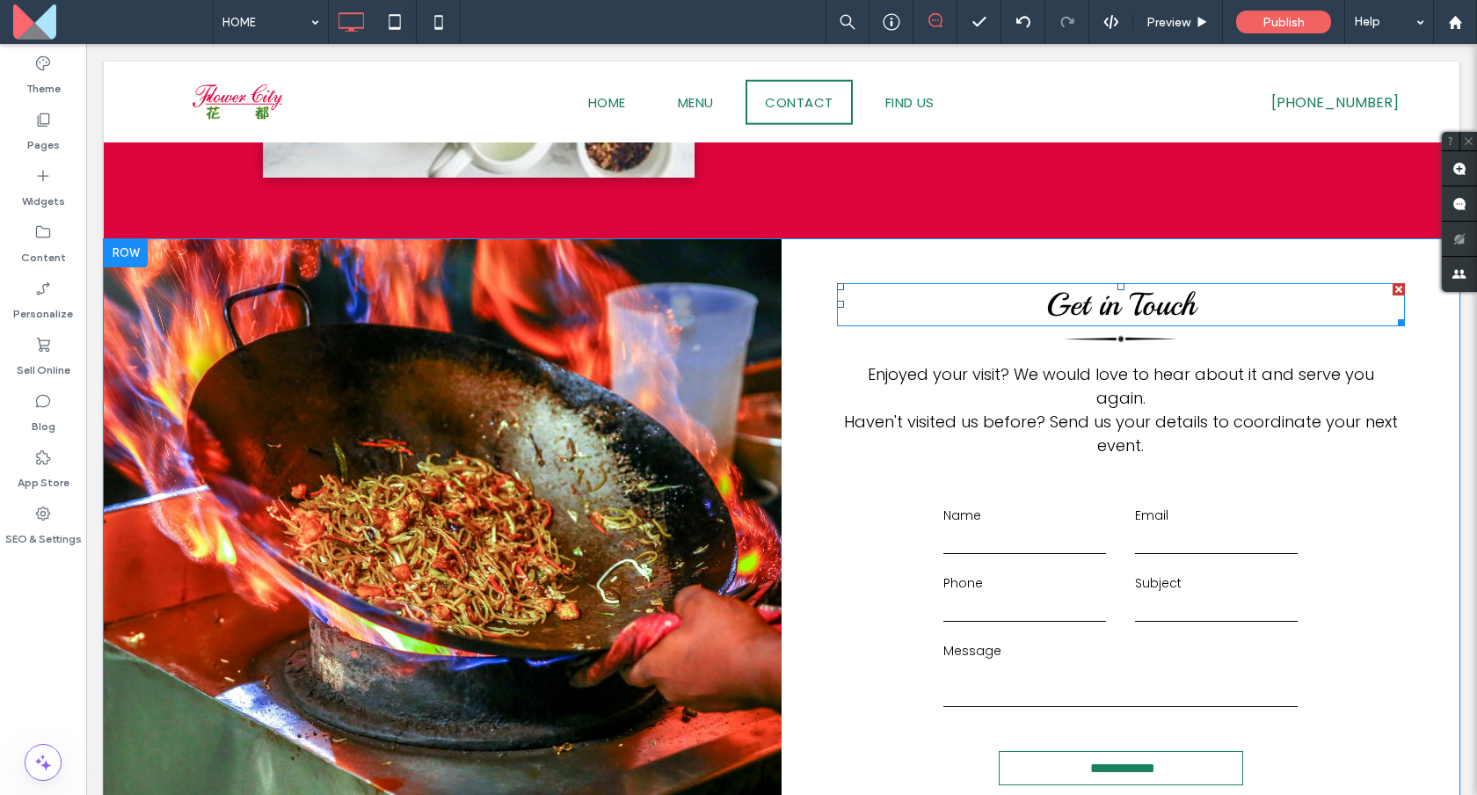
click at [1127, 307] on span "Get in Touch" at bounding box center [1120, 305] width 149 height 40
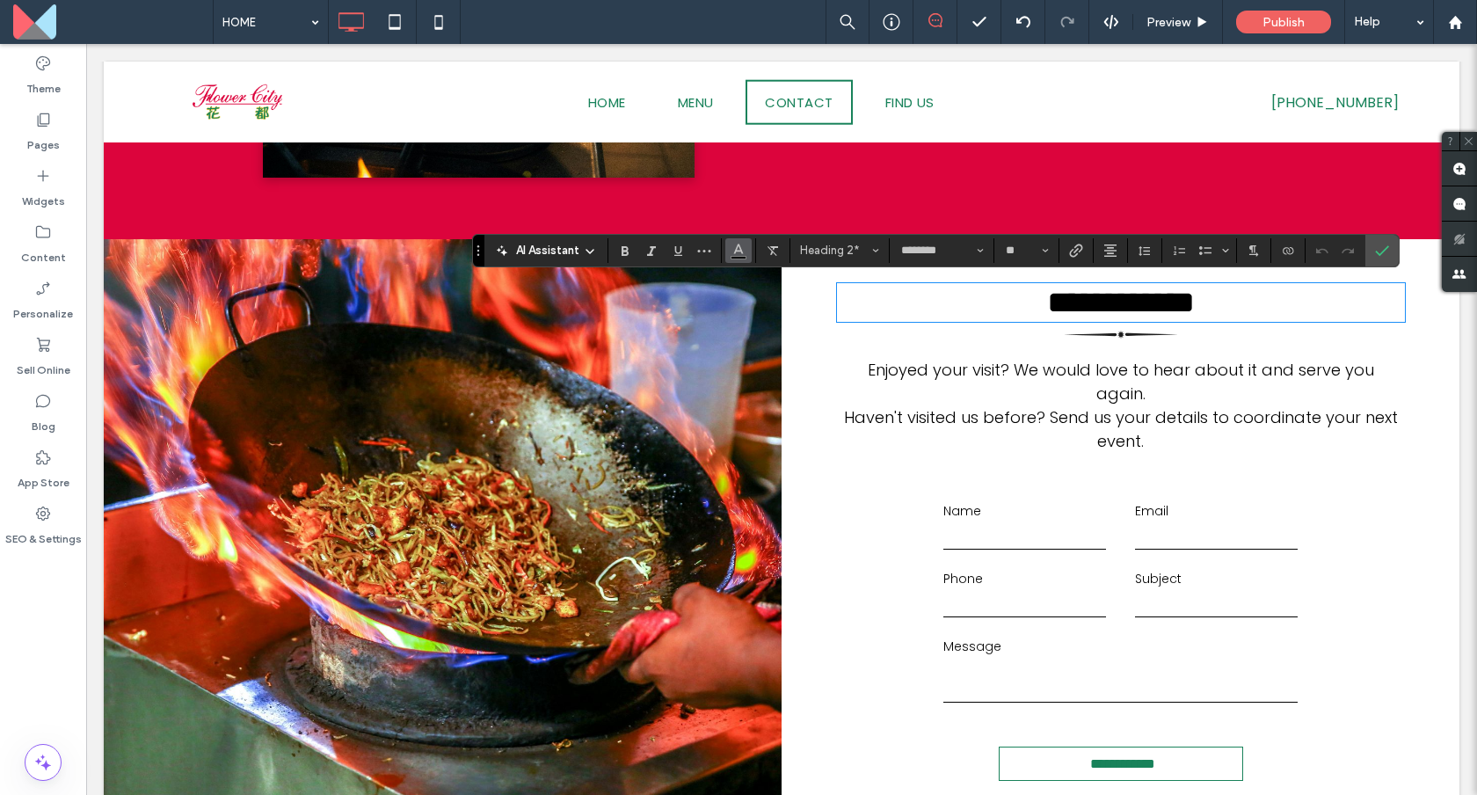
click at [739, 248] on use "Color" at bounding box center [738, 249] width 10 height 10
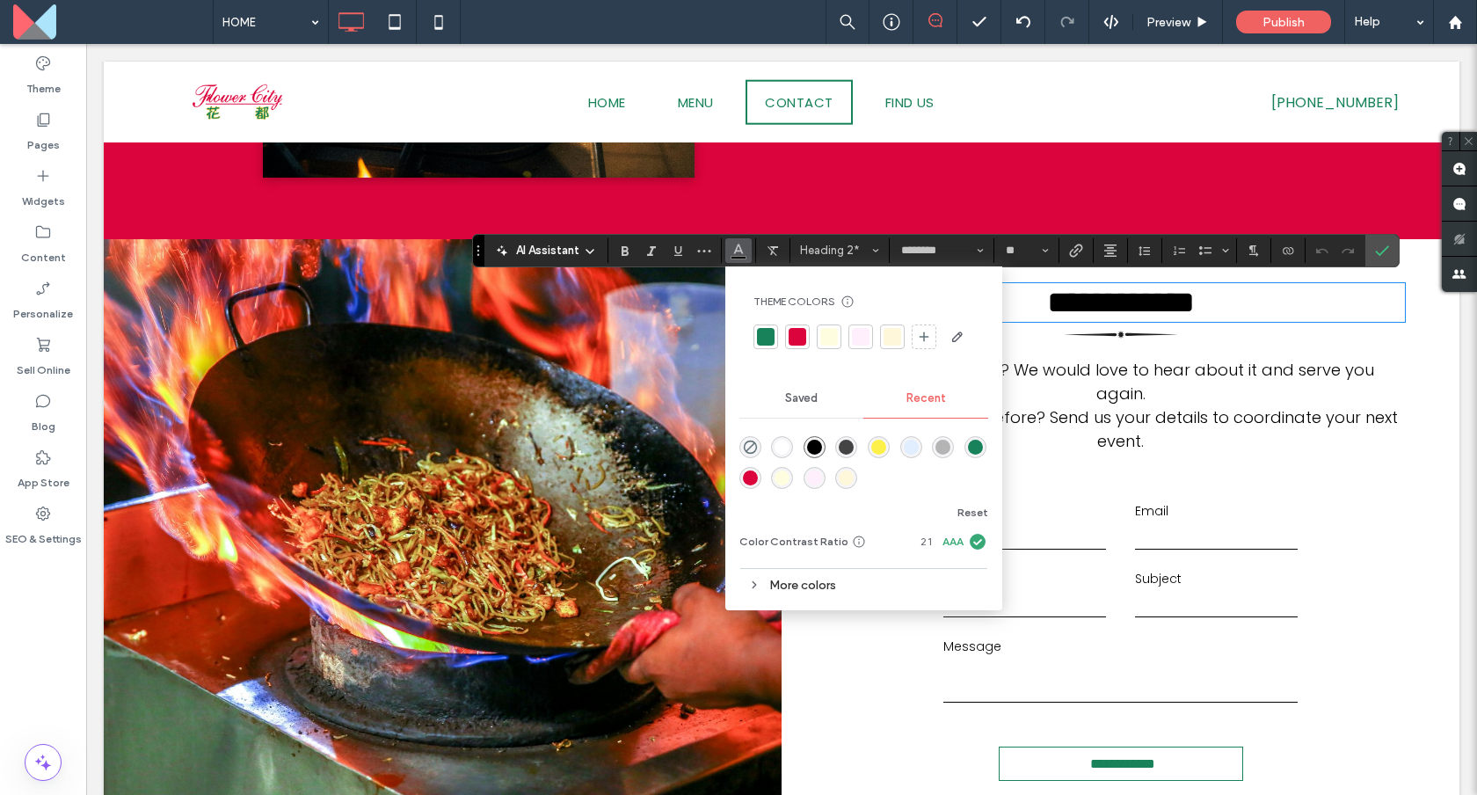
click at [764, 340] on div at bounding box center [766, 337] width 18 height 18
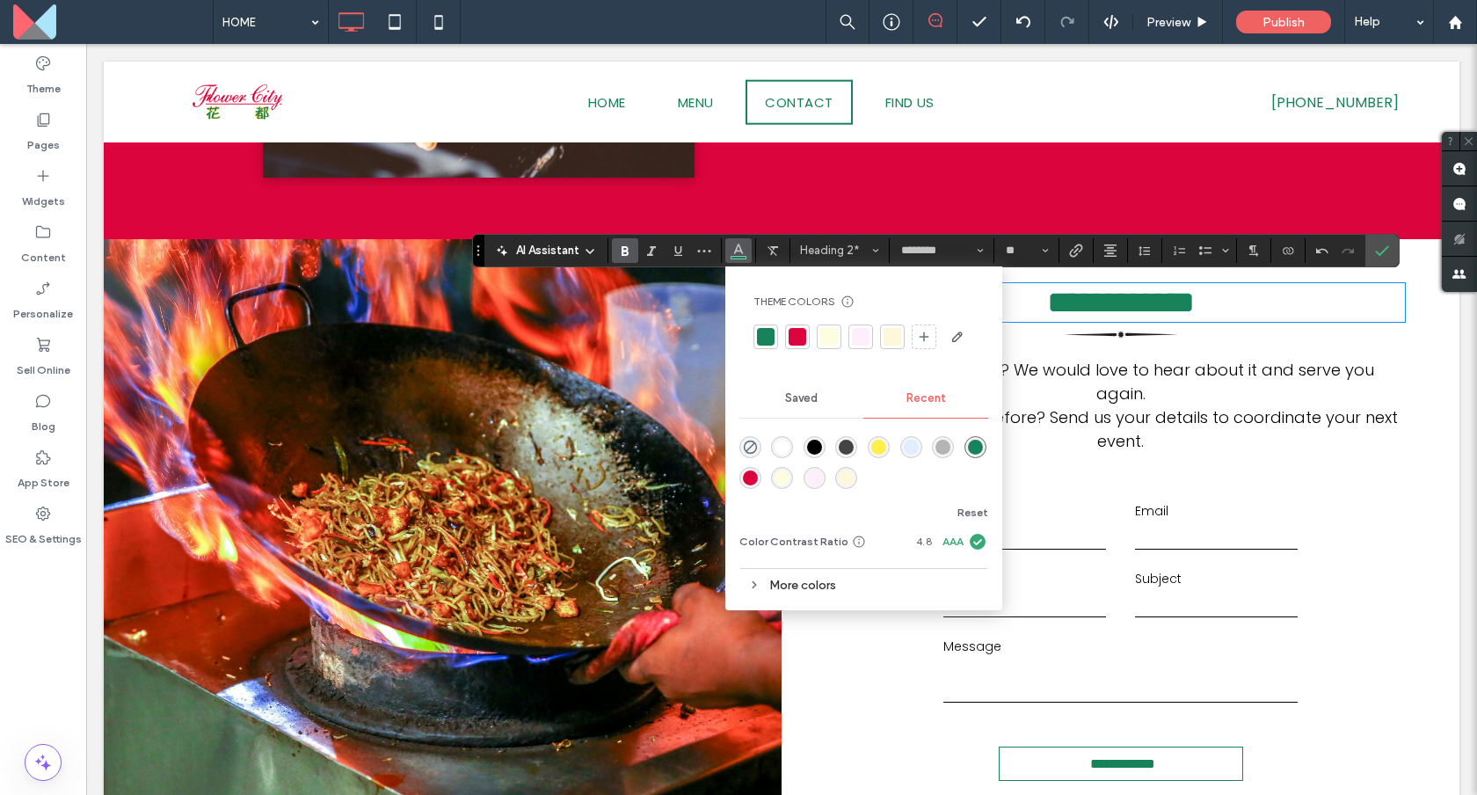
click at [622, 257] on icon "Bold" at bounding box center [625, 251] width 14 height 14
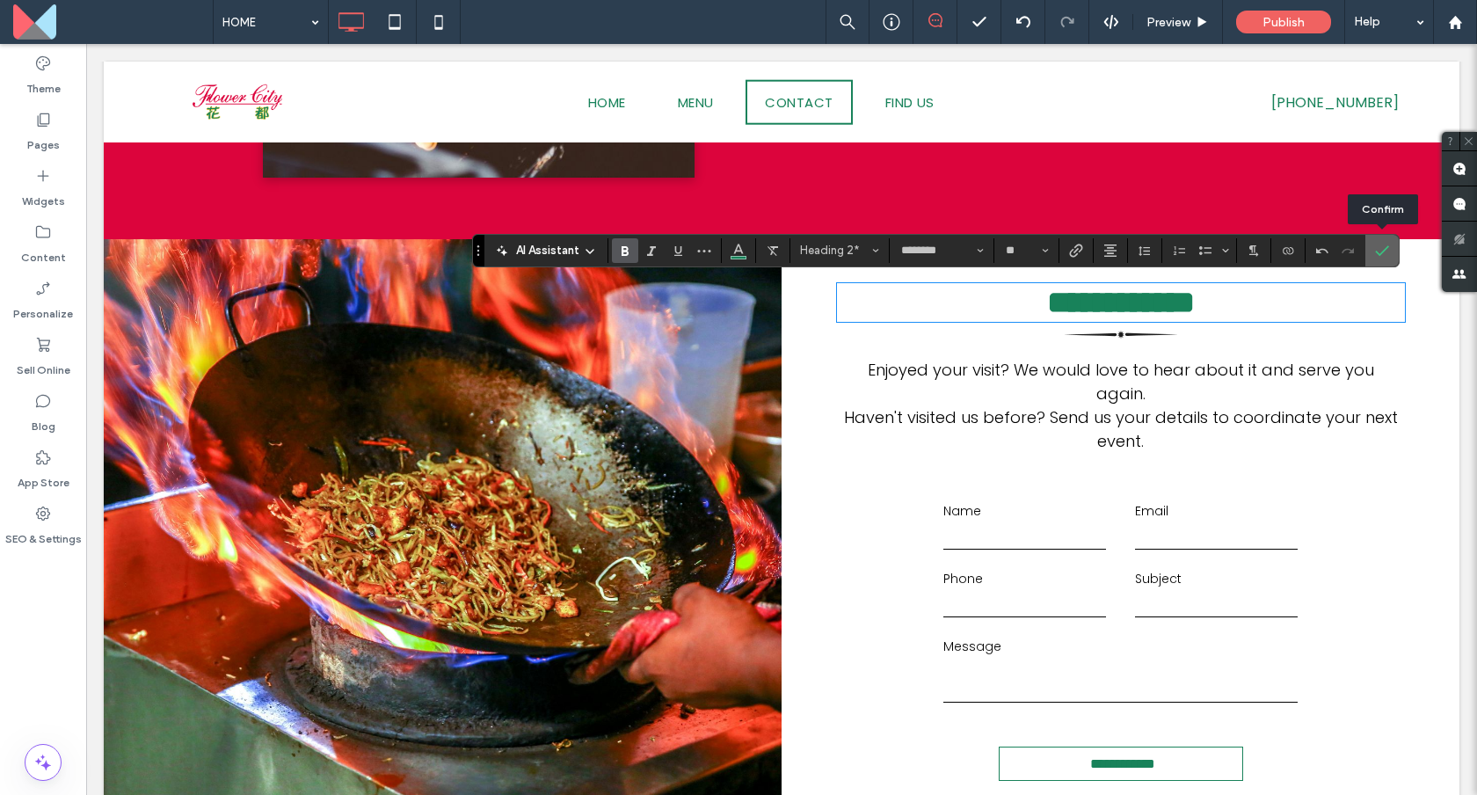
click at [1380, 259] on span "Confirm" at bounding box center [1379, 251] width 8 height 32
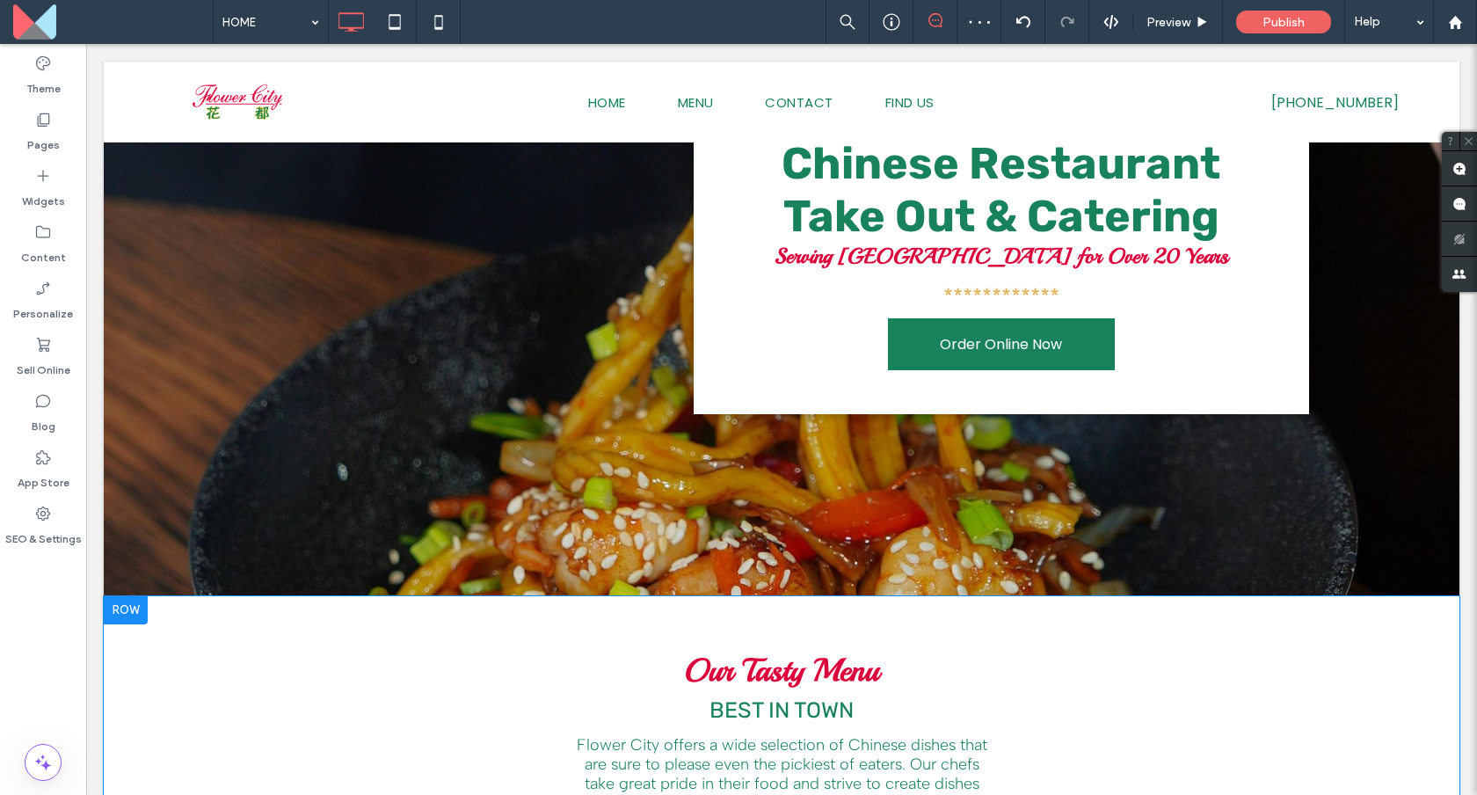
scroll to position [210, 0]
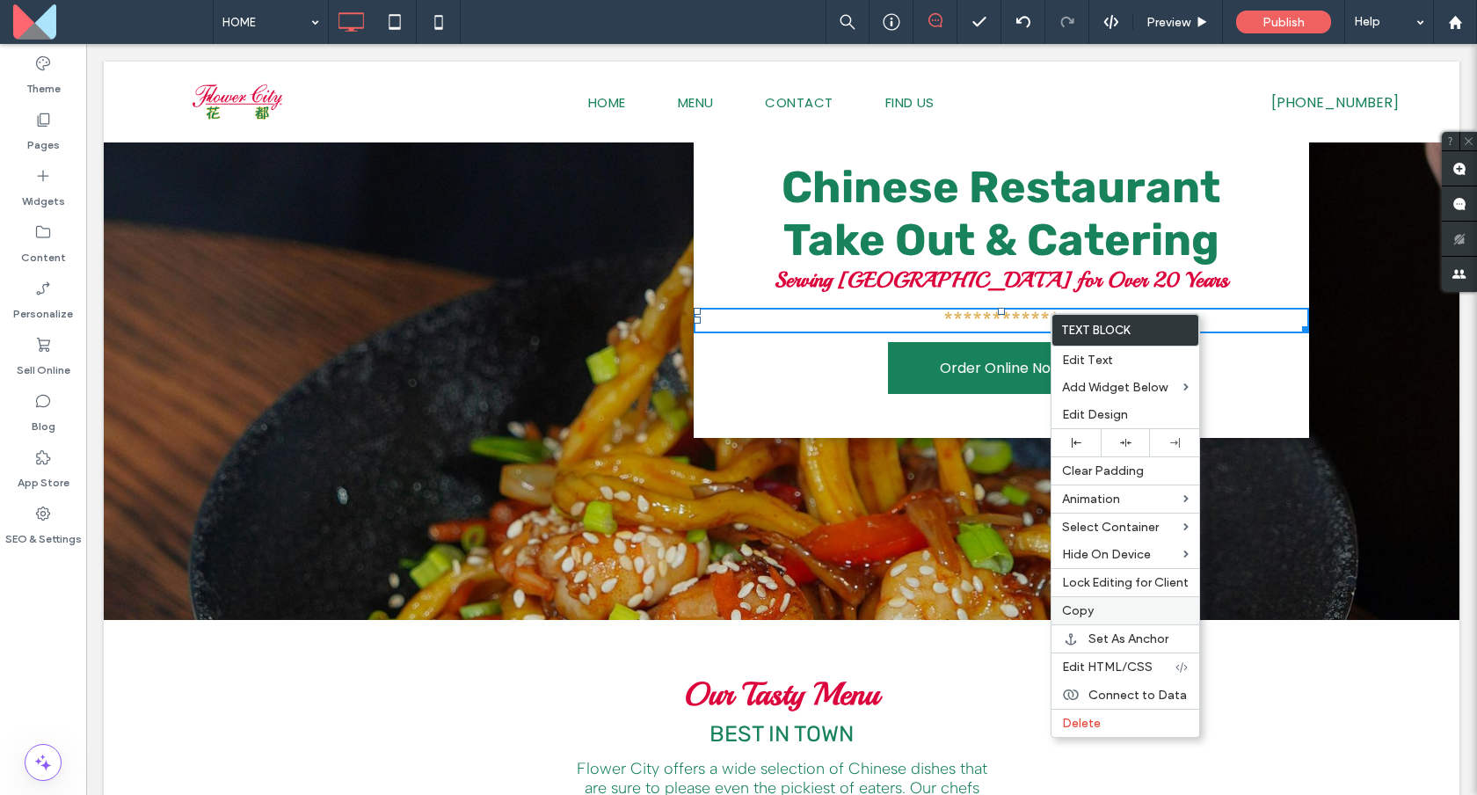
click at [1101, 614] on label "Copy" at bounding box center [1125, 610] width 127 height 15
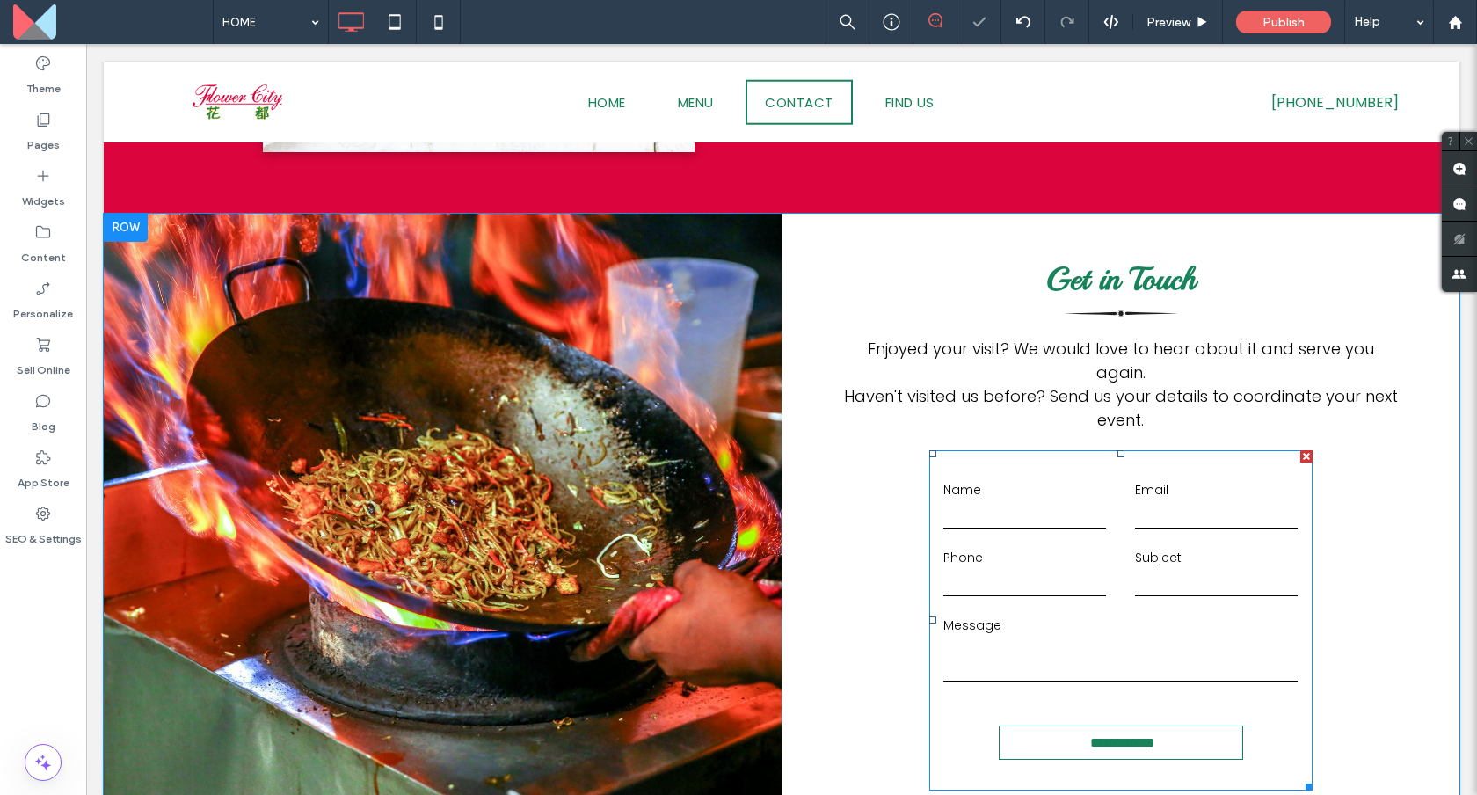
scroll to position [2260, 0]
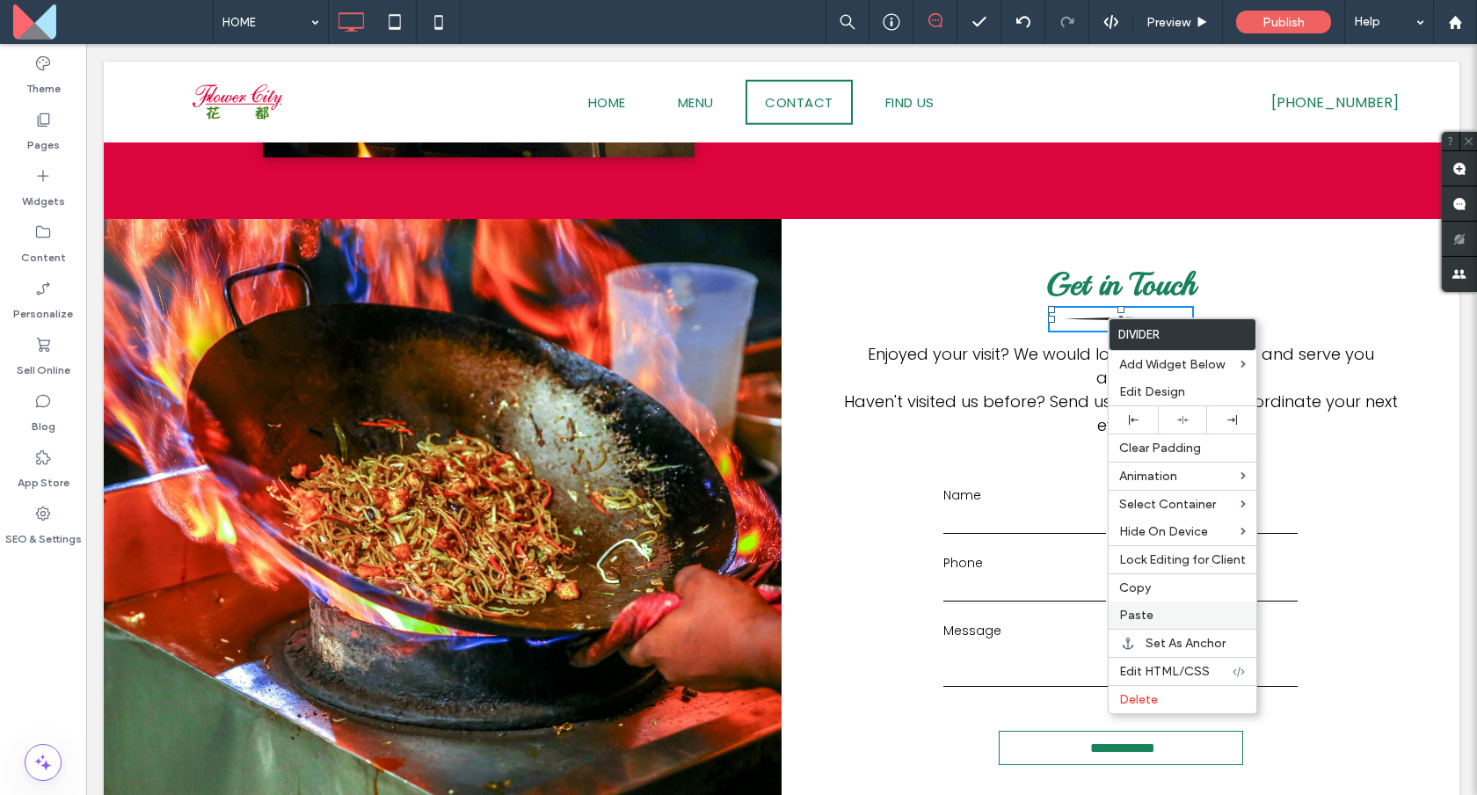
click at [1153, 628] on div "Paste" at bounding box center [1183, 614] width 148 height 27
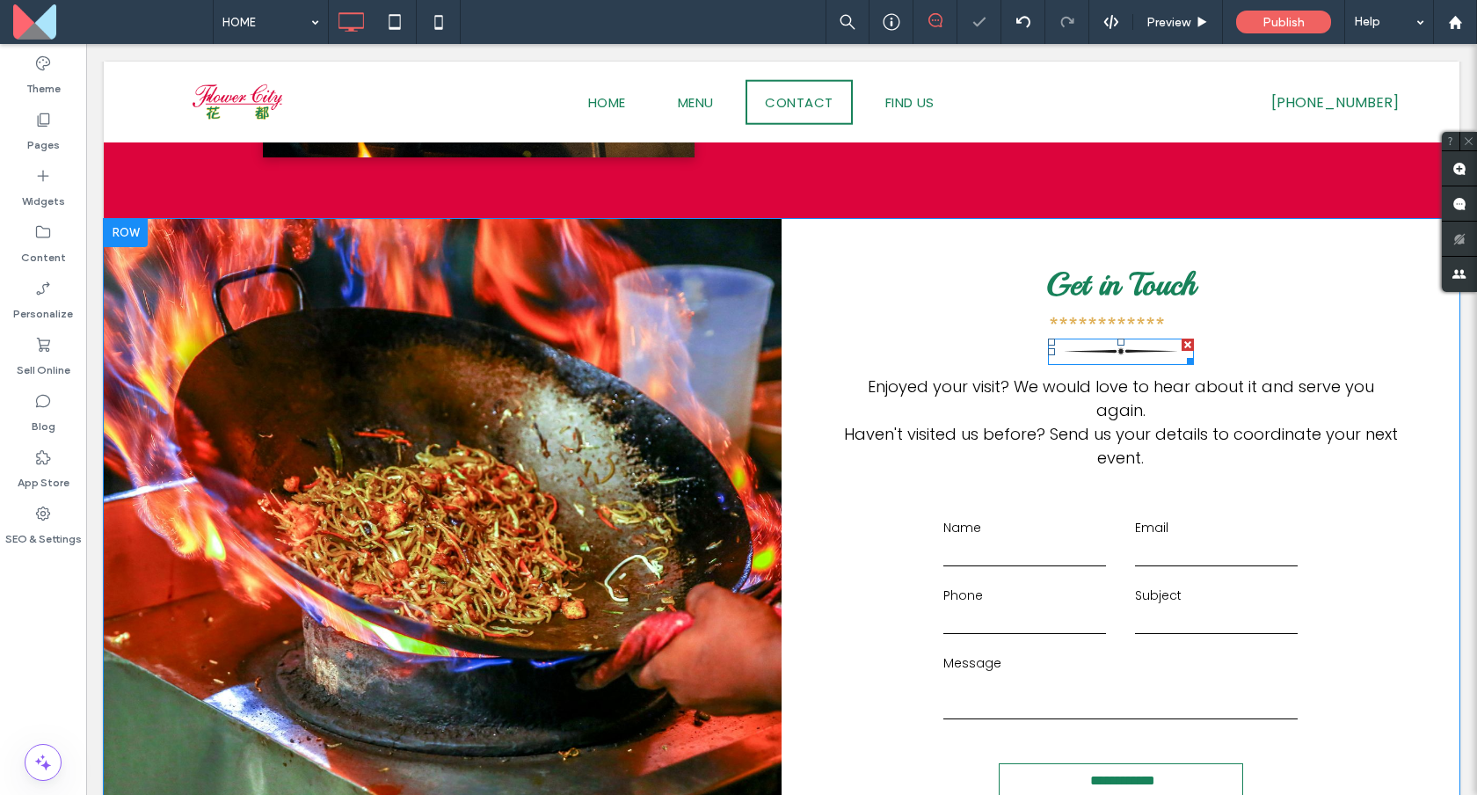
click at [1185, 342] on div at bounding box center [1188, 344] width 12 height 12
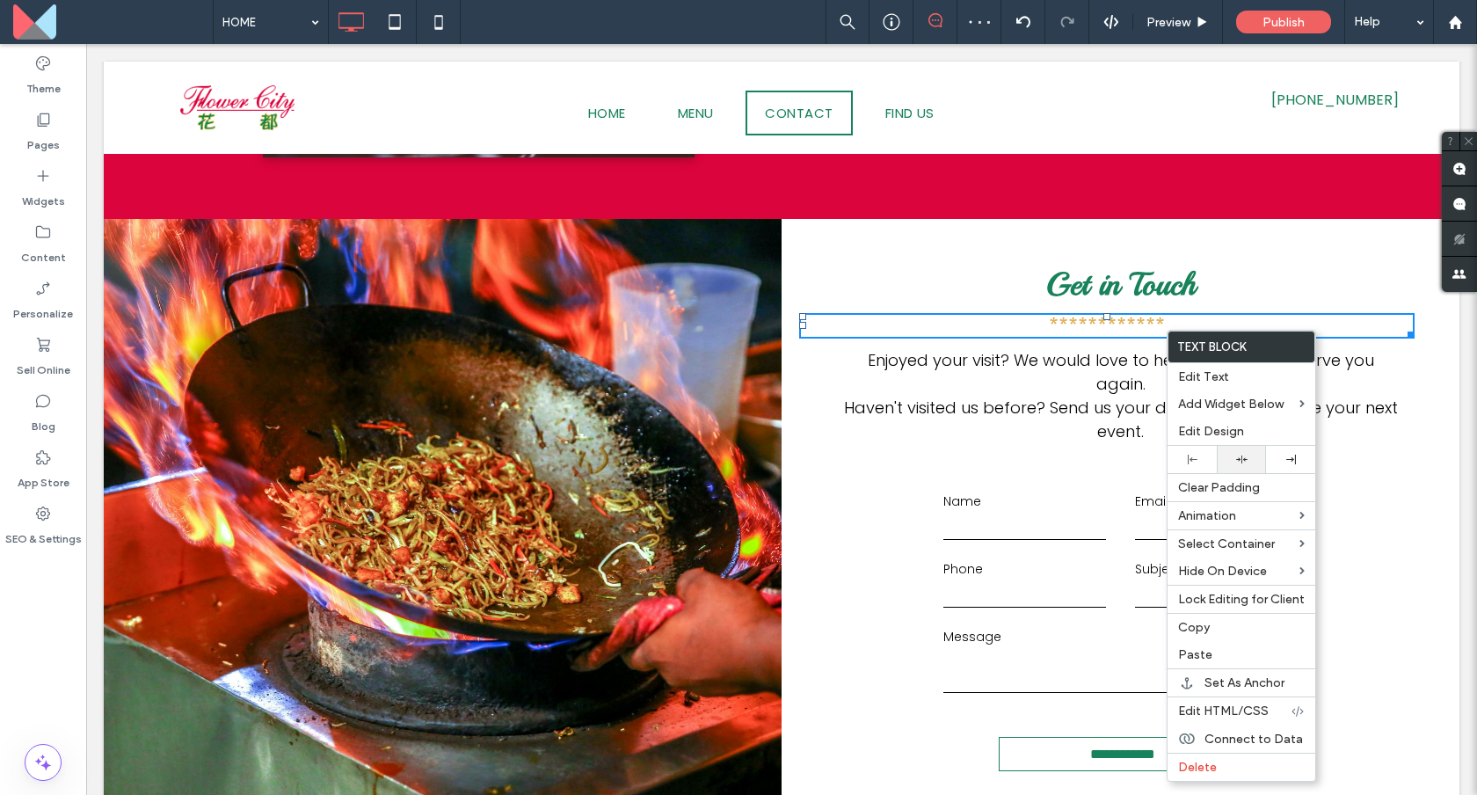
click at [1244, 456] on icon at bounding box center [1241, 459] width 11 height 11
click at [1086, 425] on div "Haven't visited us before? Send us your details to coordinate your next event." at bounding box center [1121, 419] width 556 height 47
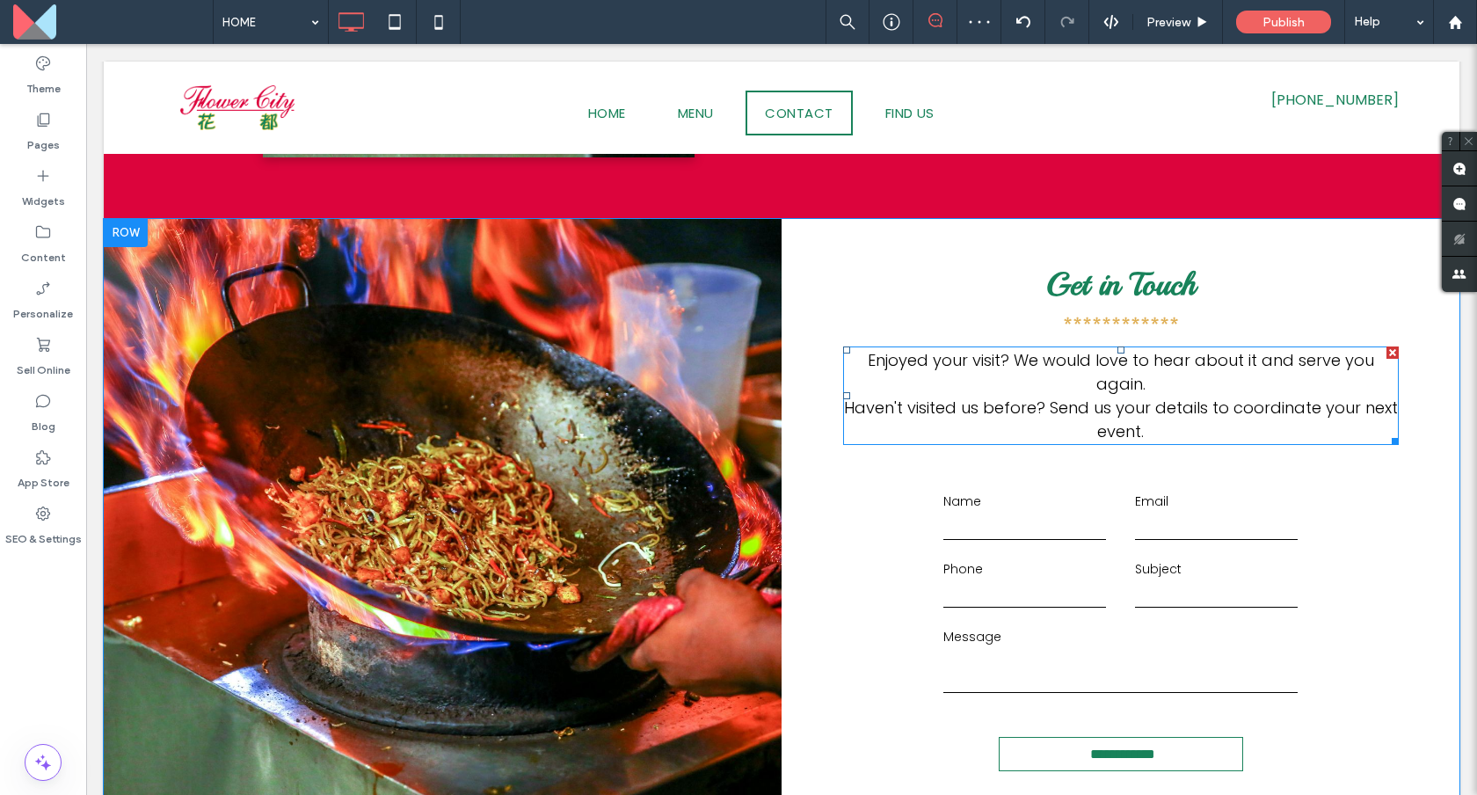
click at [1086, 425] on div "Haven't visited us before? Send us your details to coordinate your next event." at bounding box center [1121, 419] width 556 height 47
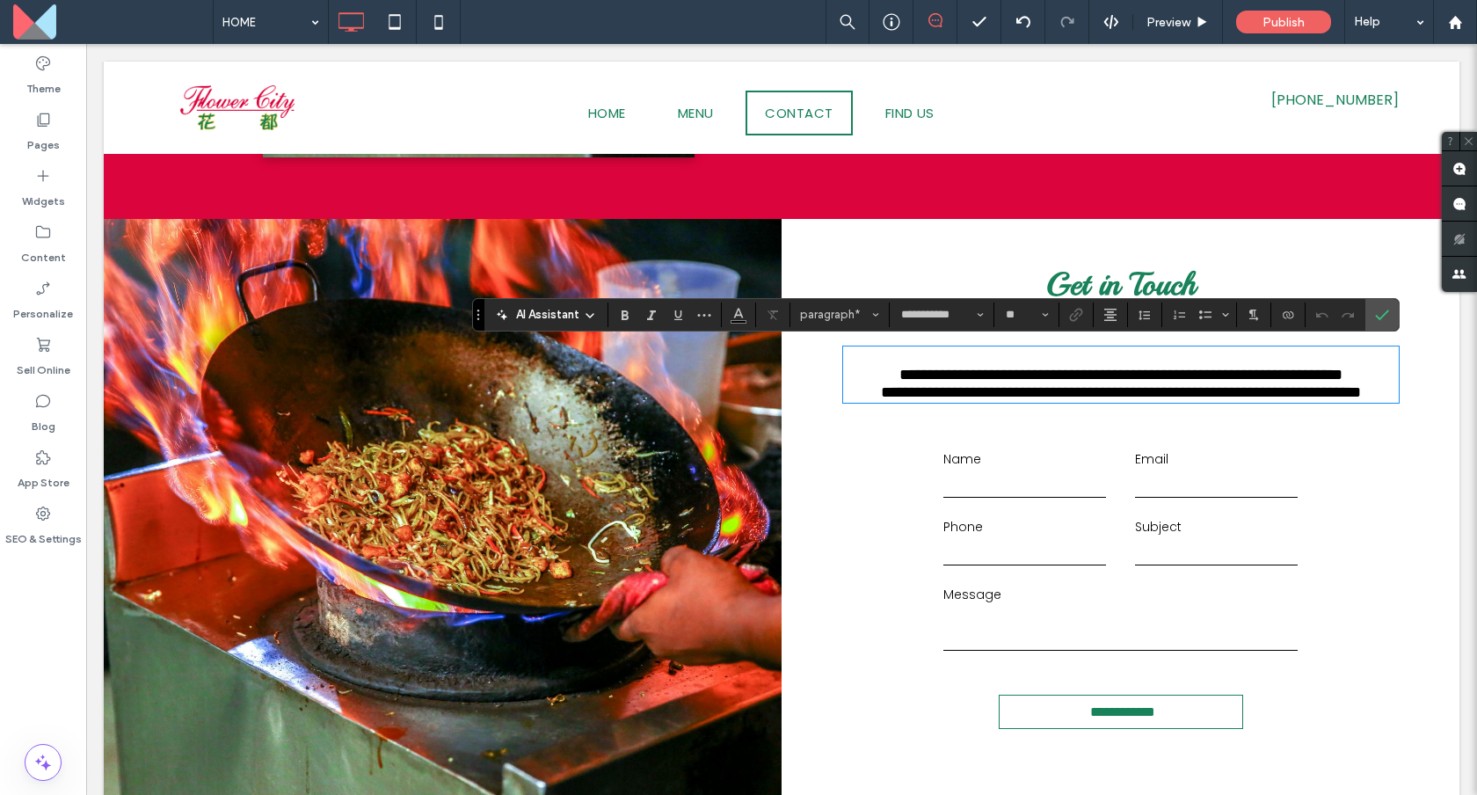
click at [854, 372] on p "**********" at bounding box center [1121, 375] width 556 height 18
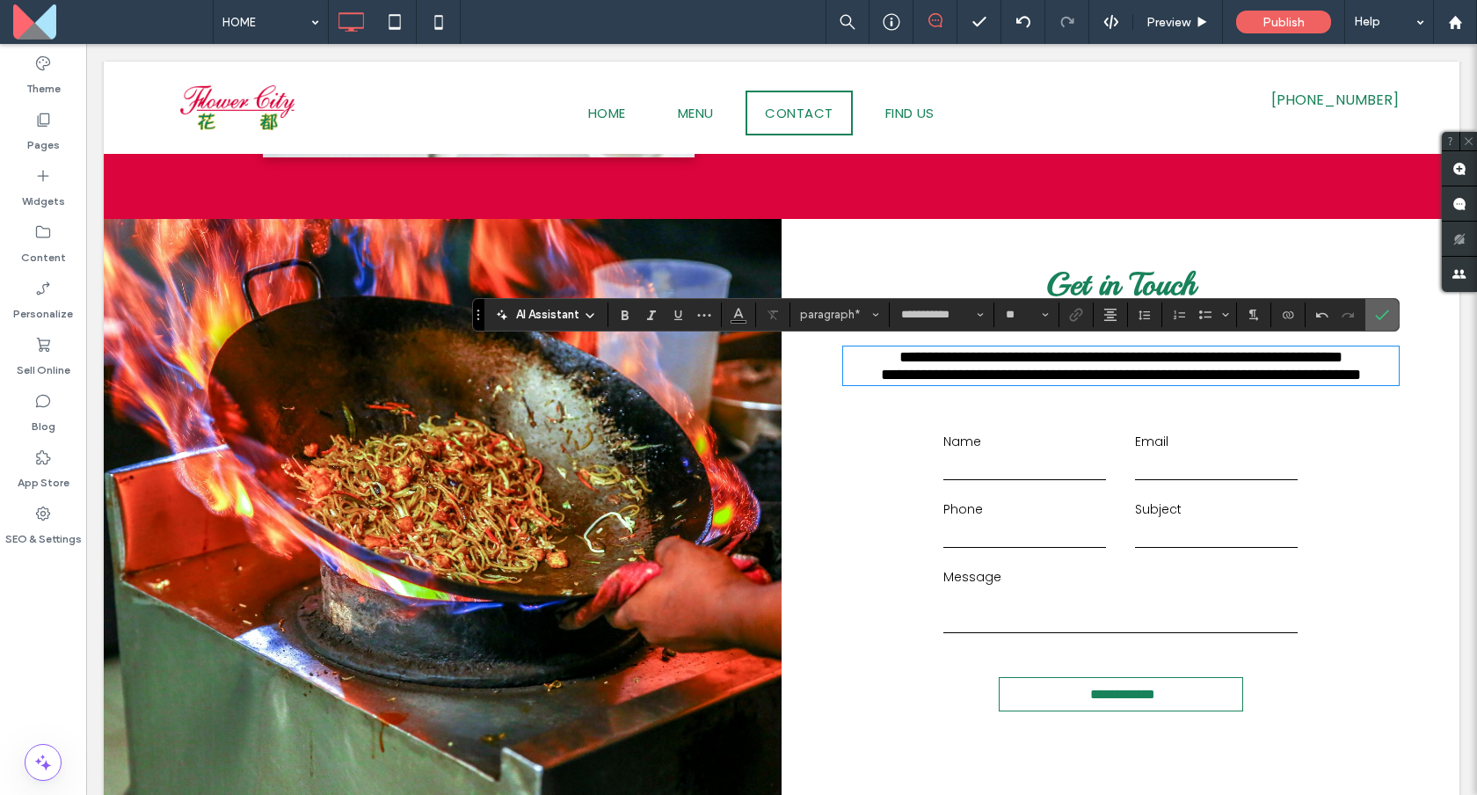
click at [1379, 315] on icon "Confirm" at bounding box center [1382, 315] width 14 height 14
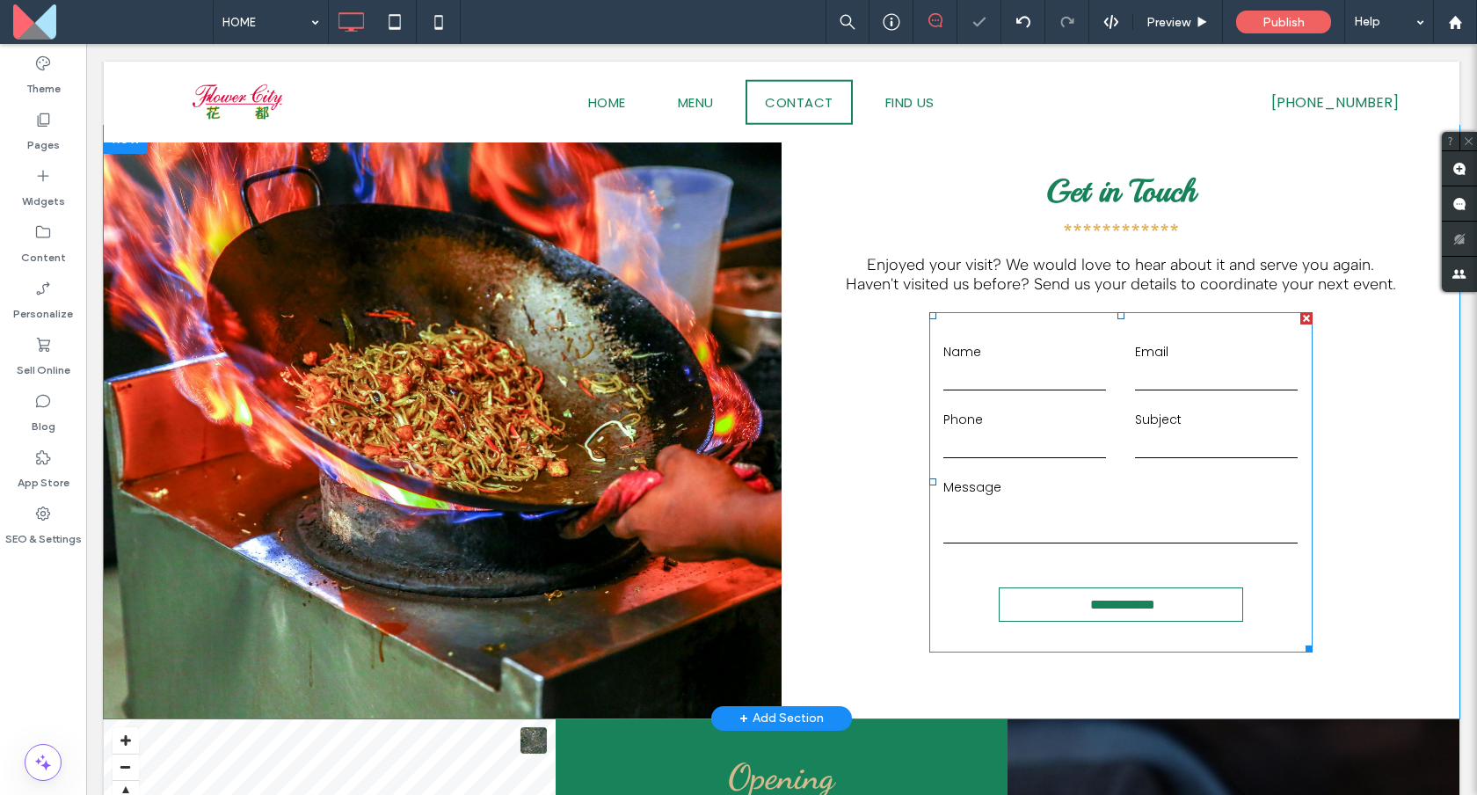
scroll to position [2321, 0]
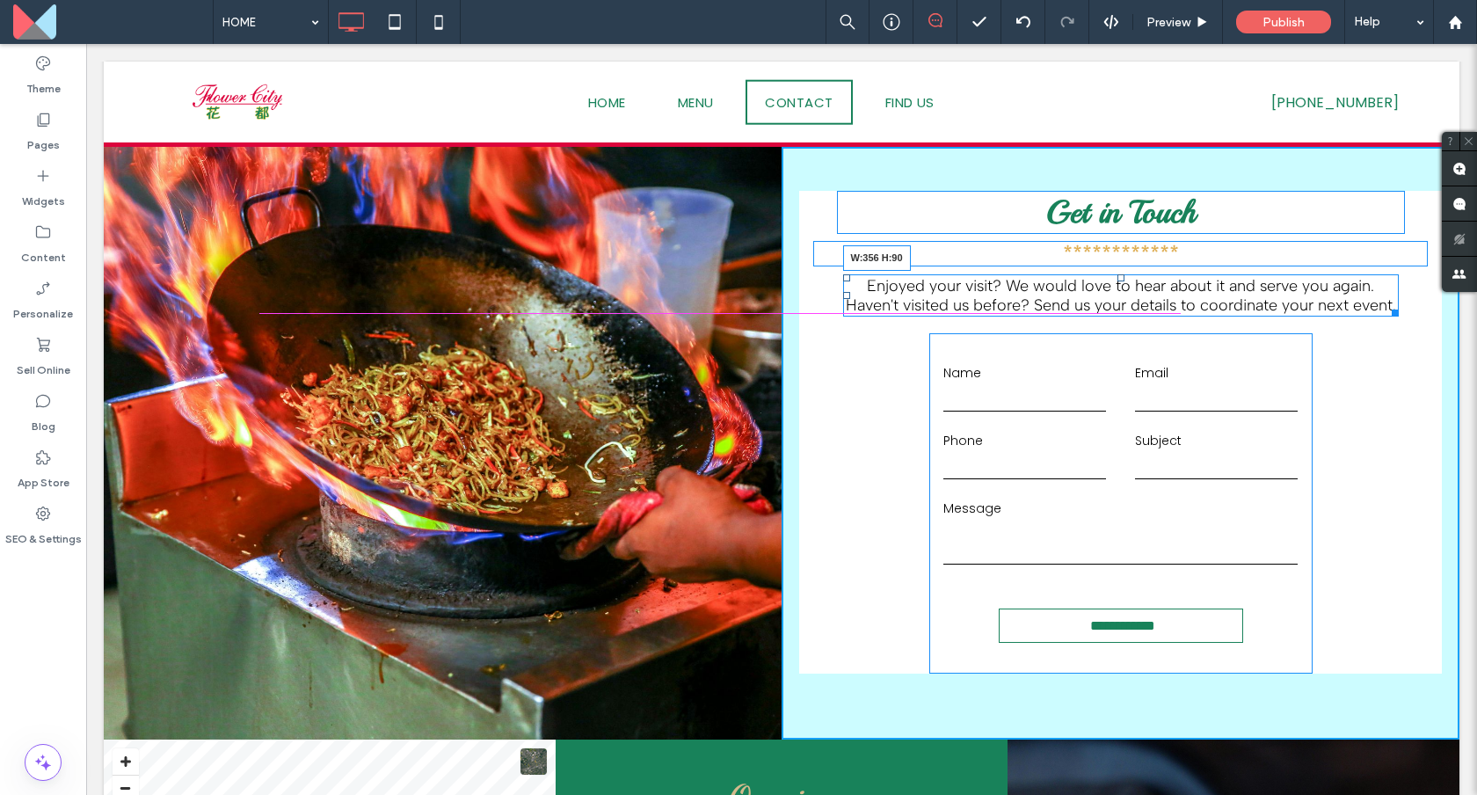
drag, startPoint x: 1389, startPoint y: 307, endPoint x: 1268, endPoint y: 317, distance: 121.8
click at [1268, 316] on div "Enjoyed your visit? We would love to hear about it and serve you again. Haven't…" at bounding box center [1121, 295] width 556 height 42
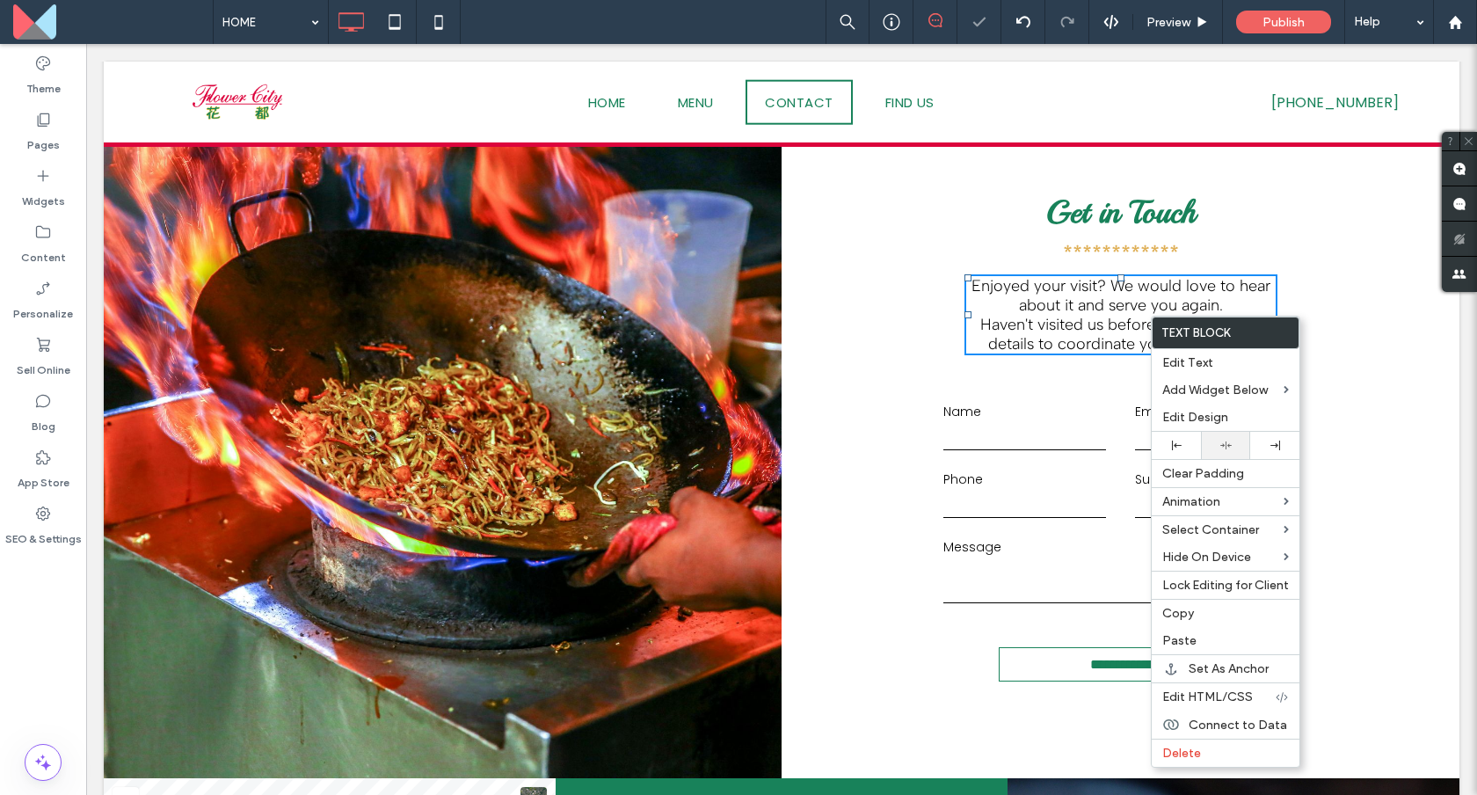
click at [1227, 433] on div at bounding box center [1225, 445] width 49 height 27
click at [924, 375] on div "**********" at bounding box center [1121, 462] width 678 height 631
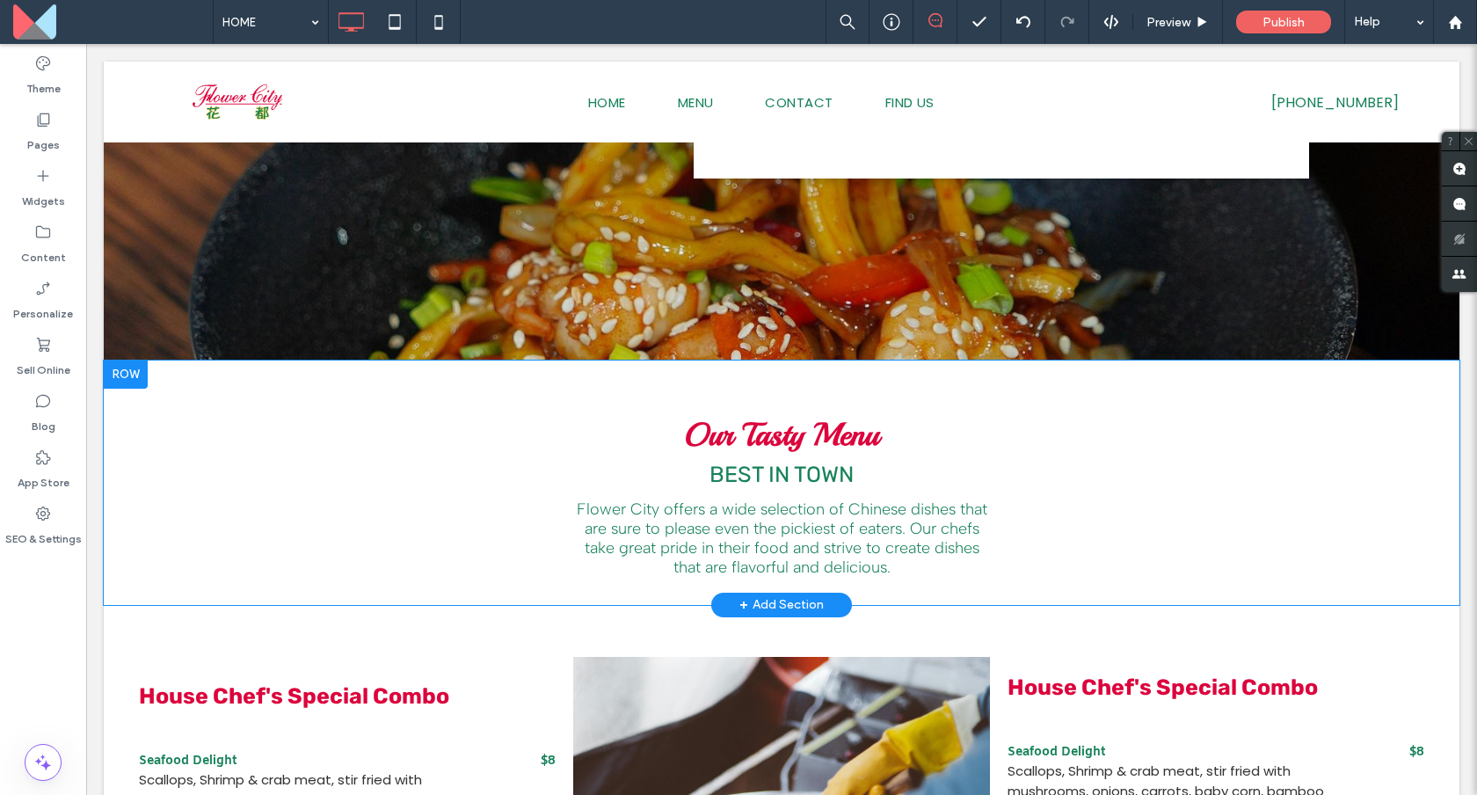
scroll to position [0, 0]
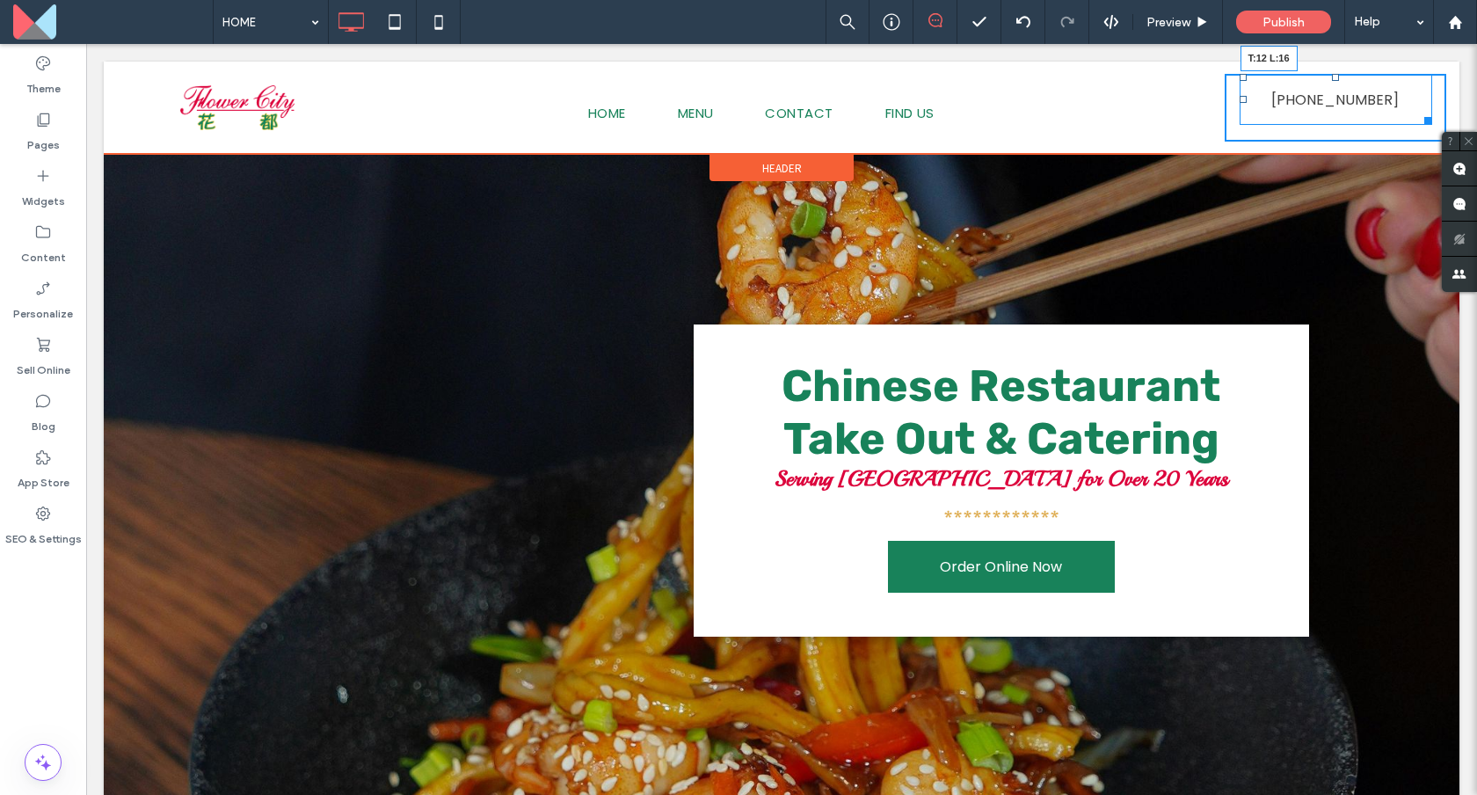
drag, startPoint x: 1244, startPoint y: 74, endPoint x: 1244, endPoint y: 84, distance: 10.5
click at [1244, 81] on div at bounding box center [1243, 77] width 7 height 7
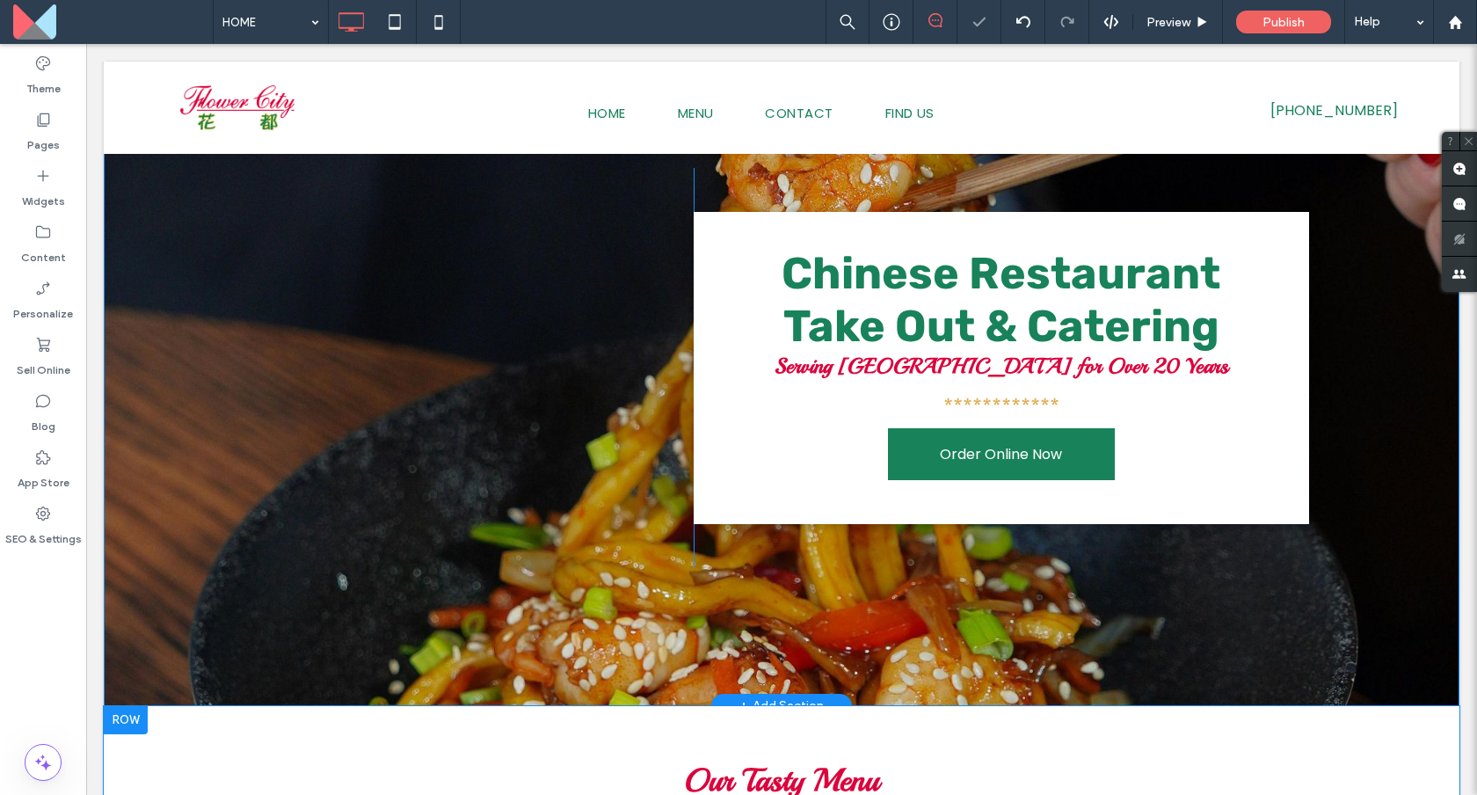
scroll to position [61, 0]
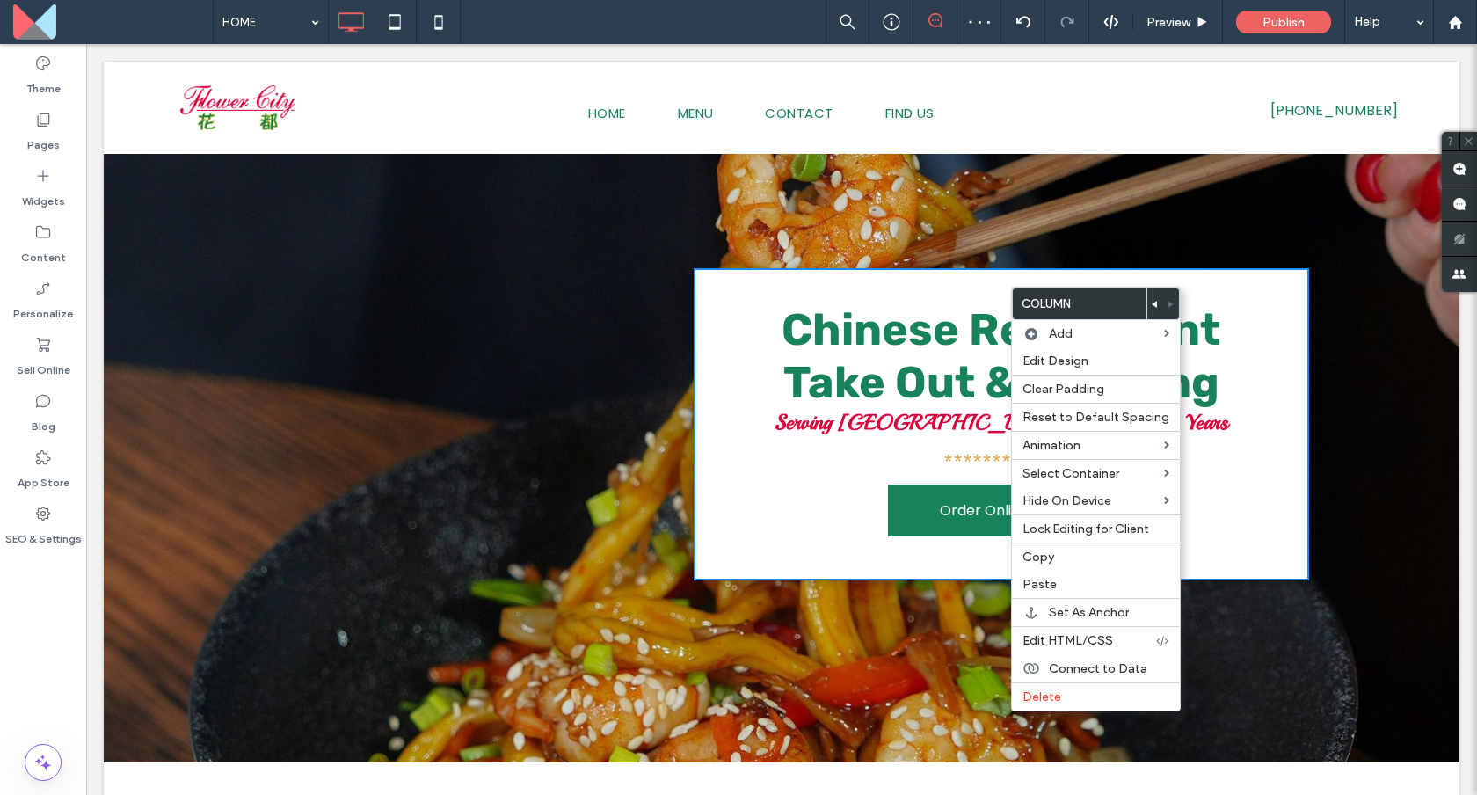
click at [707, 296] on div "**********" at bounding box center [1001, 424] width 615 height 312
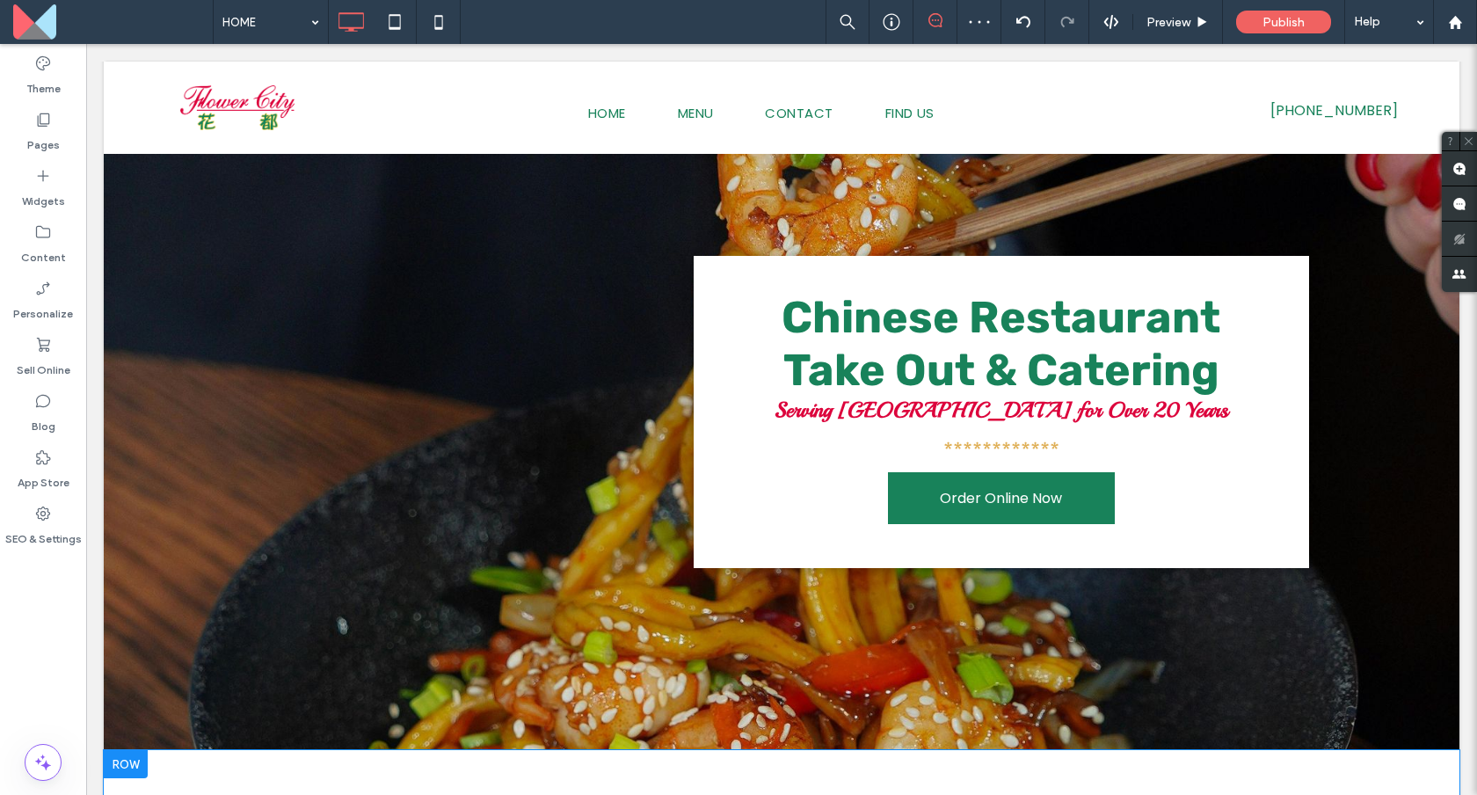
scroll to position [62, 0]
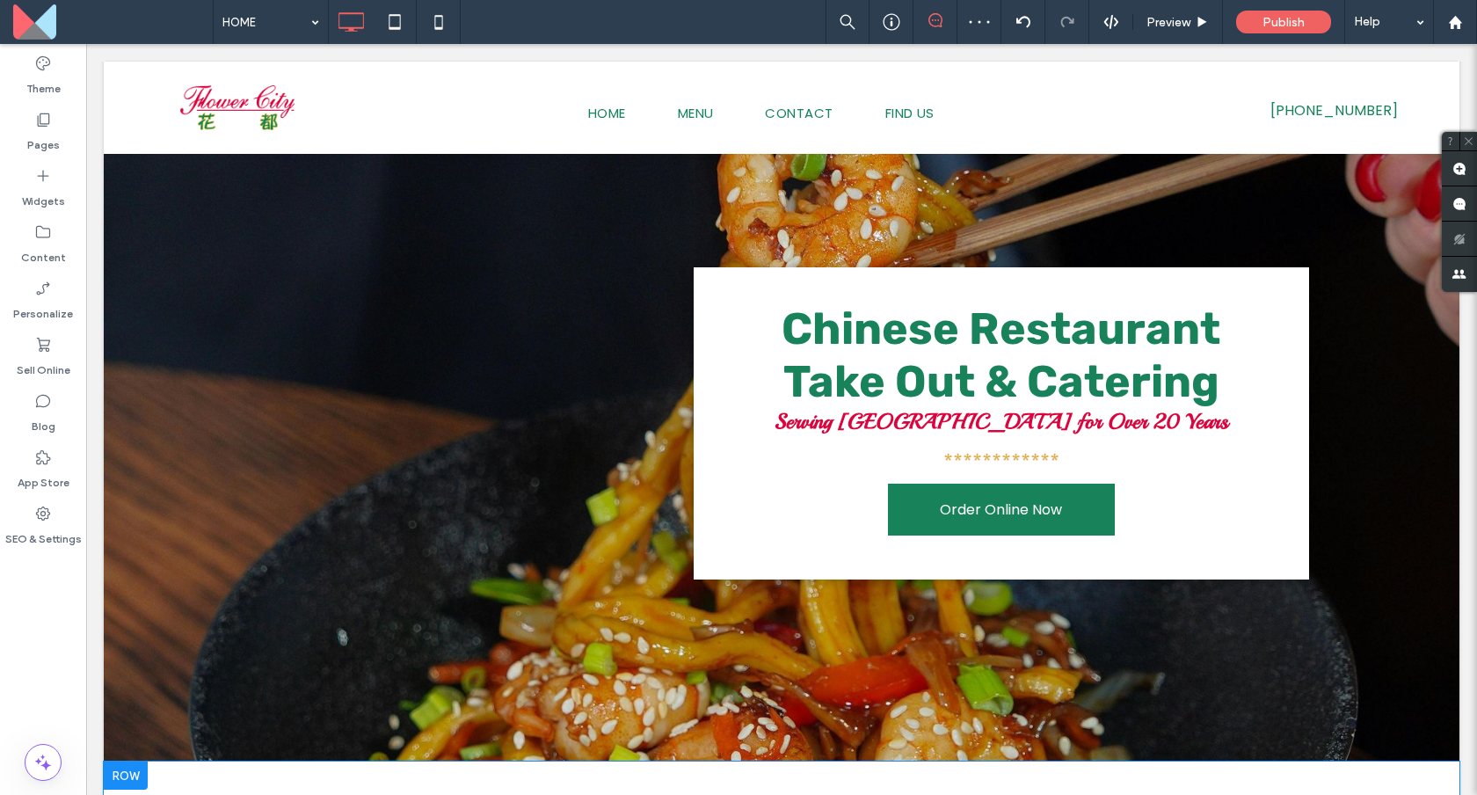
click at [1247, 280] on div "**********" at bounding box center [1001, 423] width 615 height 312
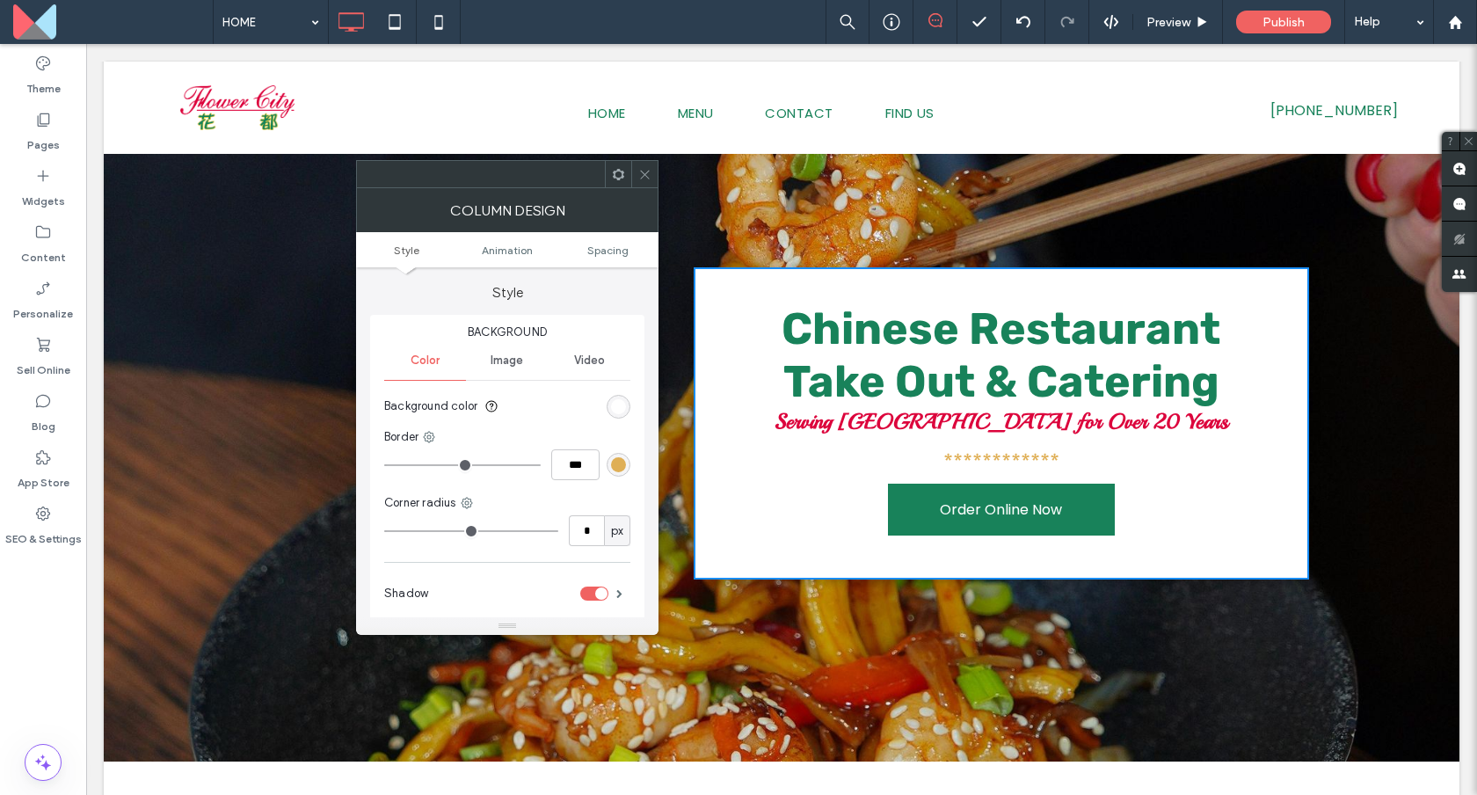
click at [645, 171] on icon at bounding box center [644, 174] width 13 height 13
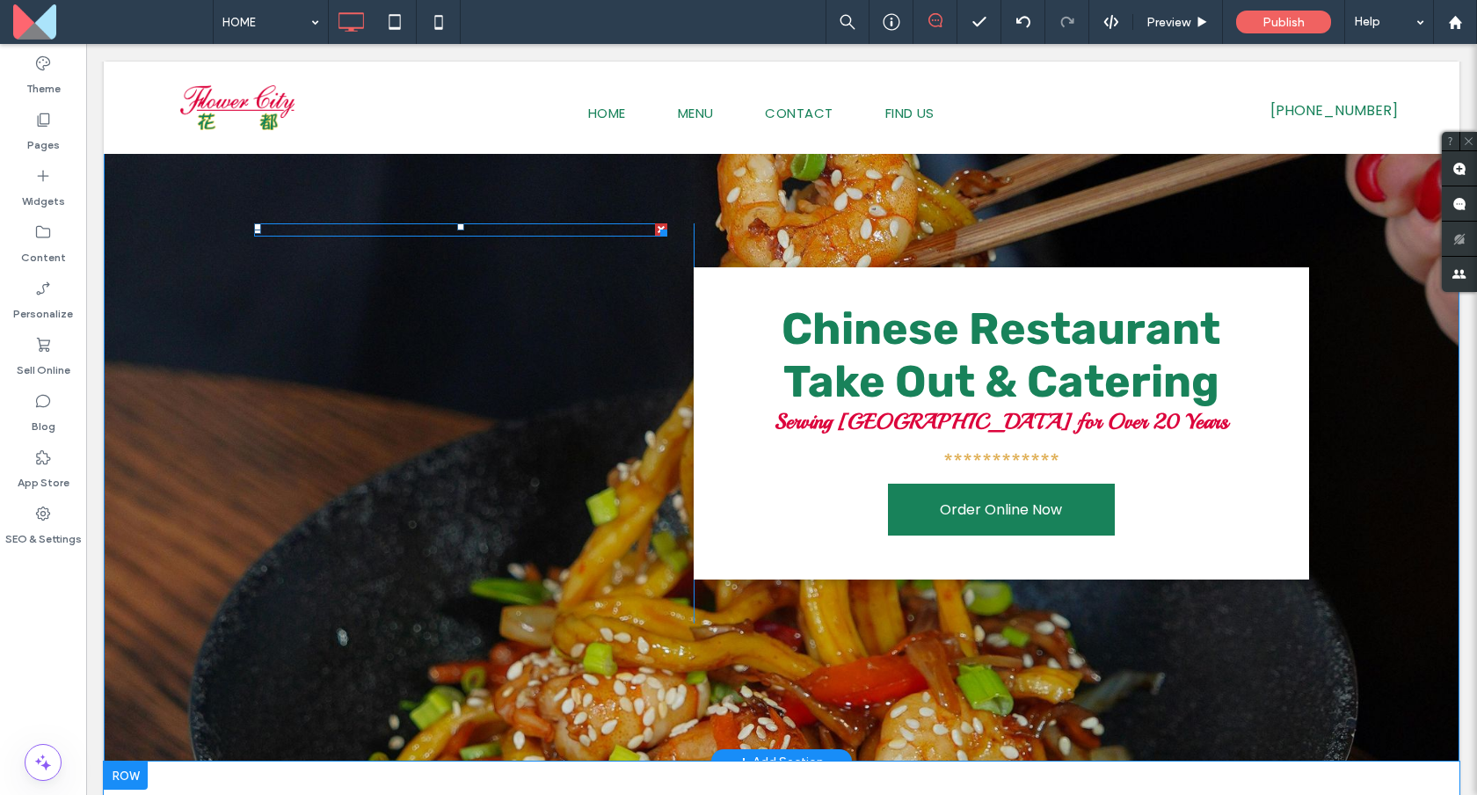
click at [403, 235] on div at bounding box center [460, 229] width 413 height 13
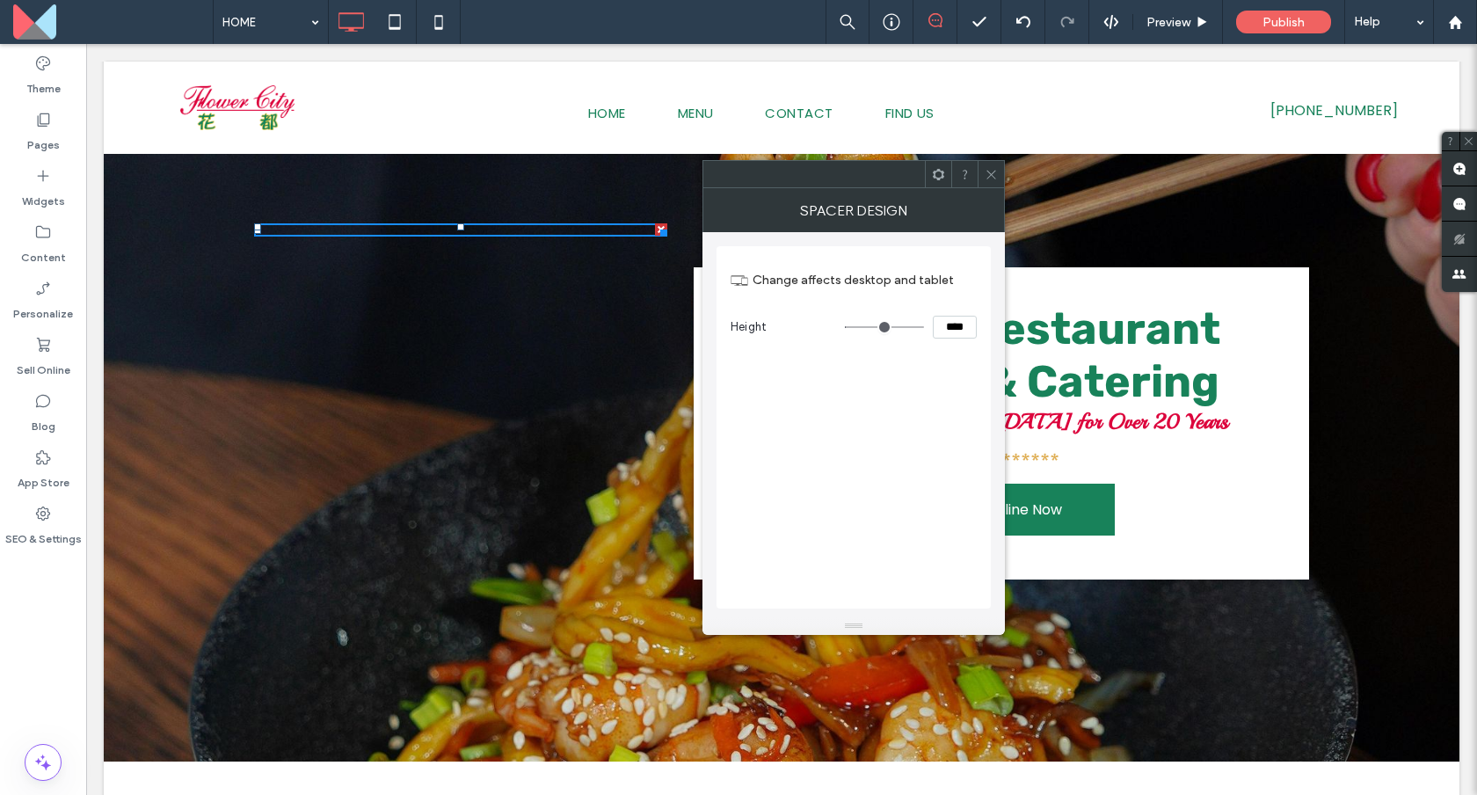
click at [991, 171] on icon at bounding box center [991, 174] width 13 height 13
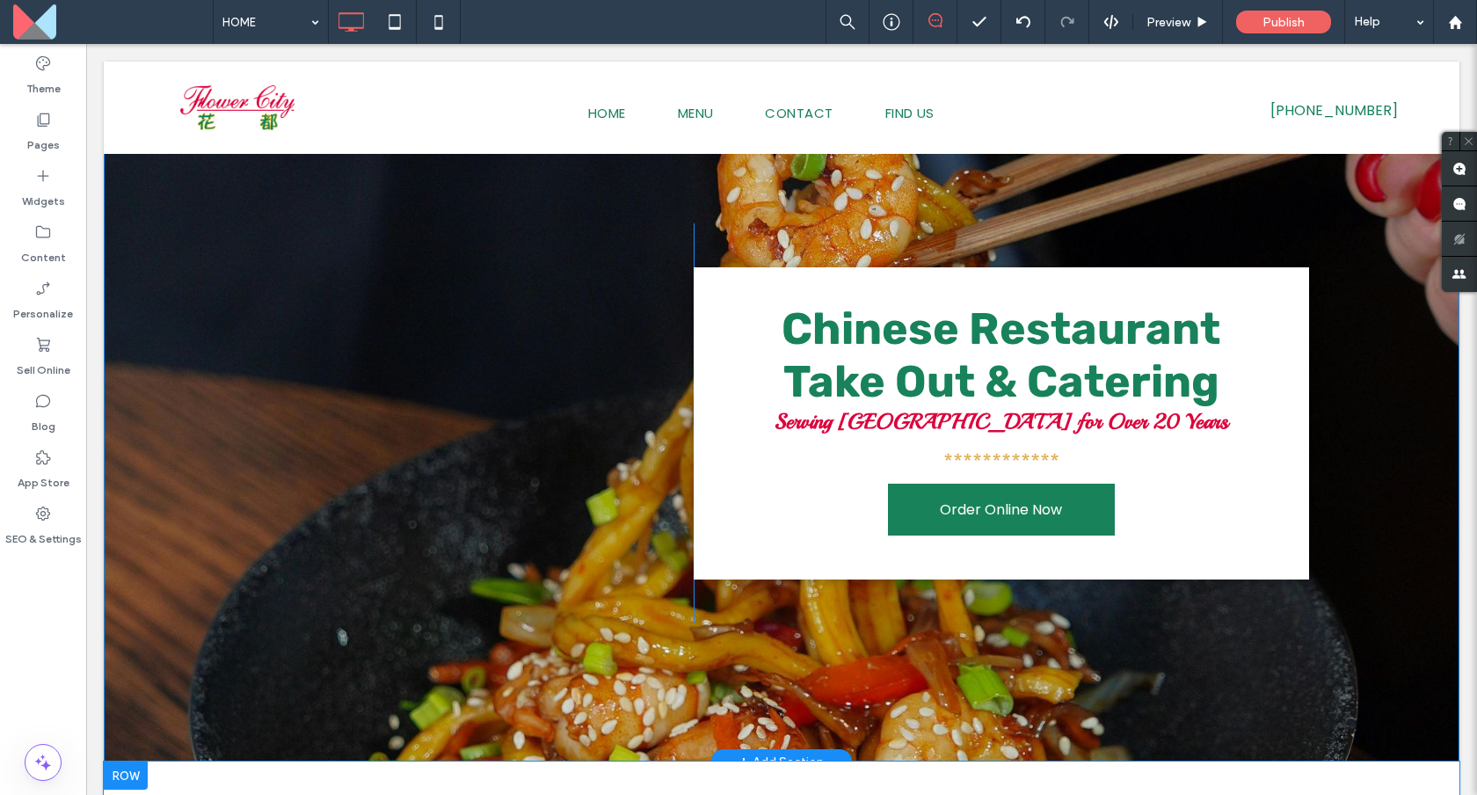
click at [149, 174] on div "**********" at bounding box center [782, 423] width 1356 height 676
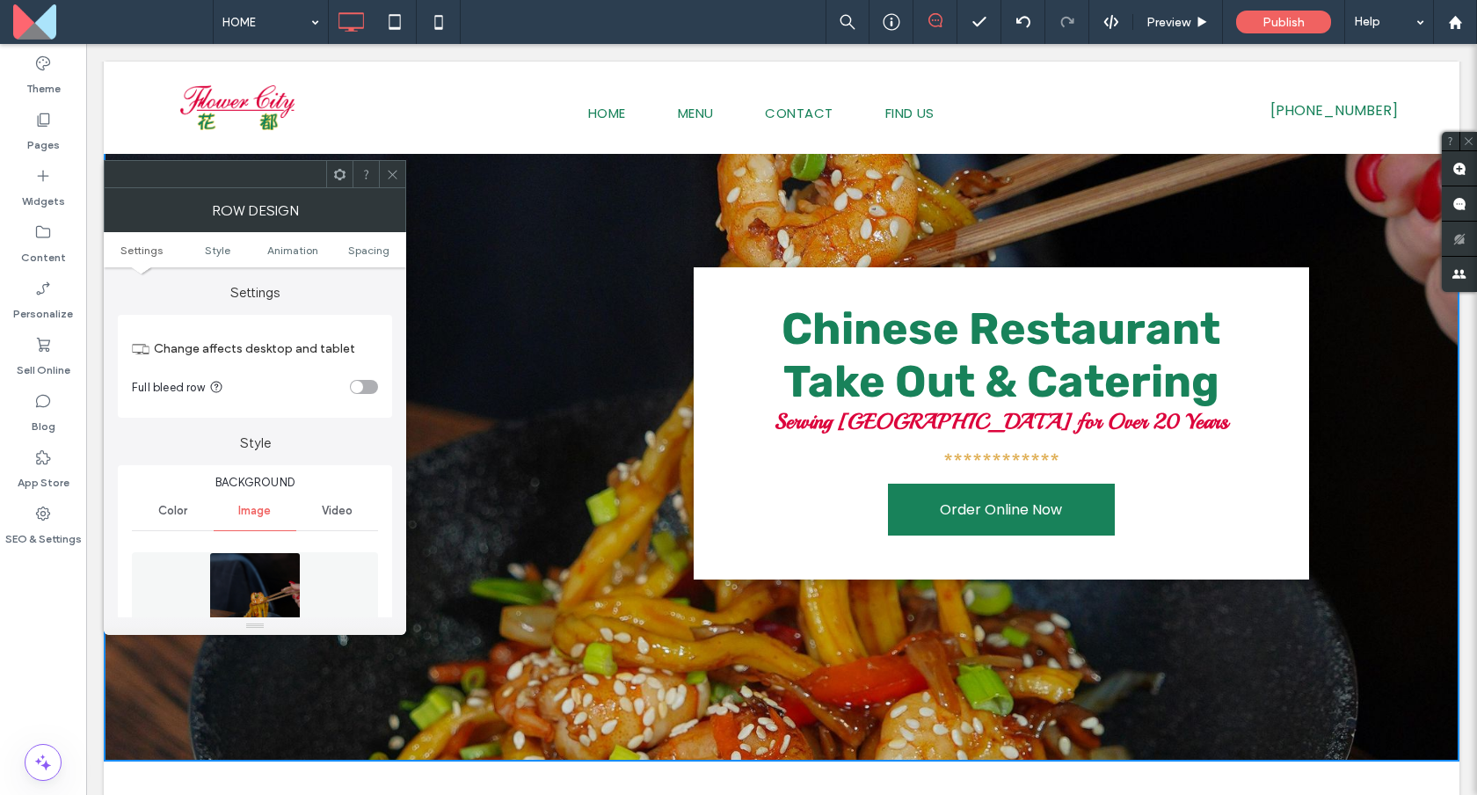
click at [258, 566] on img at bounding box center [254, 612] width 91 height 121
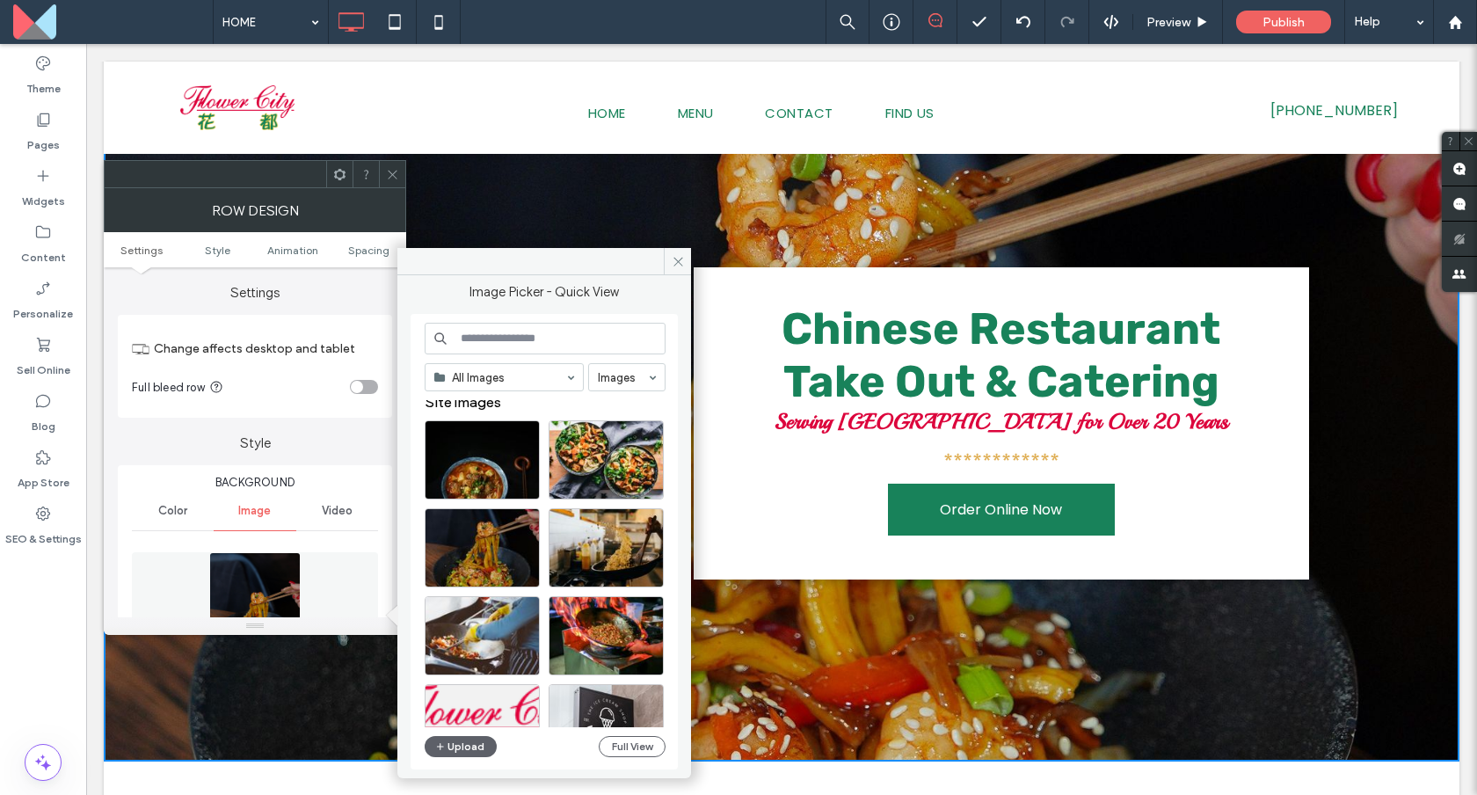
scroll to position [0, 0]
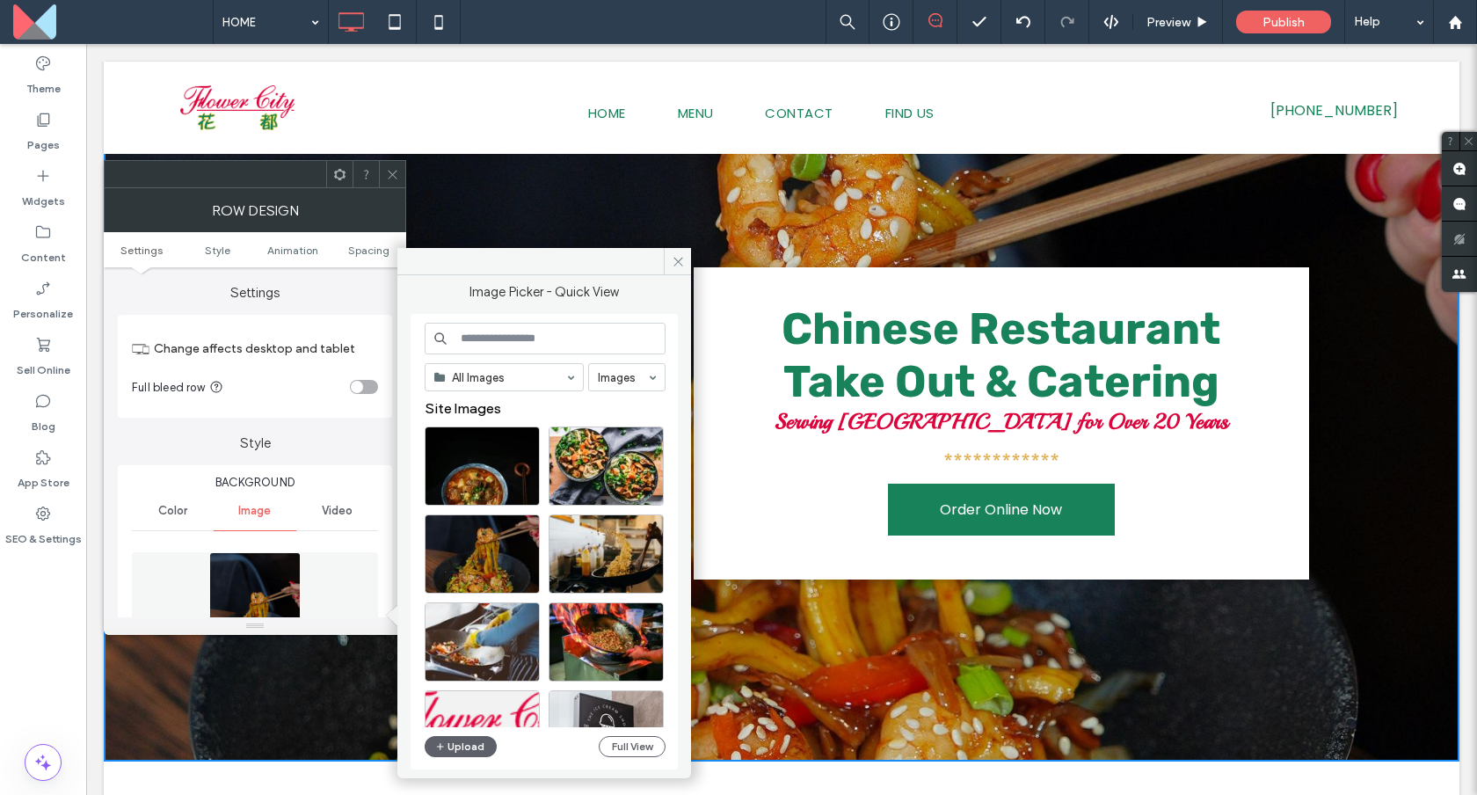
click at [331, 512] on span "Video" at bounding box center [337, 511] width 31 height 14
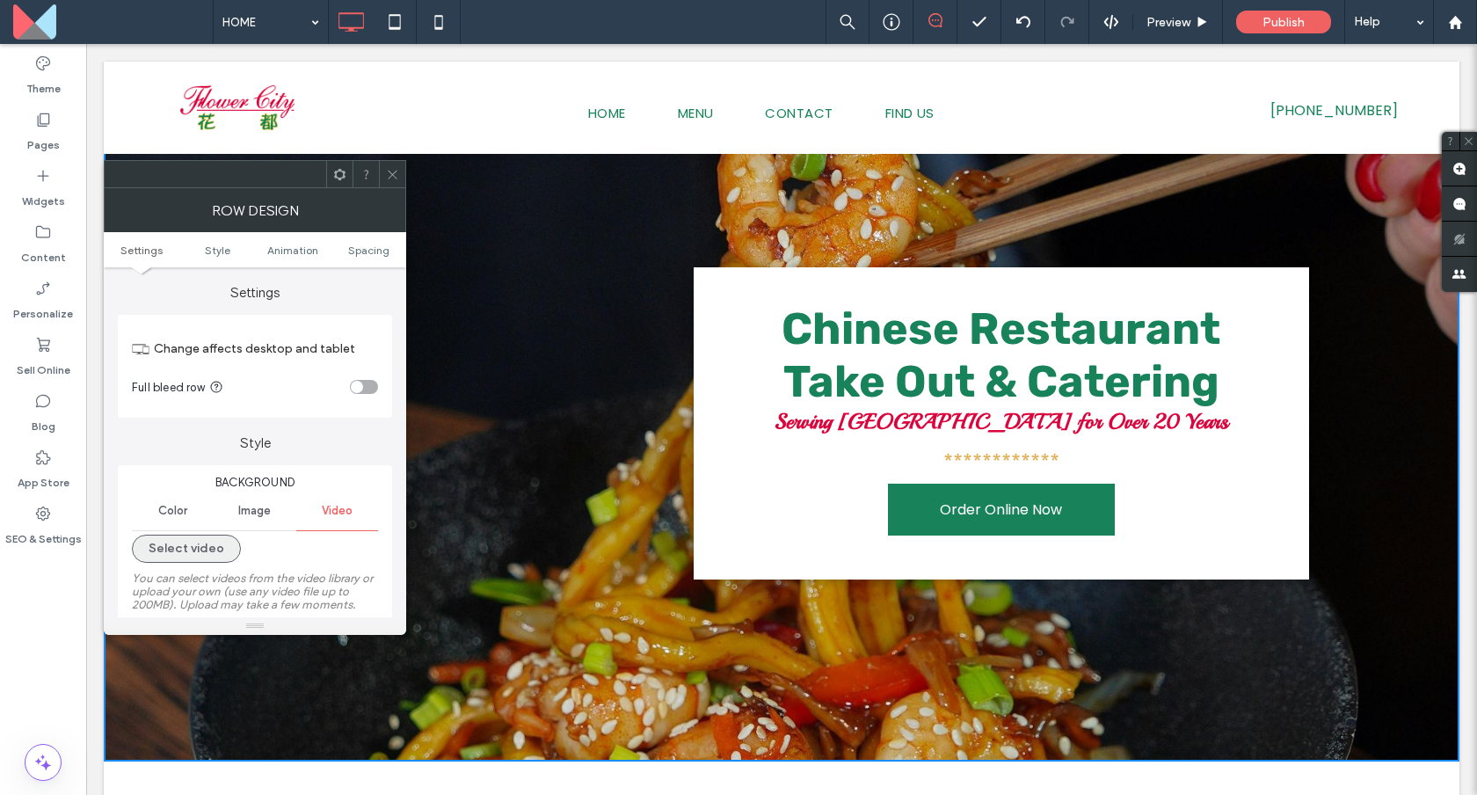
click at [211, 541] on button "Select video" at bounding box center [186, 548] width 109 height 28
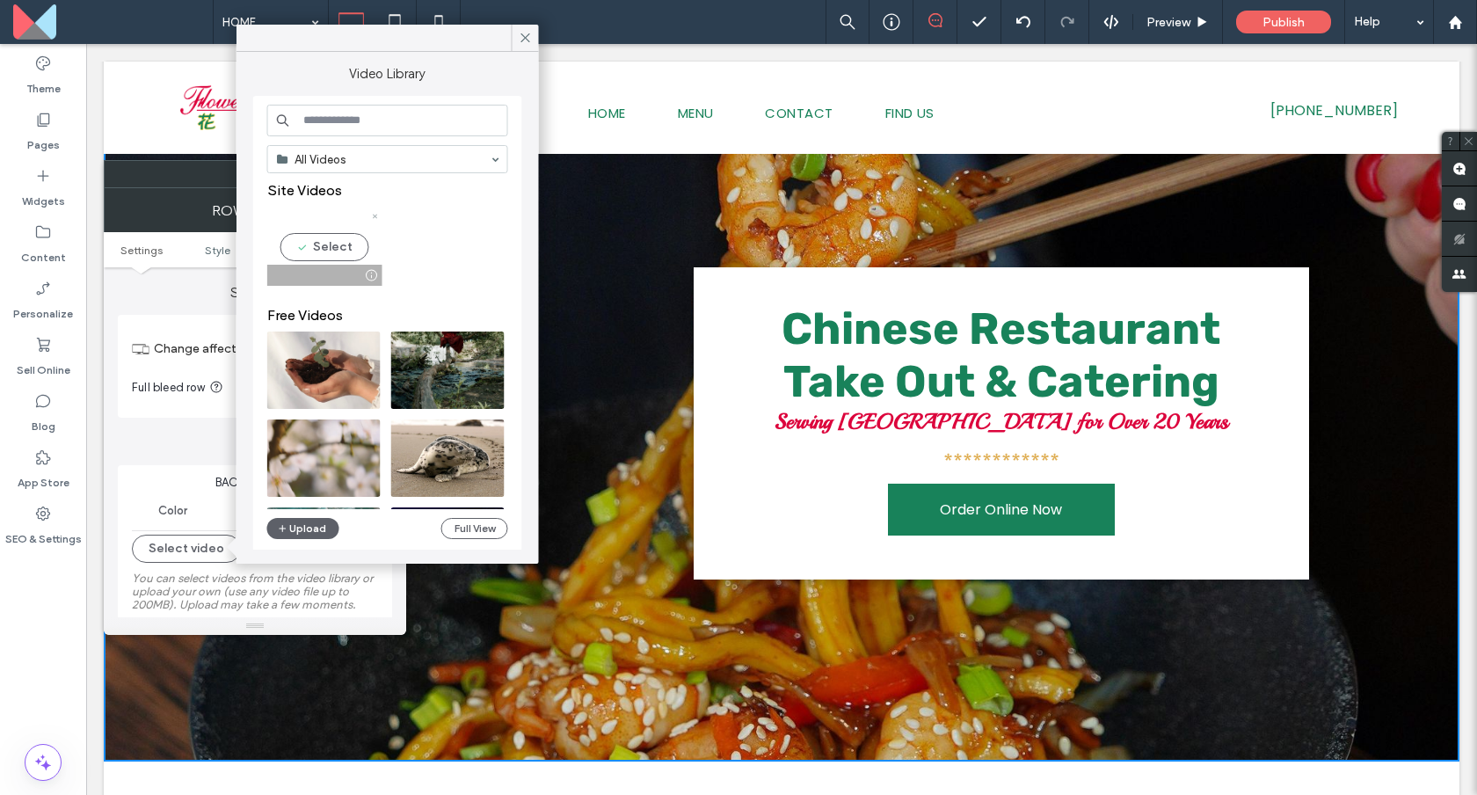
click at [352, 258] on video at bounding box center [323, 246] width 113 height 77
type input "**********"
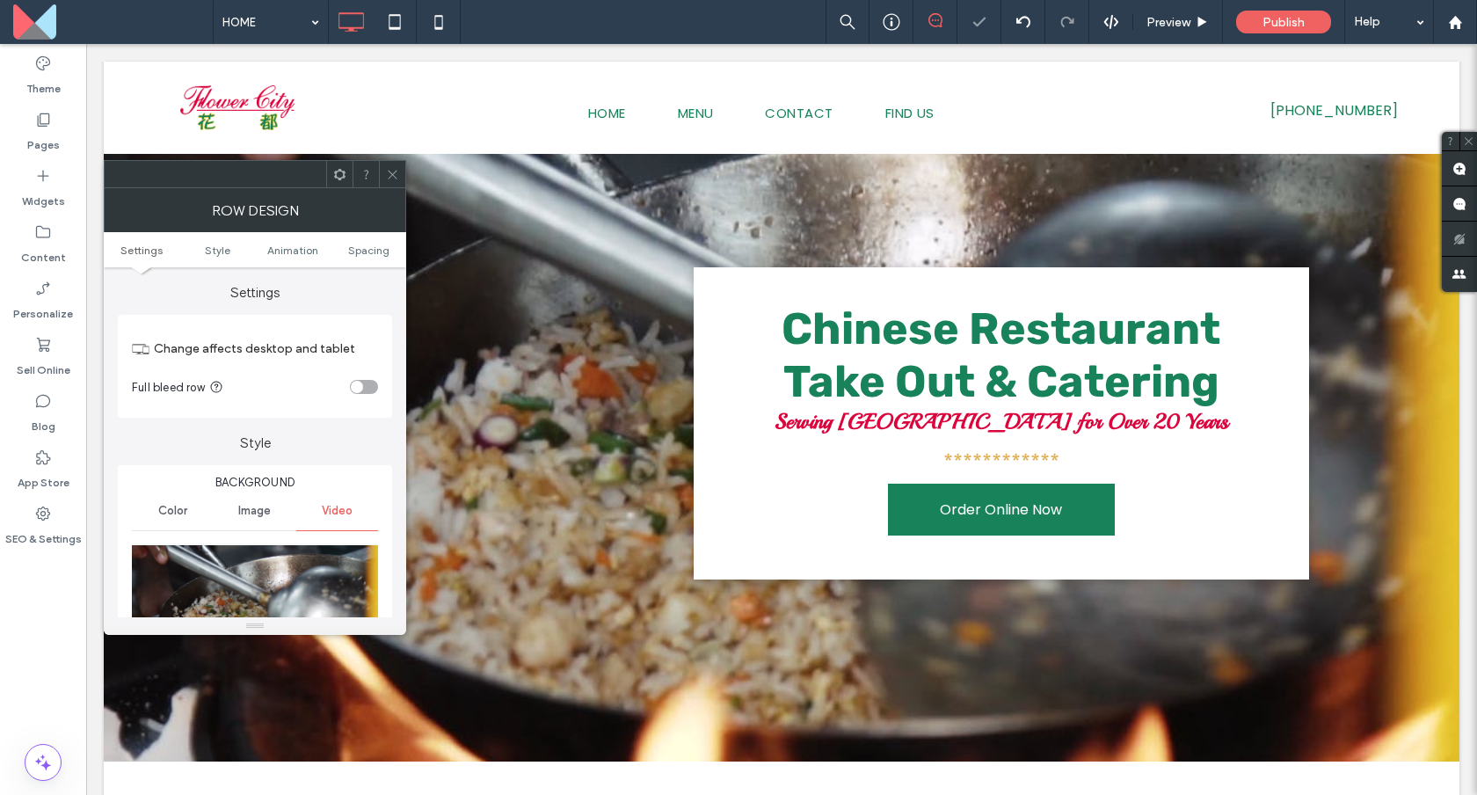
click at [389, 171] on use at bounding box center [392, 174] width 9 height 9
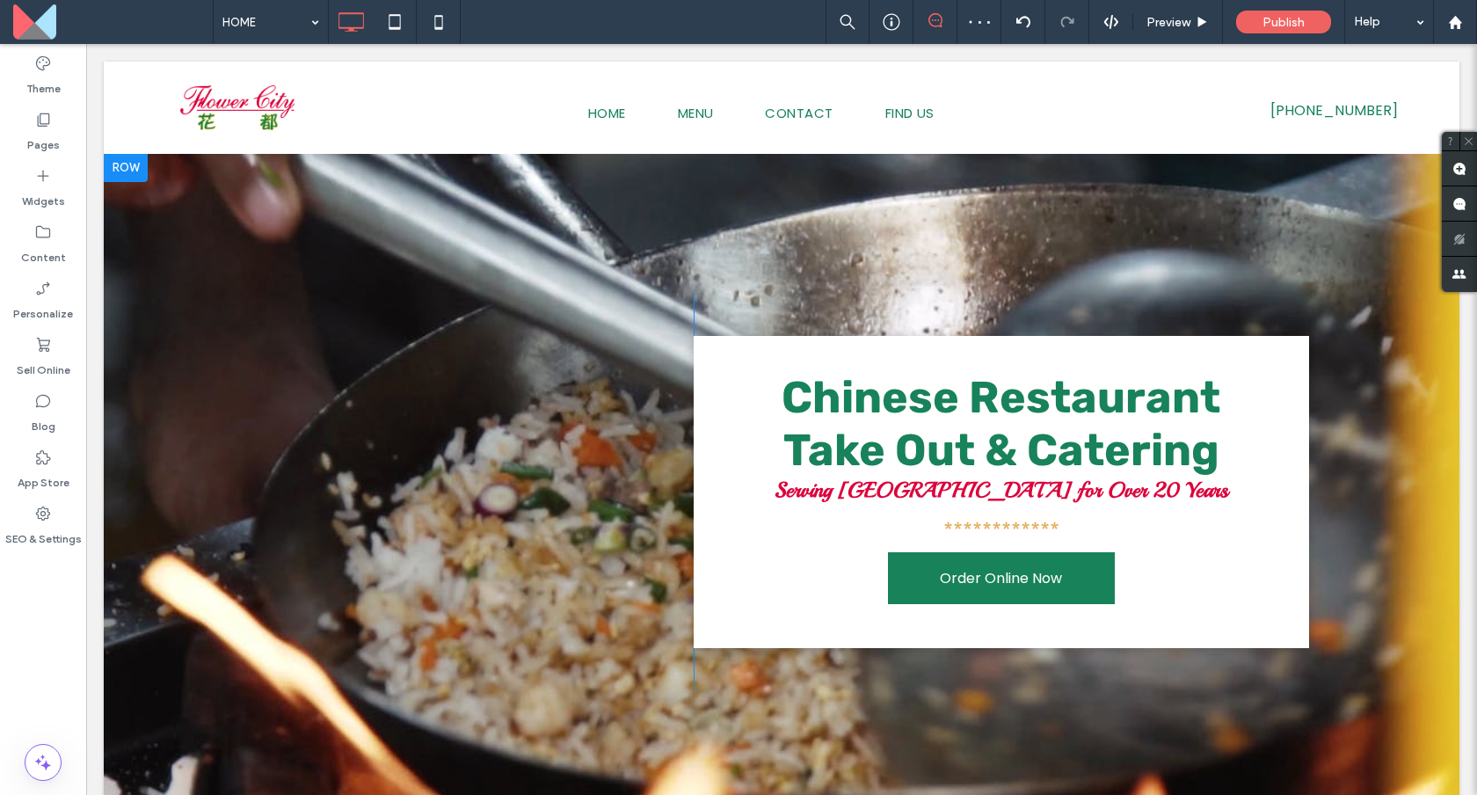
click at [325, 310] on div "Click To Paste" at bounding box center [474, 492] width 440 height 400
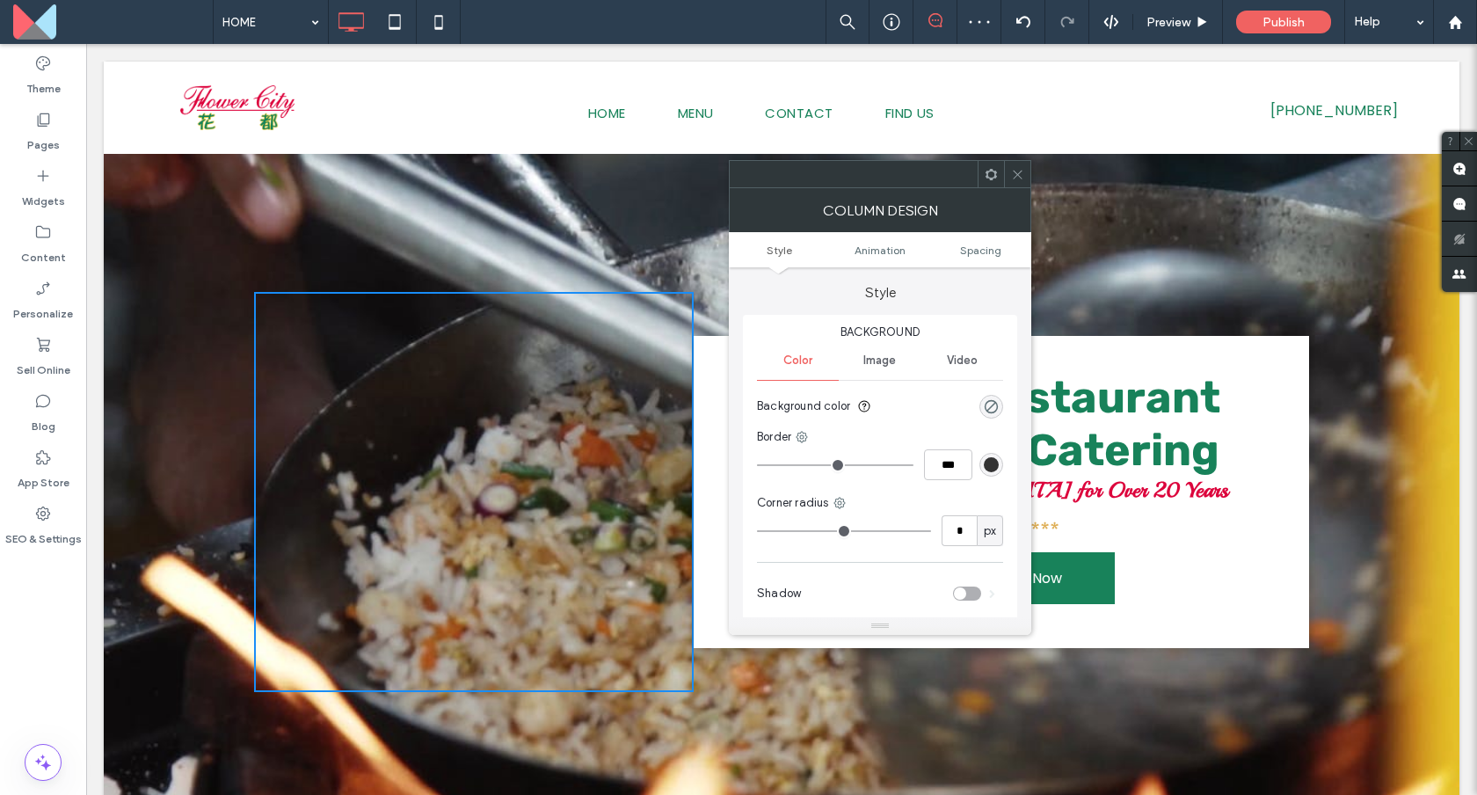
click at [1020, 178] on icon at bounding box center [1017, 174] width 13 height 13
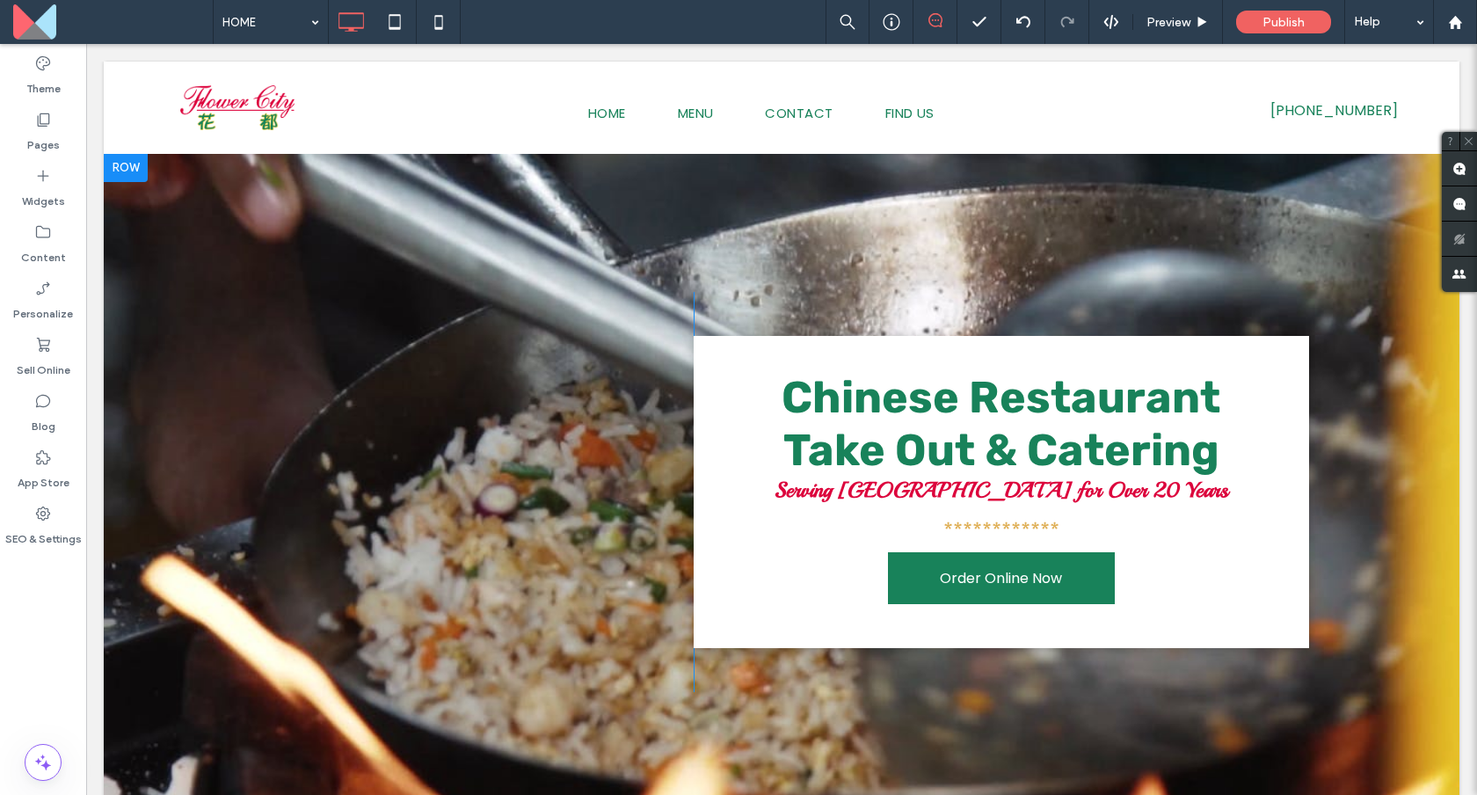
click at [349, 174] on div "**********" at bounding box center [782, 492] width 1356 height 676
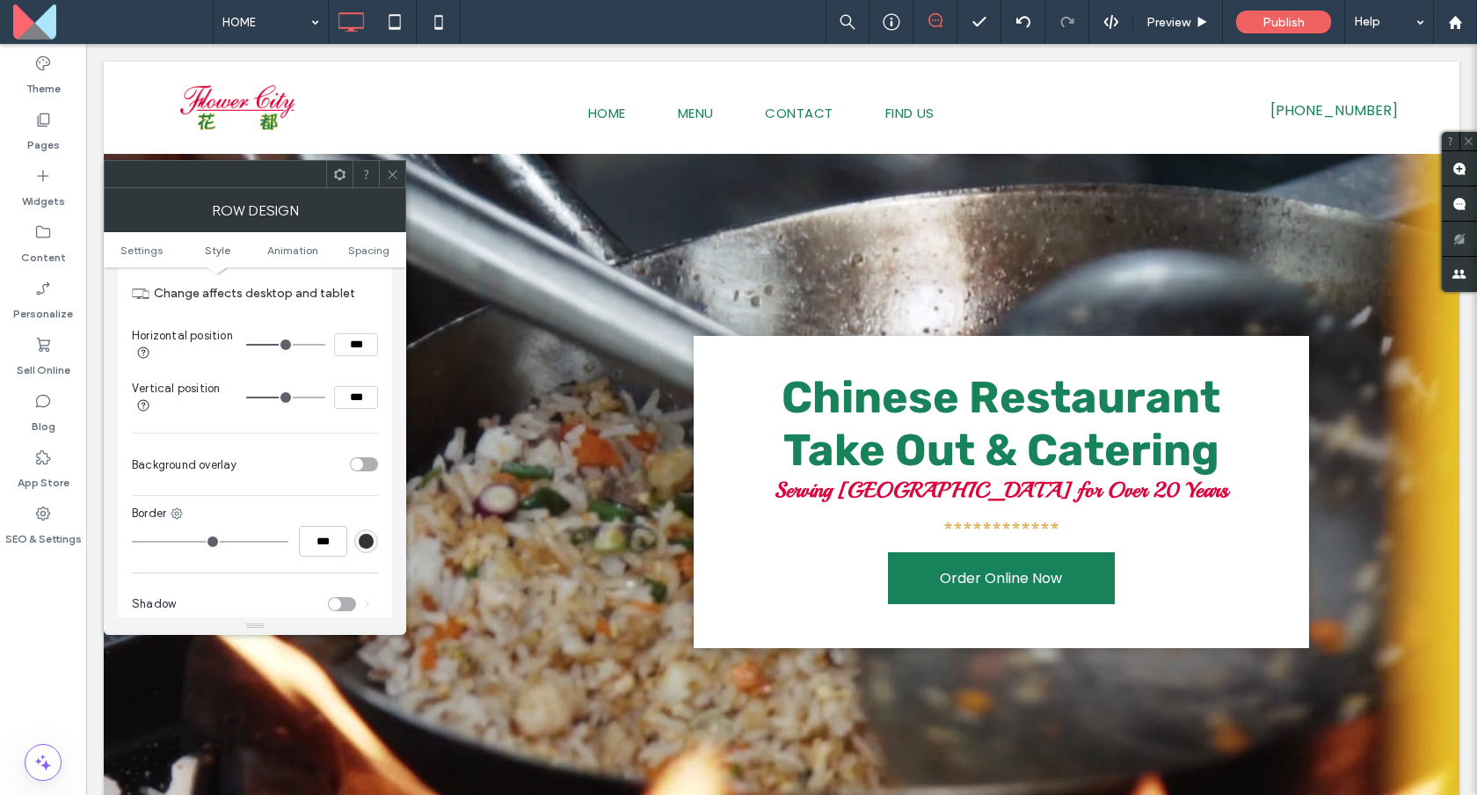
scroll to position [703, 0]
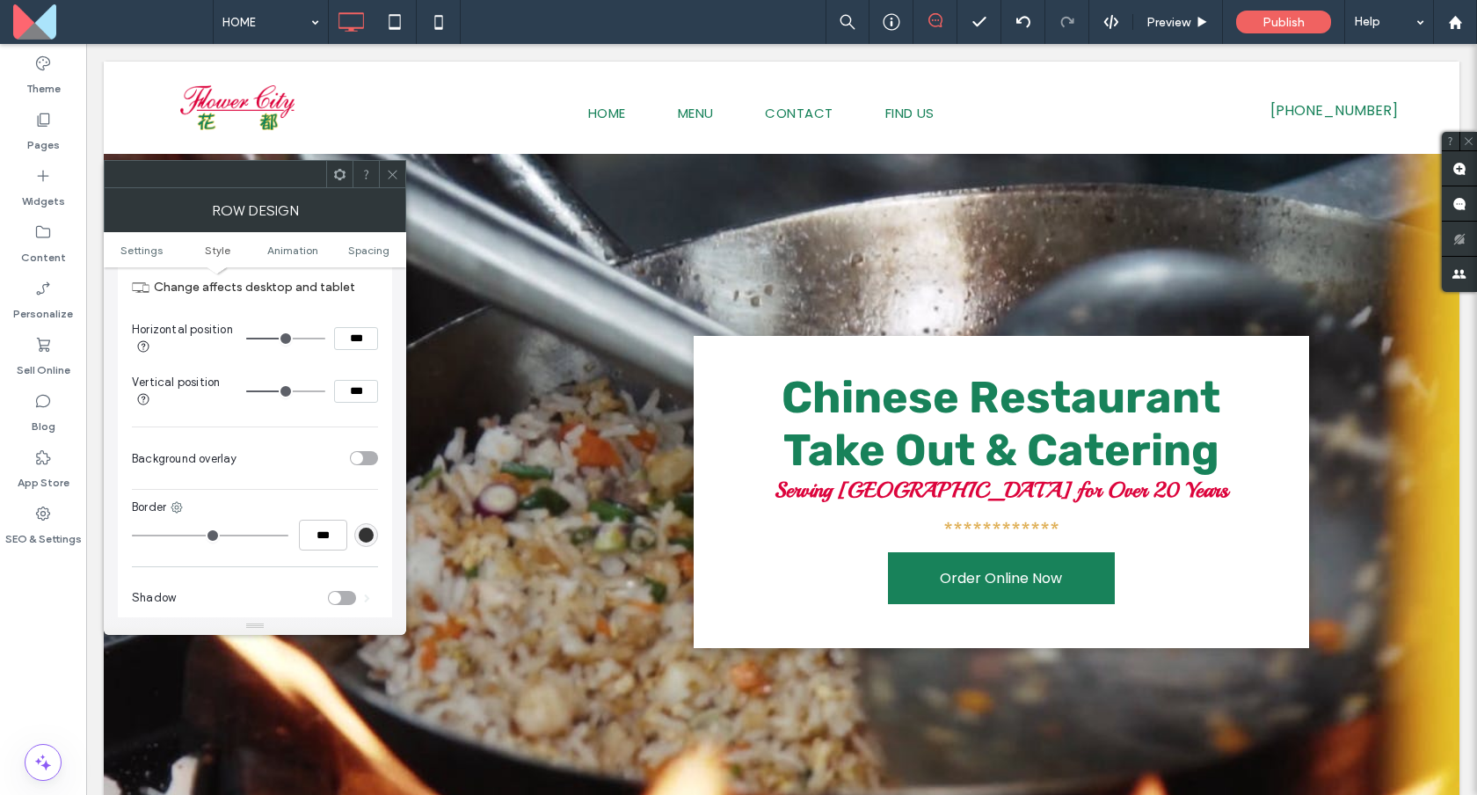
click at [367, 463] on div "toggle" at bounding box center [364, 458] width 28 height 14
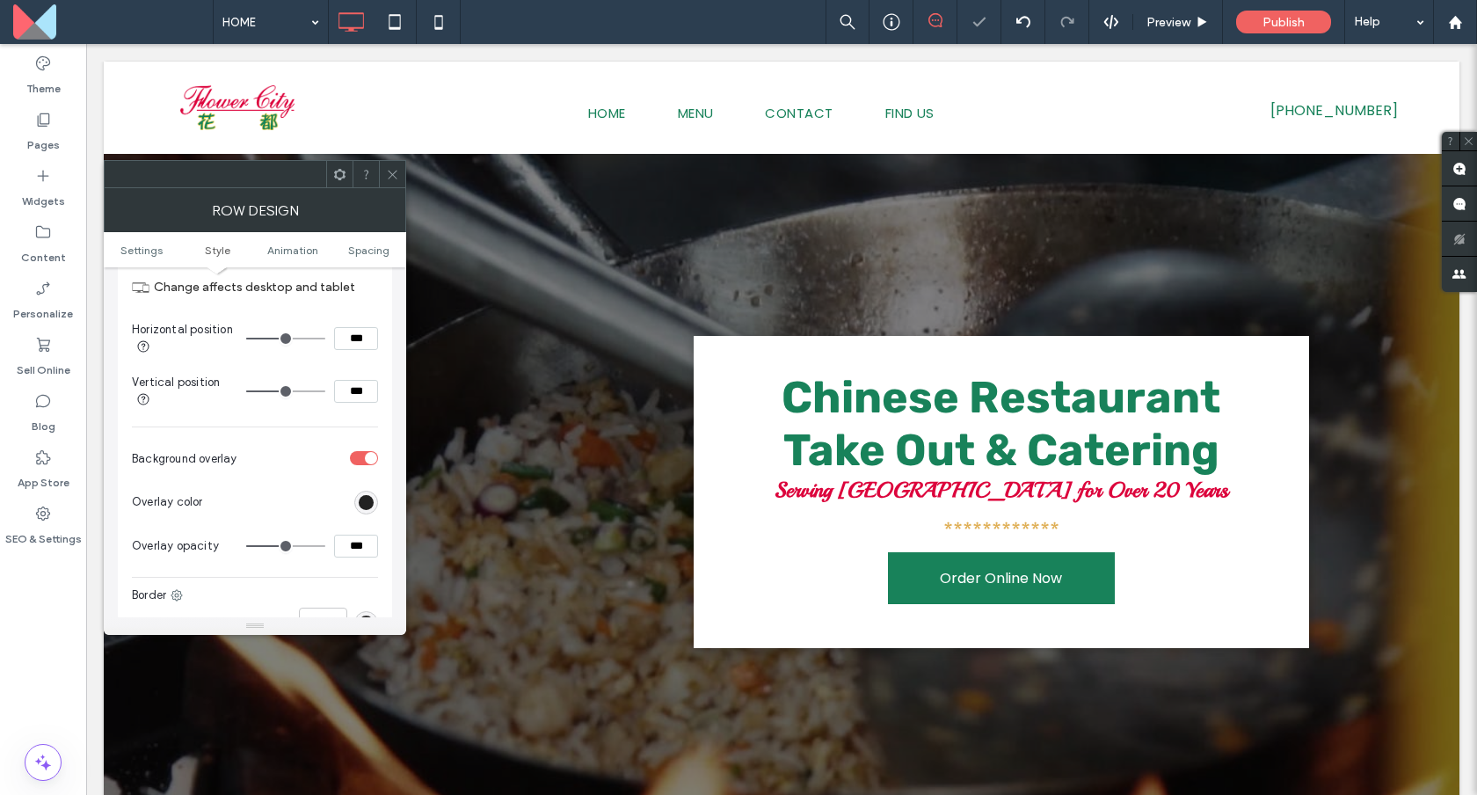
click at [364, 510] on div "rgb(0, 0, 0)" at bounding box center [366, 502] width 15 height 15
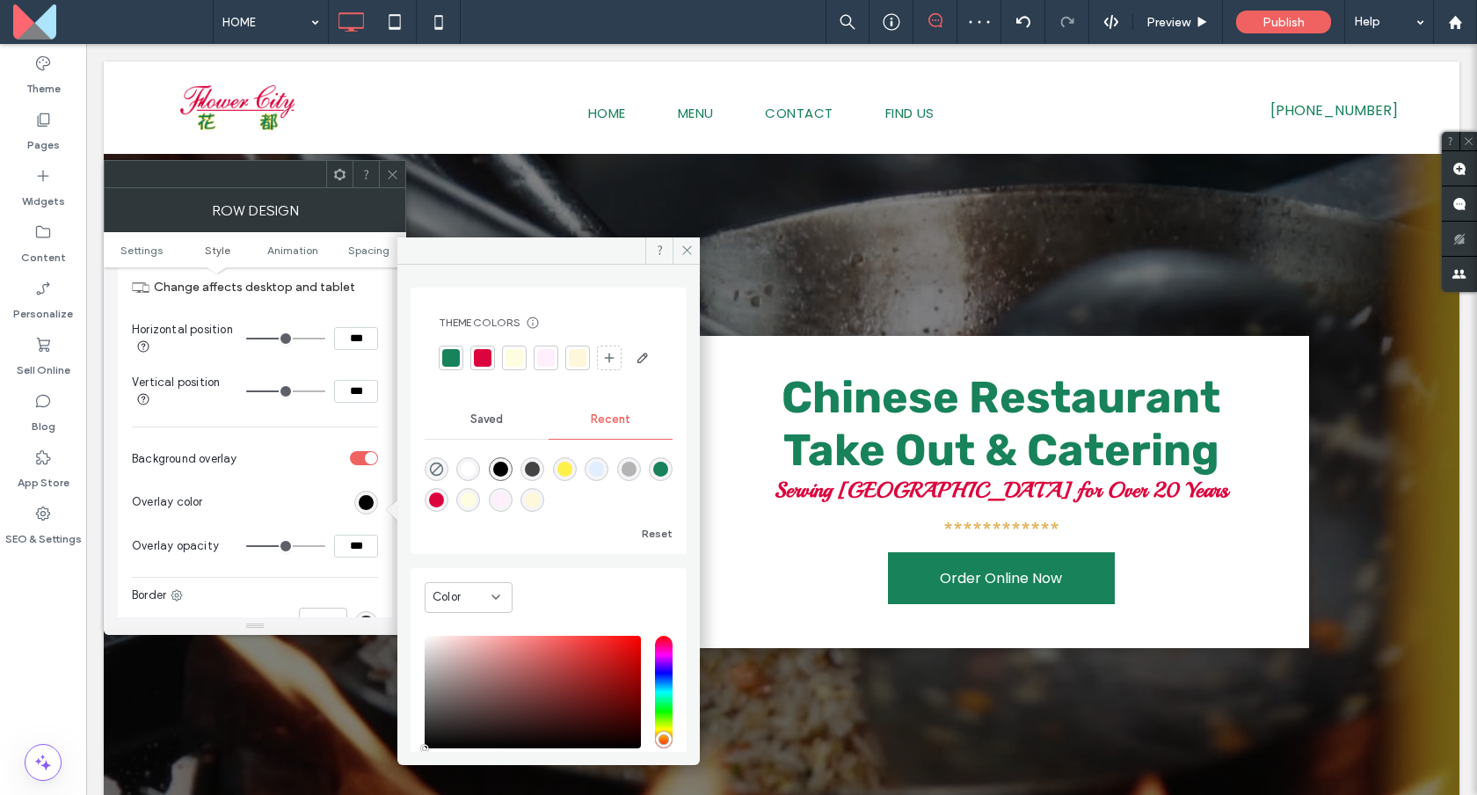
type input "**"
type input "***"
type input "**"
click at [279, 547] on input "range" at bounding box center [285, 546] width 79 height 2
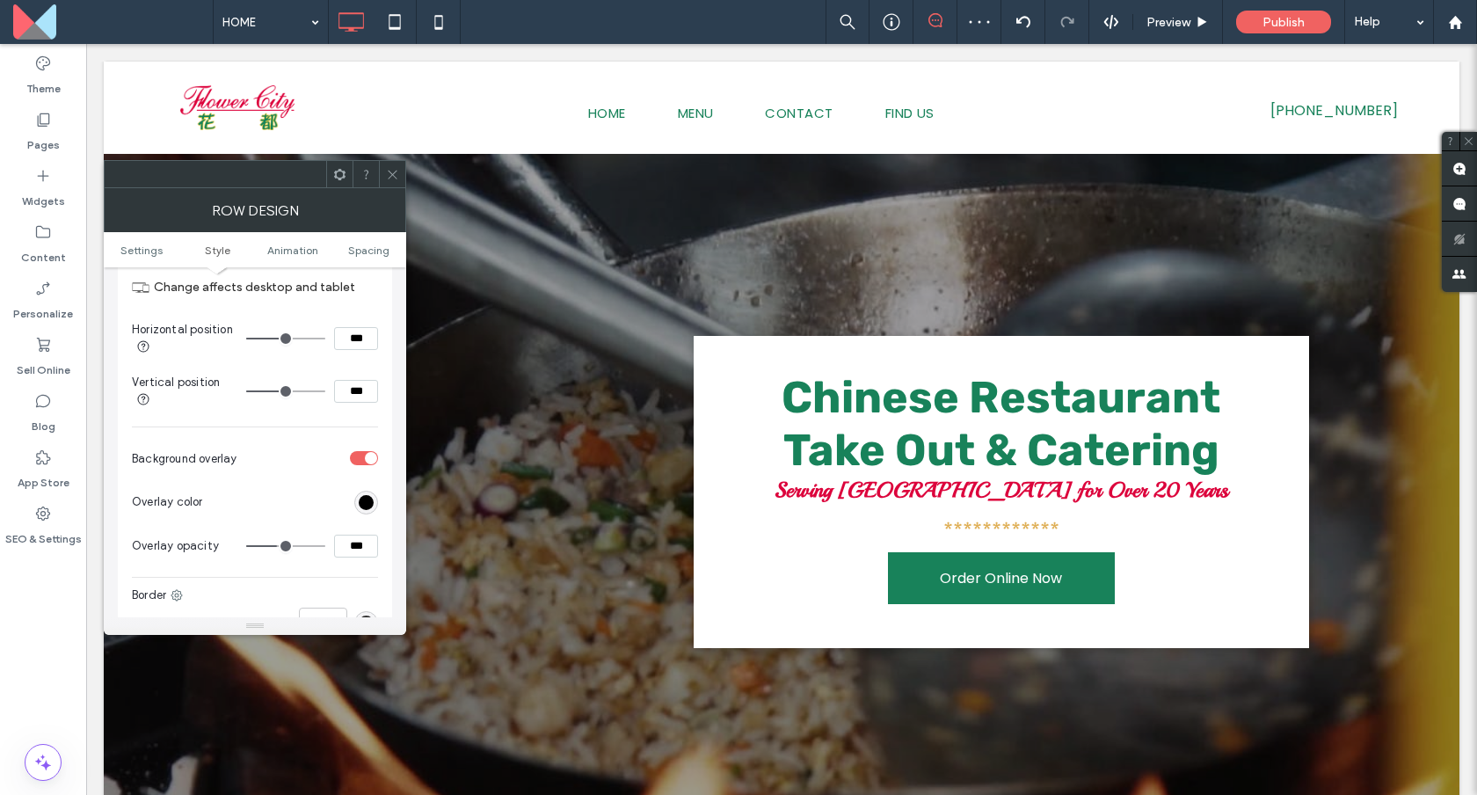
click at [398, 174] on icon at bounding box center [392, 174] width 13 height 13
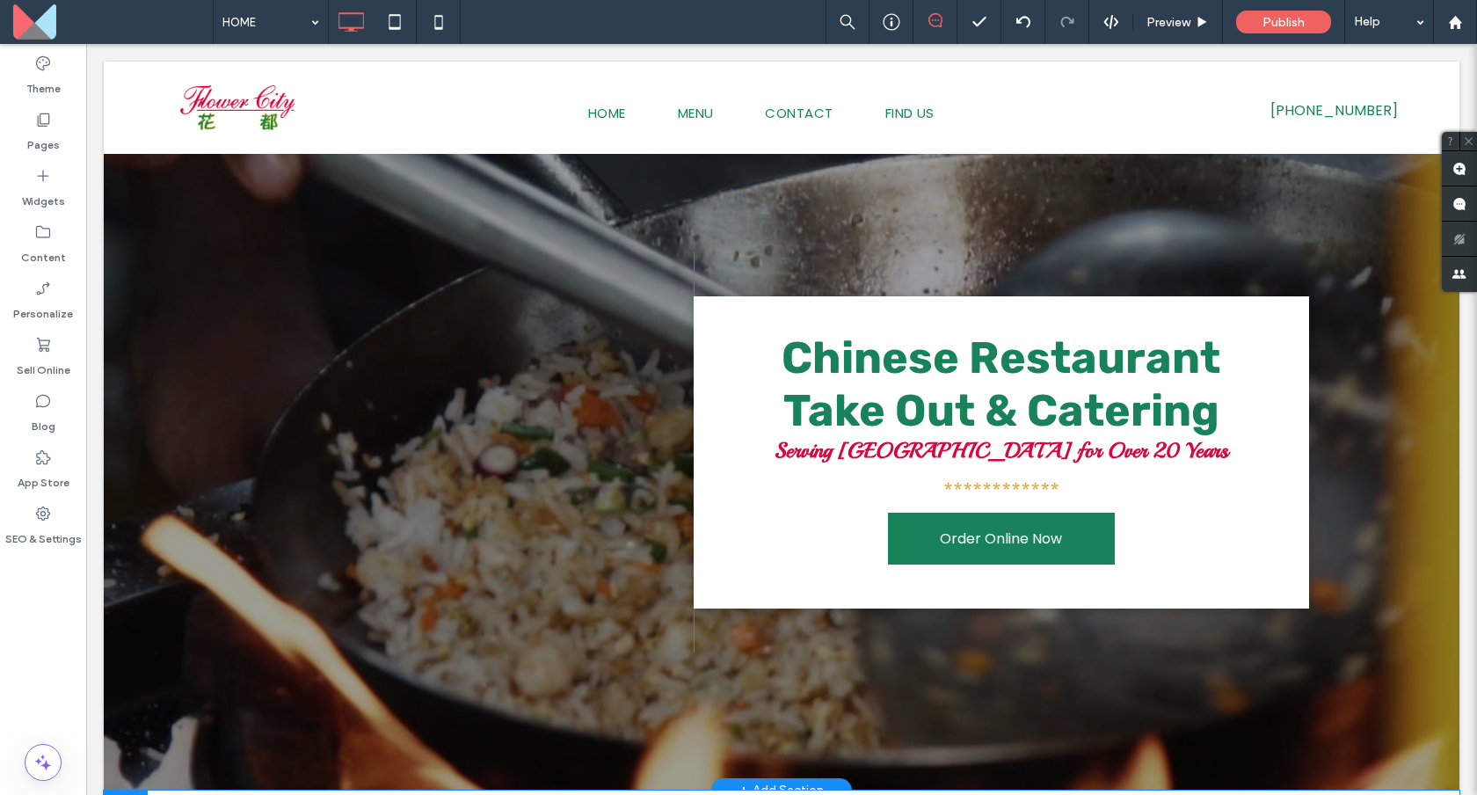
scroll to position [0, 0]
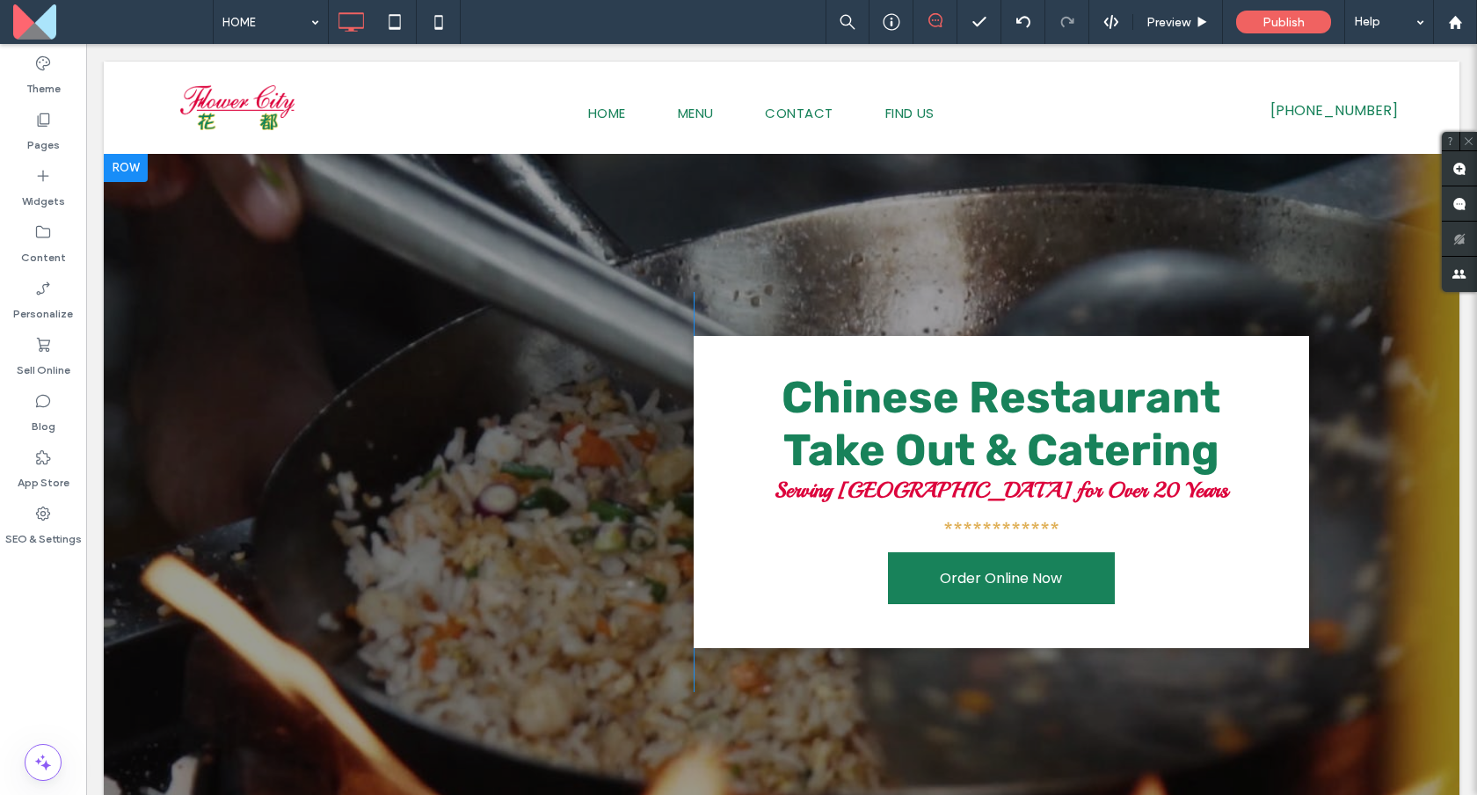
click at [301, 265] on div at bounding box center [782, 492] width 1356 height 676
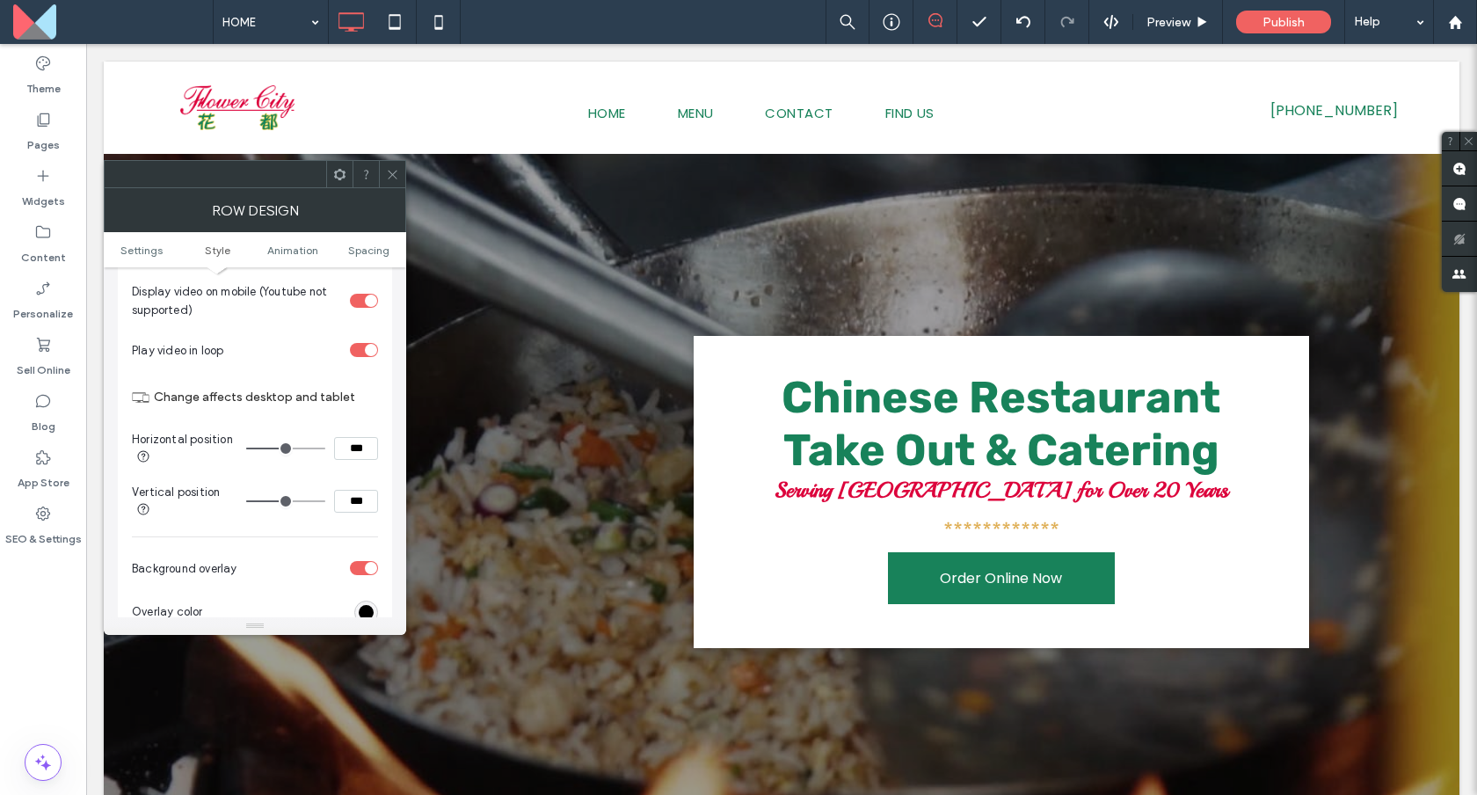
scroll to position [644, 0]
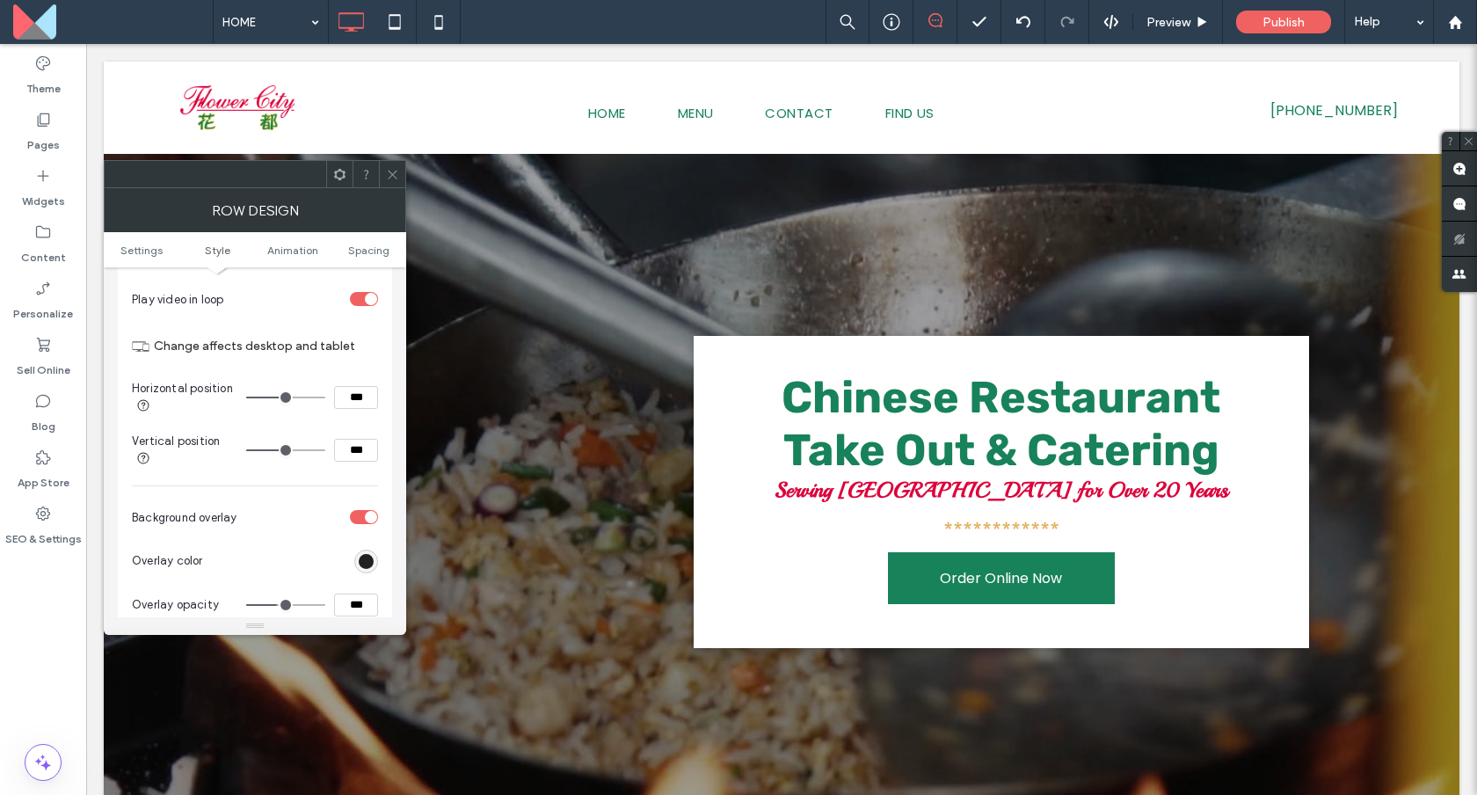
click at [360, 563] on div "rgb(0, 0, 0)" at bounding box center [366, 561] width 15 height 15
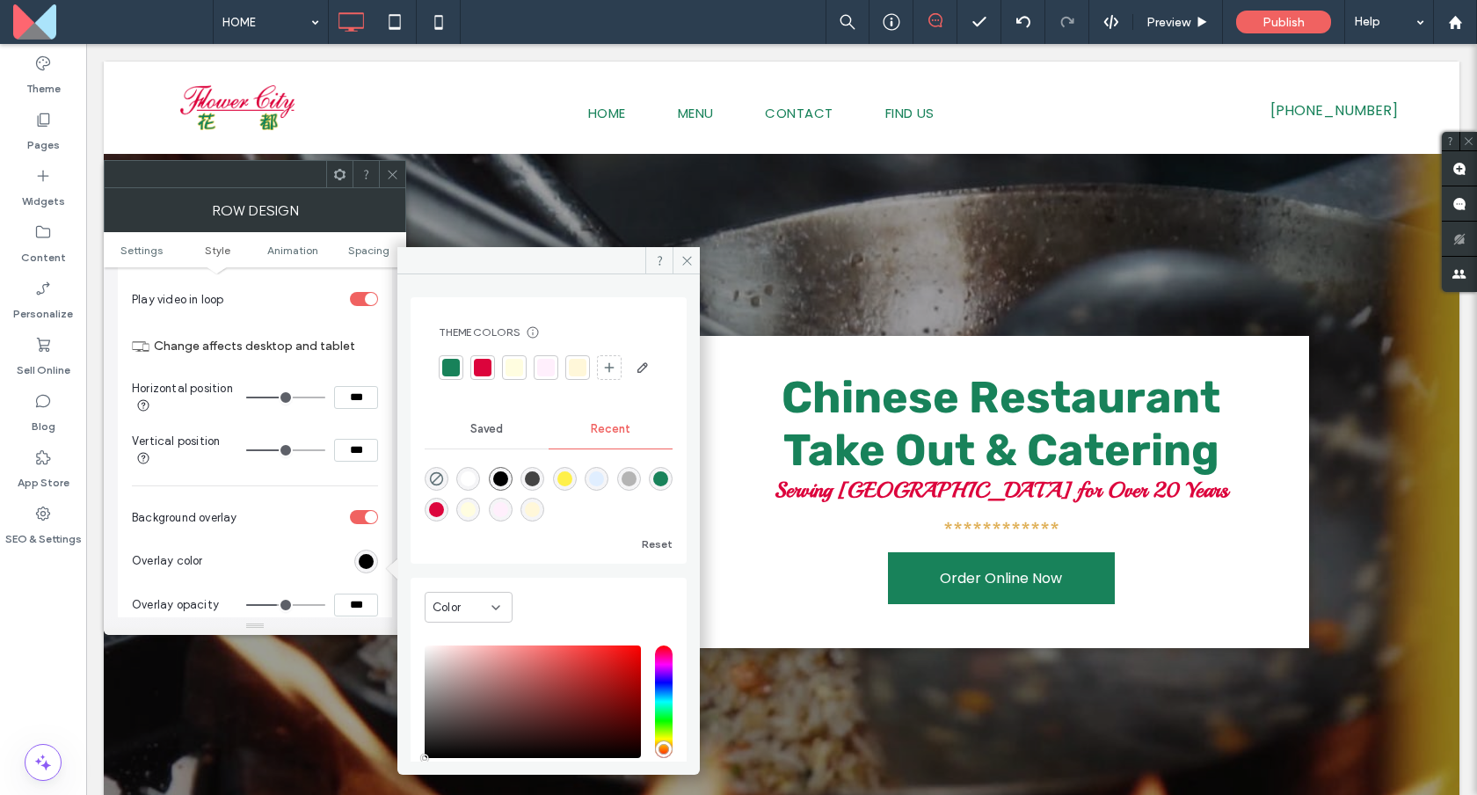
click at [510, 366] on div at bounding box center [514, 368] width 18 height 18
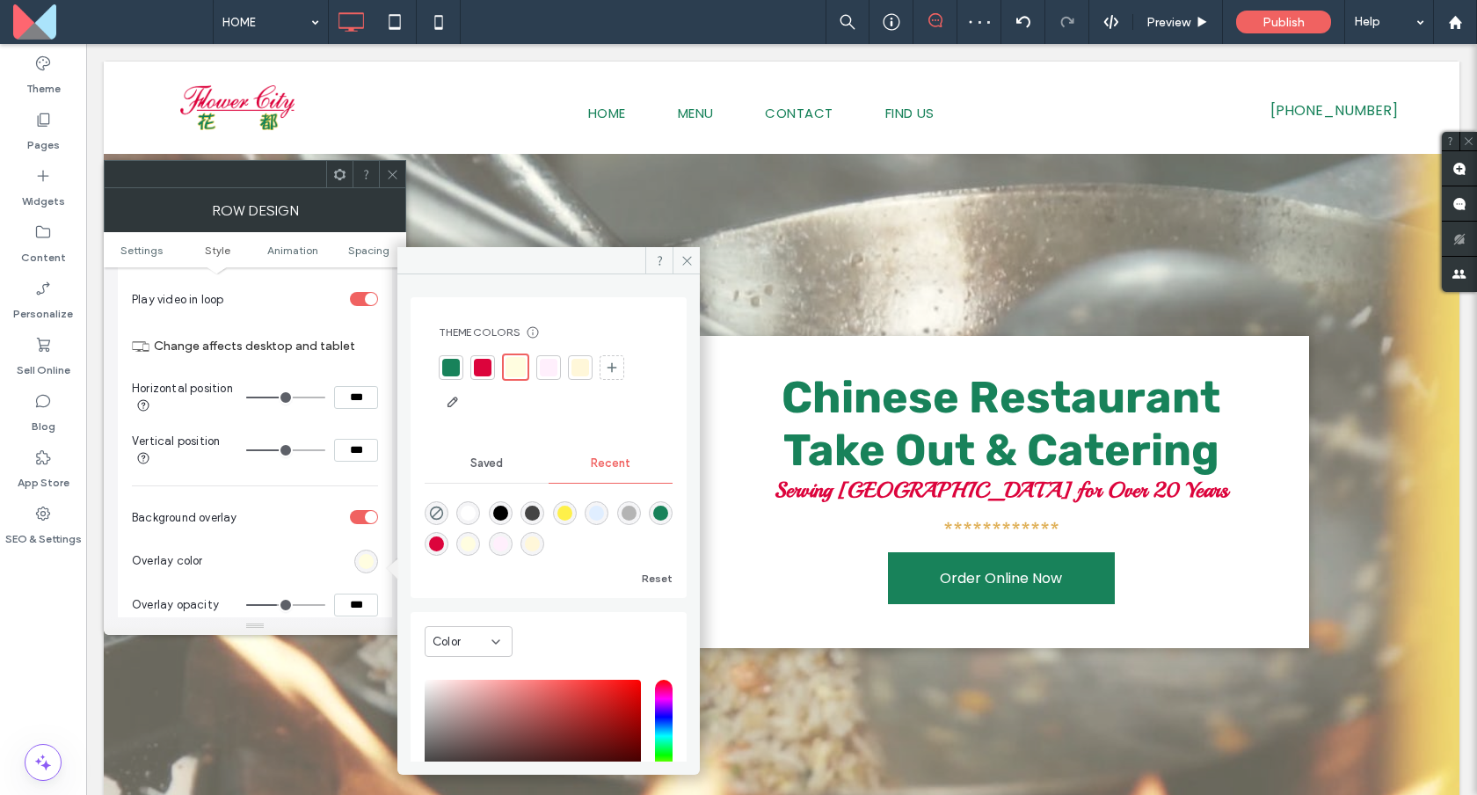
click at [476, 513] on div "rgba(255, 255, 255, 1)" at bounding box center [468, 512] width 15 height 15
type input "*******"
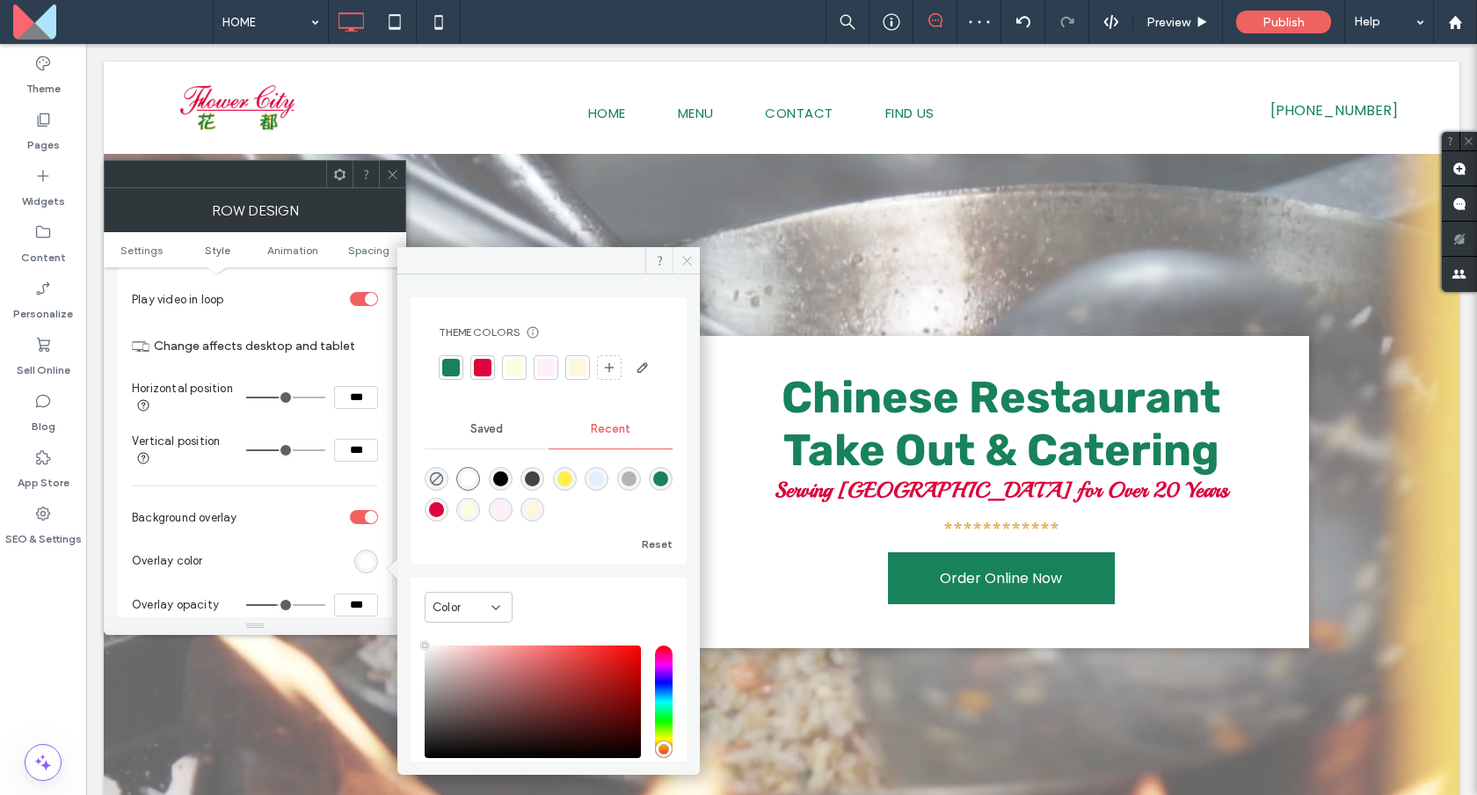
click at [680, 259] on icon at bounding box center [686, 260] width 13 height 13
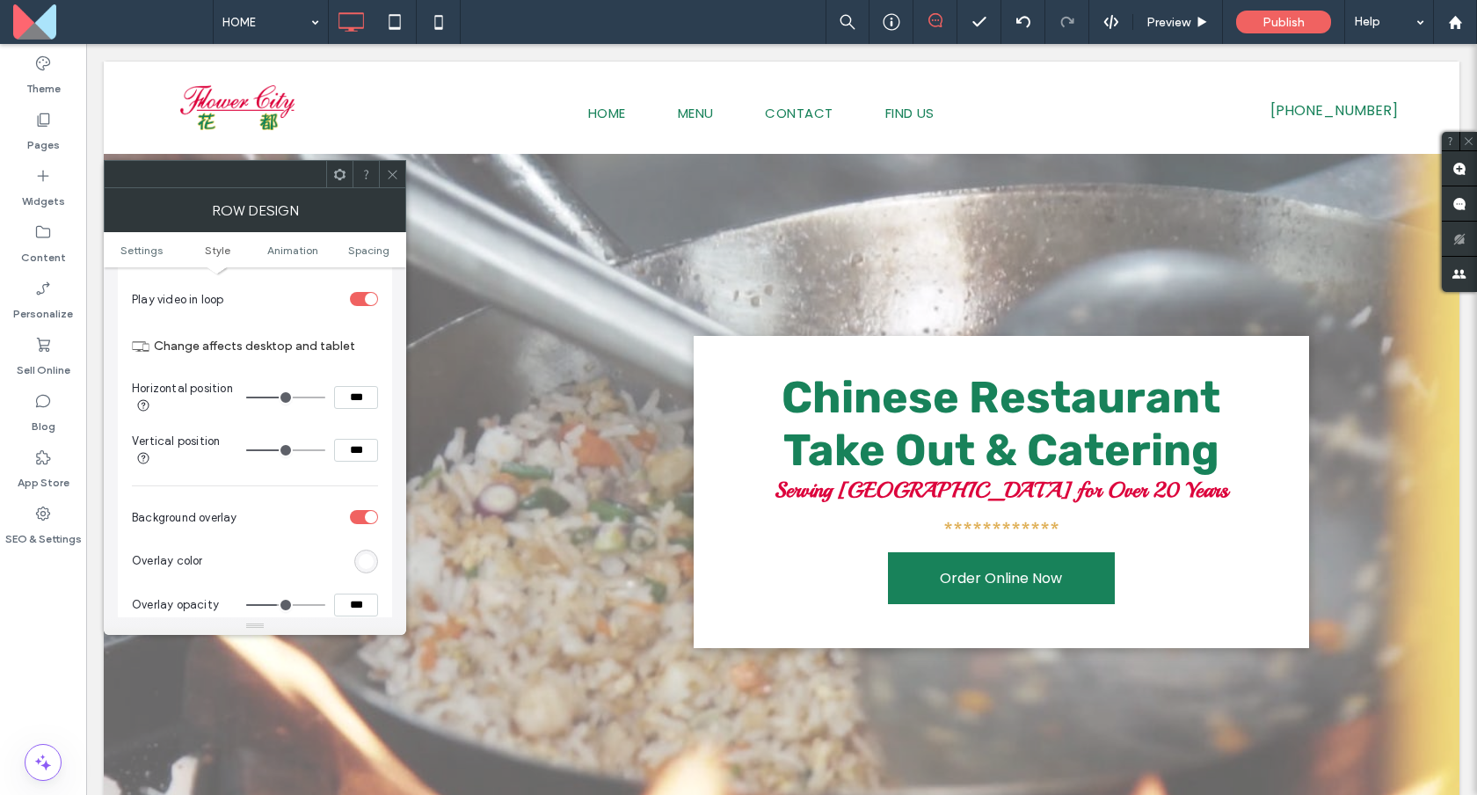
click at [398, 178] on icon at bounding box center [392, 174] width 13 height 13
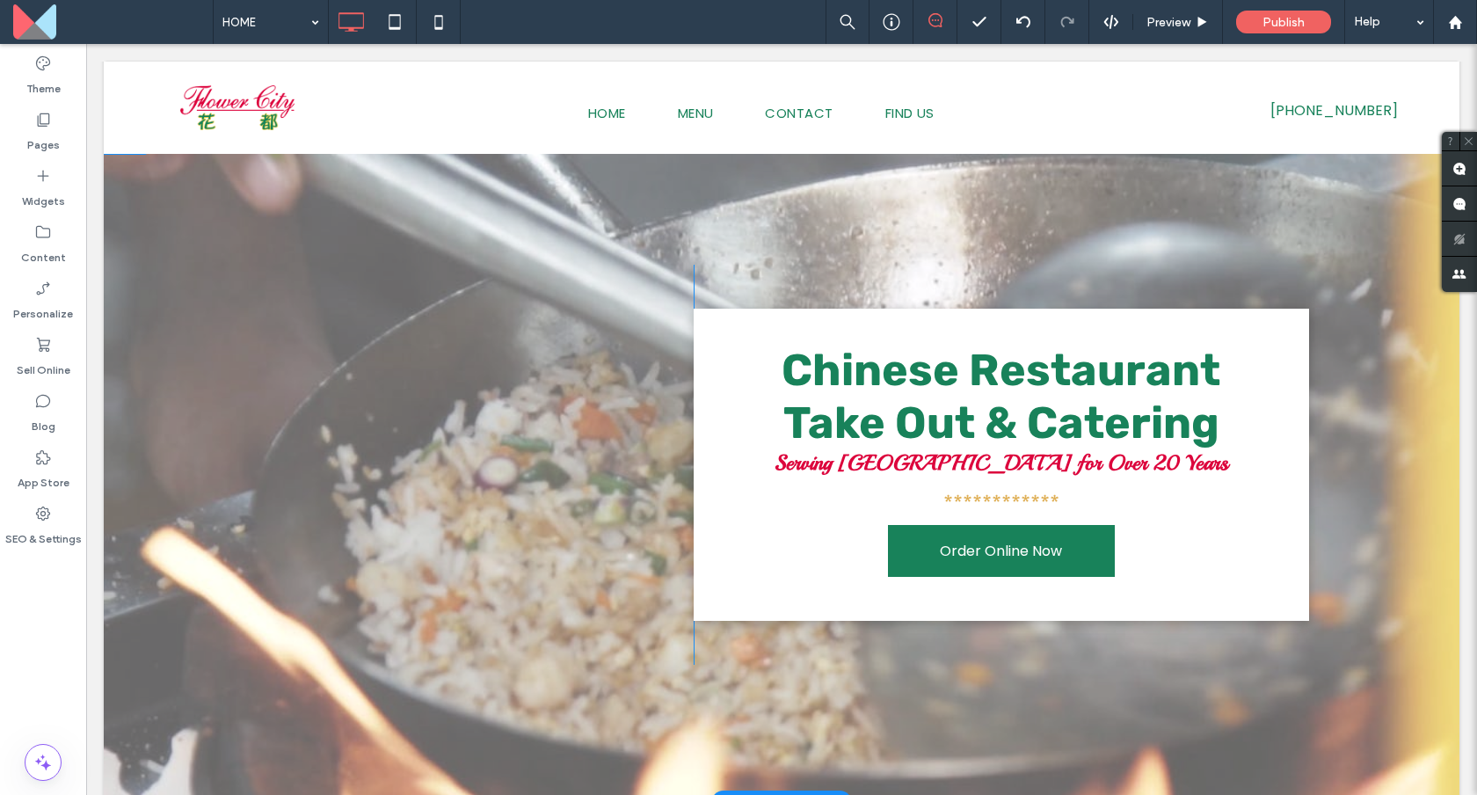
scroll to position [0, 0]
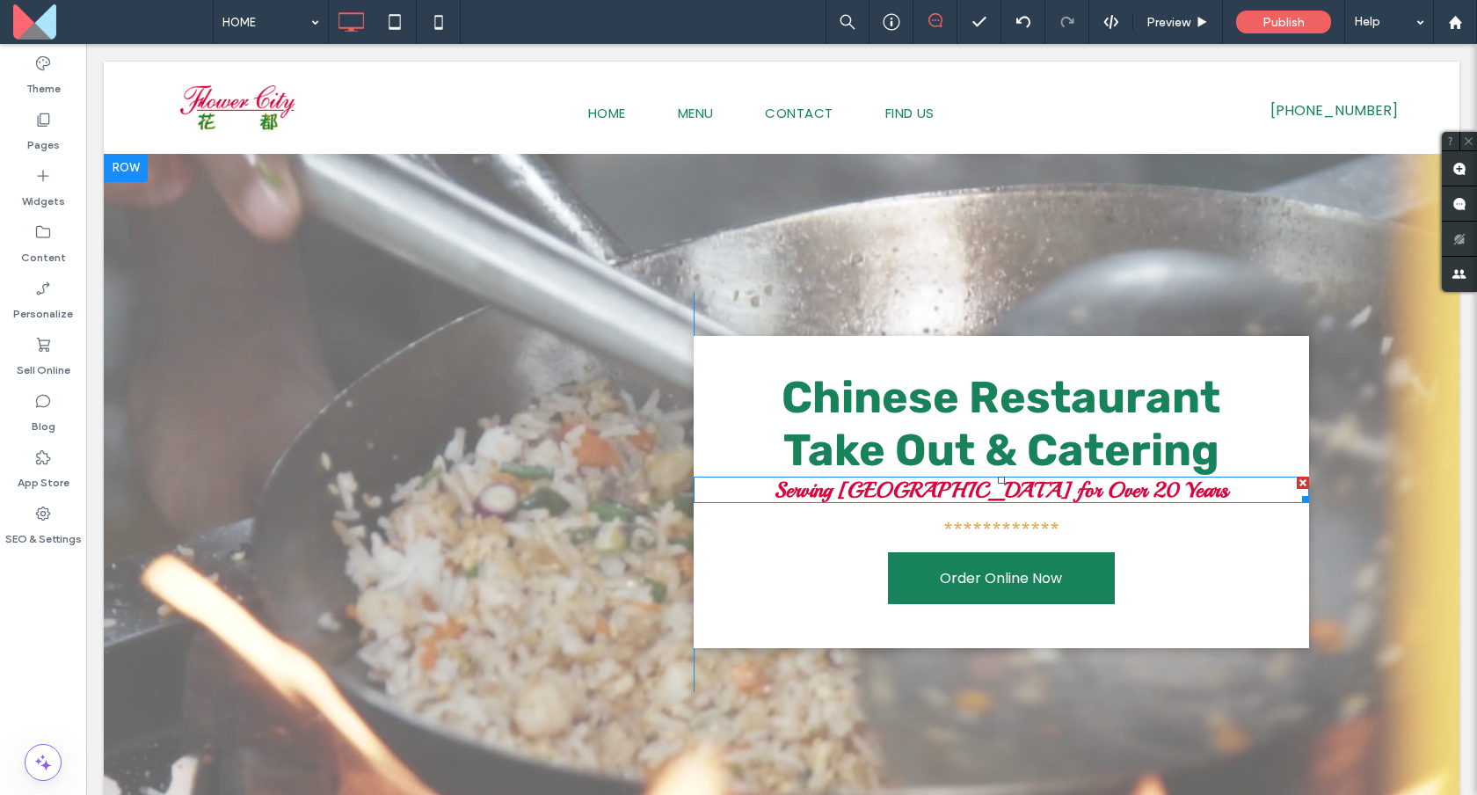
click at [918, 487] on strong "Serving [GEOGRAPHIC_DATA] for Over 20 Years" at bounding box center [1001, 489] width 454 height 26
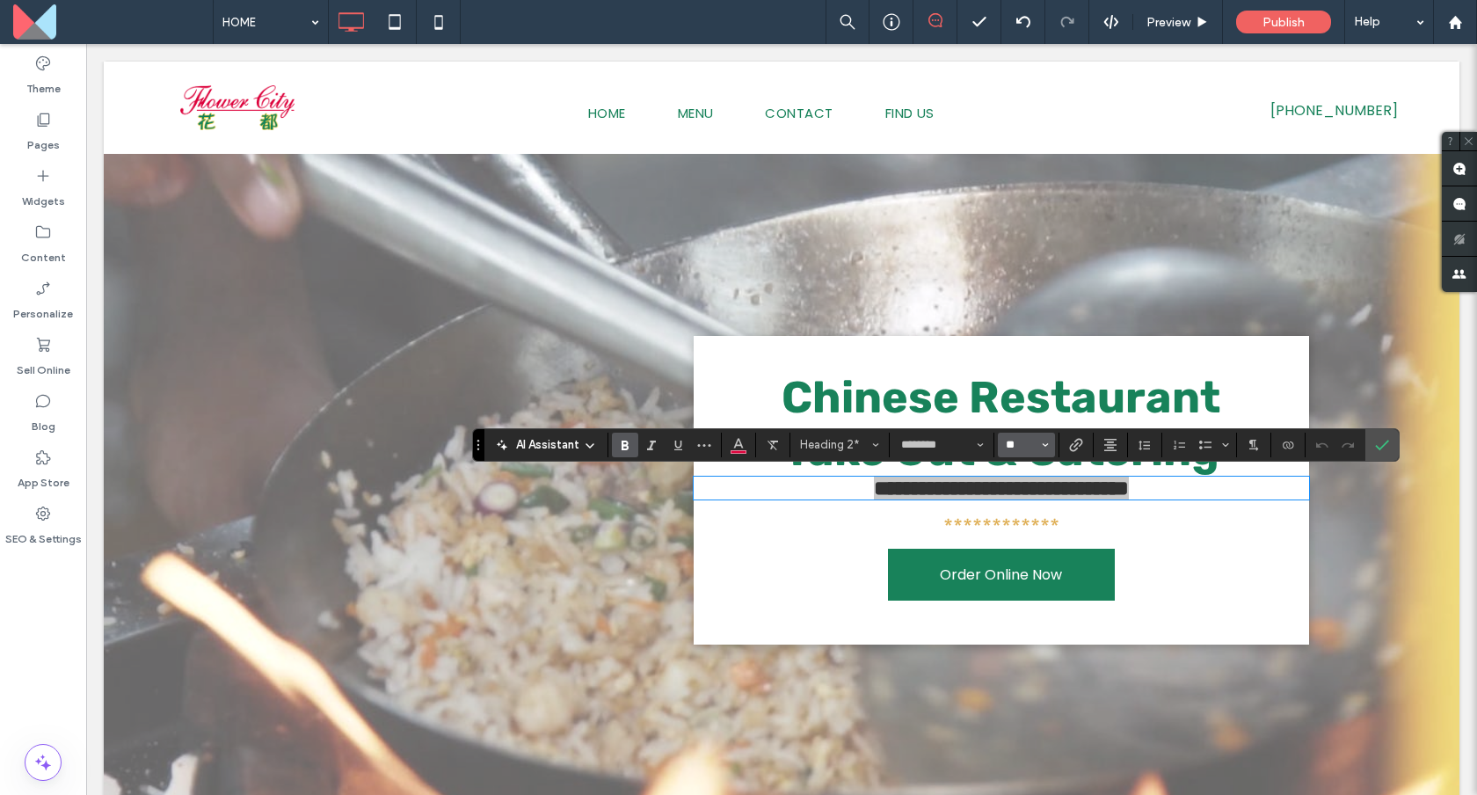
click at [1023, 445] on input "**" at bounding box center [1021, 445] width 34 height 14
click at [1029, 605] on label "30" at bounding box center [1026, 604] width 56 height 25
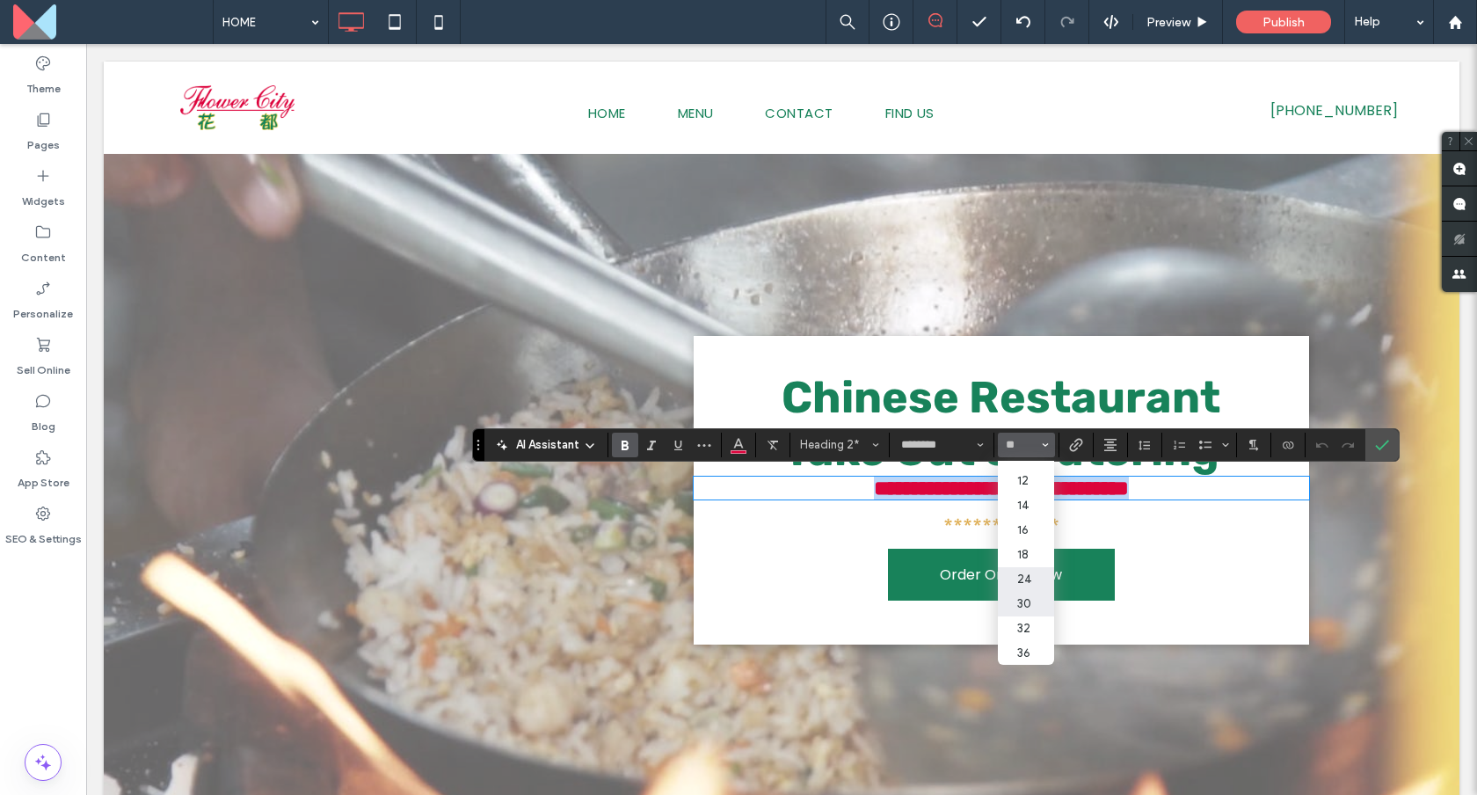
type input "**"
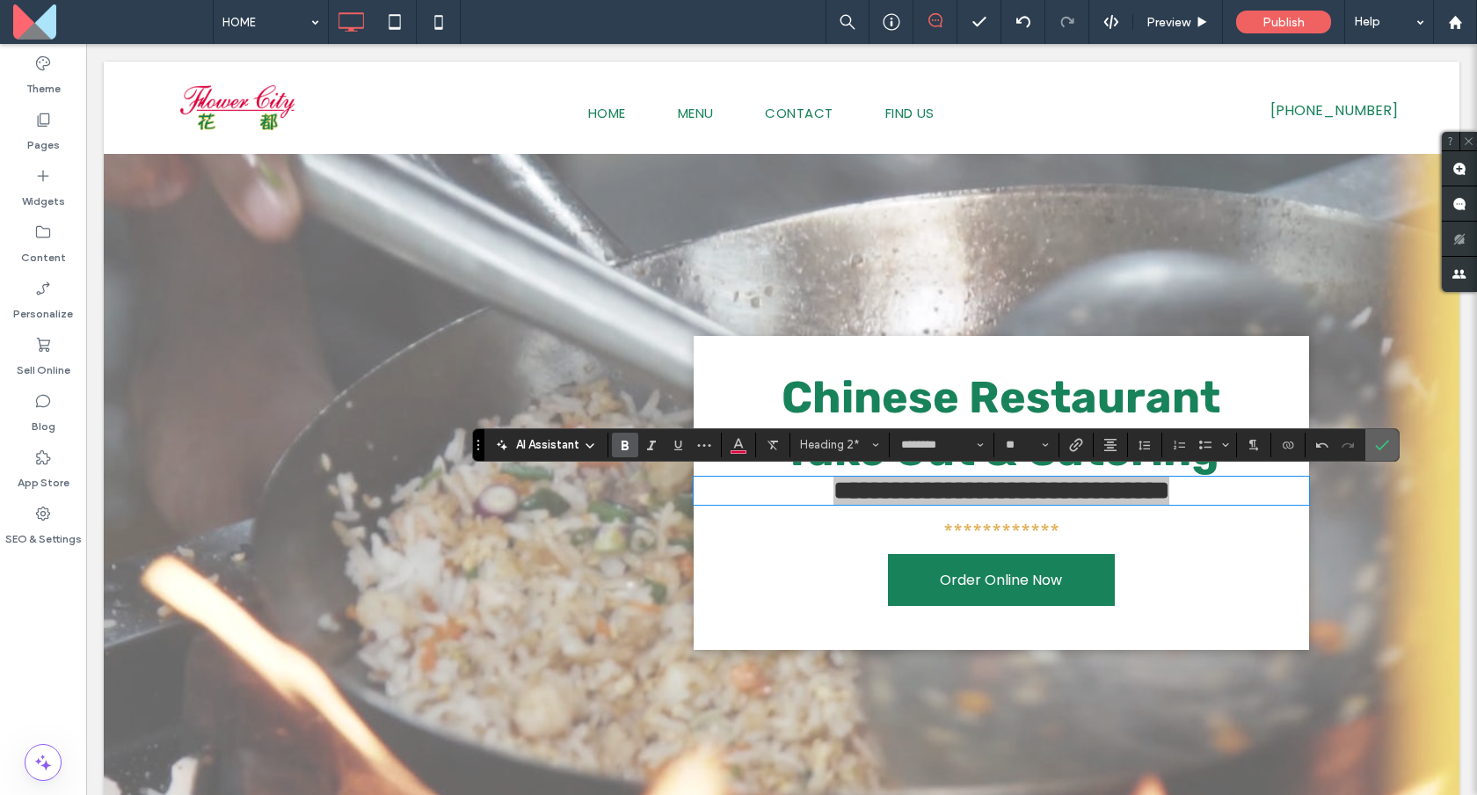
click at [1378, 445] on icon "Confirm" at bounding box center [1382, 445] width 14 height 14
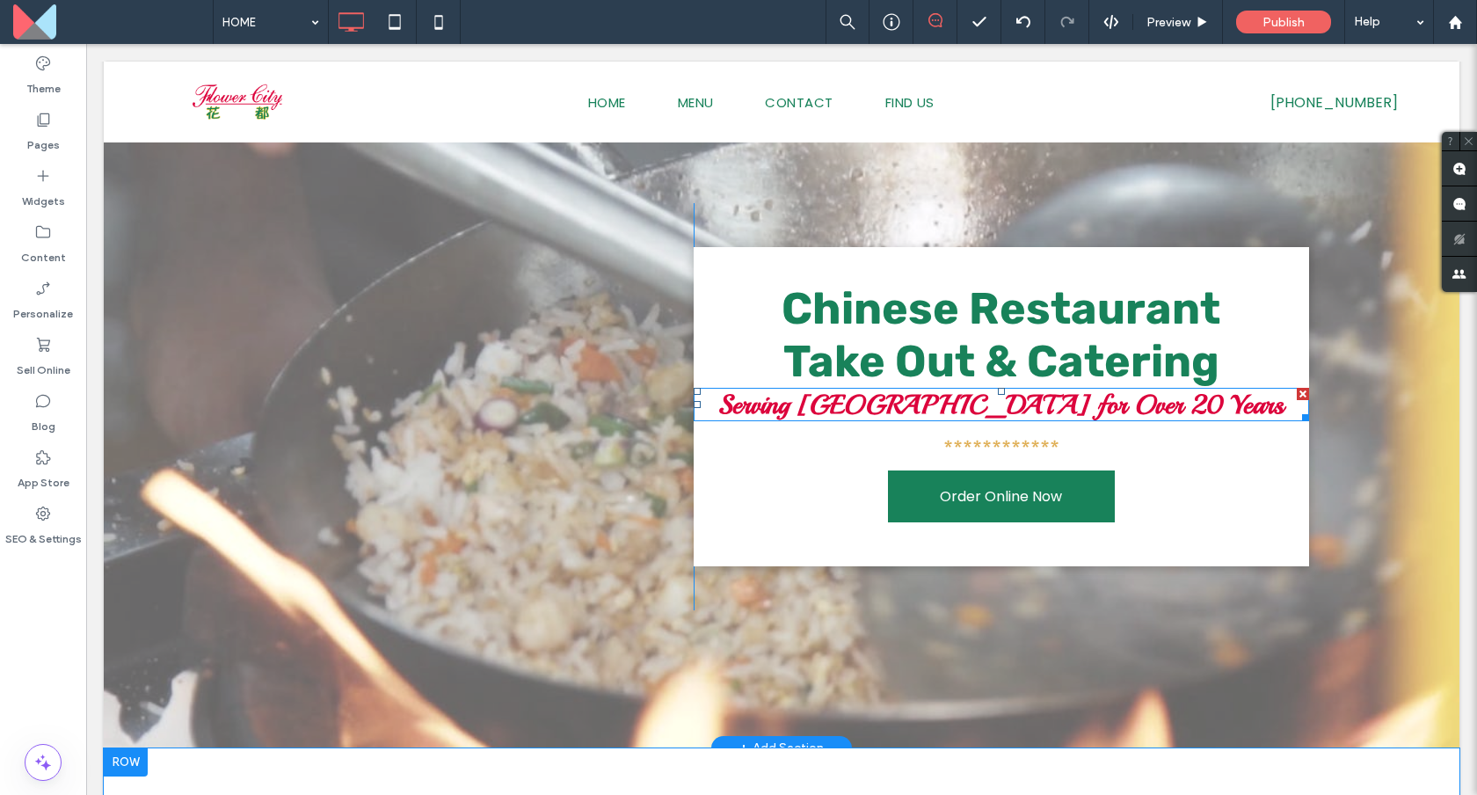
scroll to position [0, 0]
